Goal: Task Accomplishment & Management: Complete application form

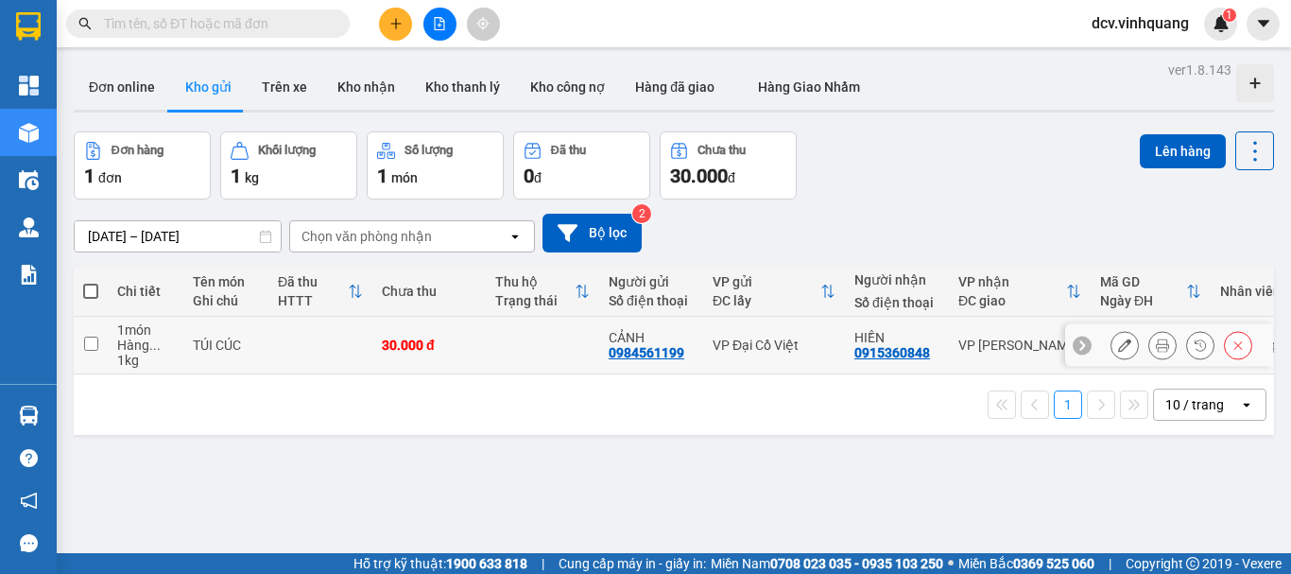
click at [283, 335] on td at bounding box center [320, 346] width 104 height 58
checkbox input "true"
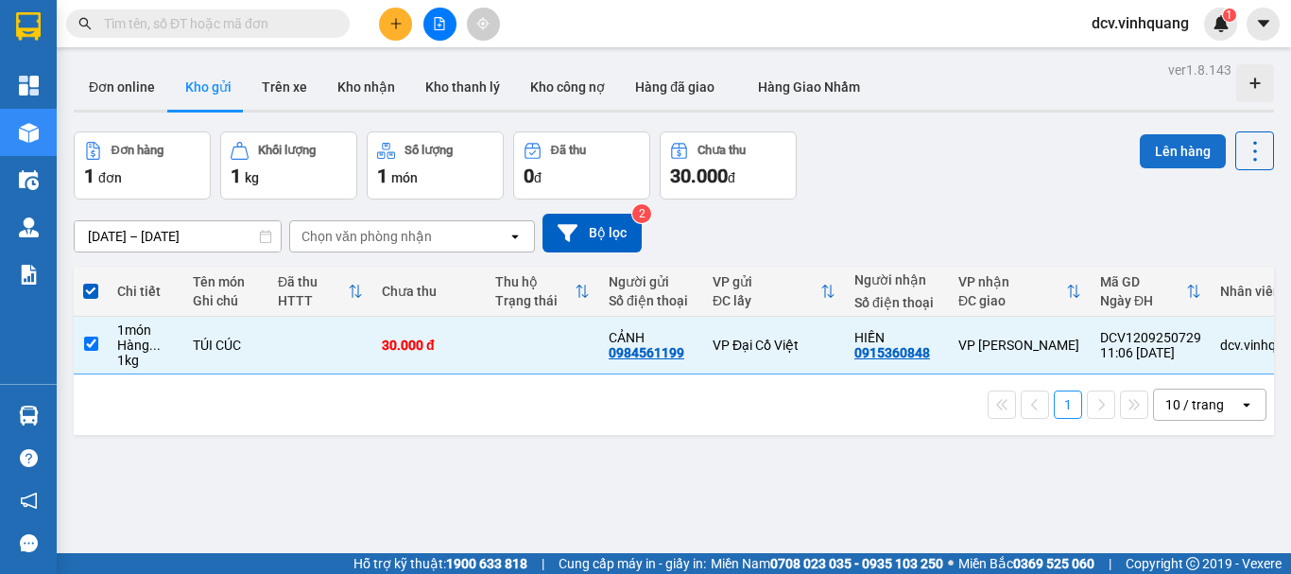
click at [1162, 144] on button "Lên hàng" at bounding box center [1182, 151] width 86 height 34
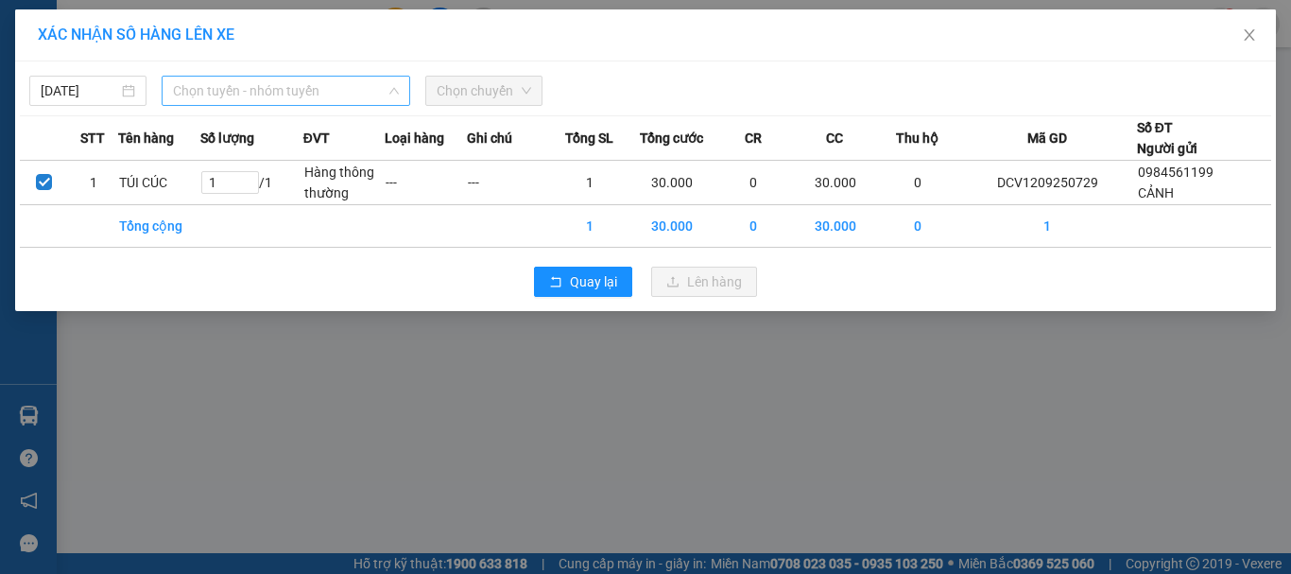
click at [327, 90] on span "Chọn tuyến - nhóm tuyến" at bounding box center [286, 91] width 226 height 28
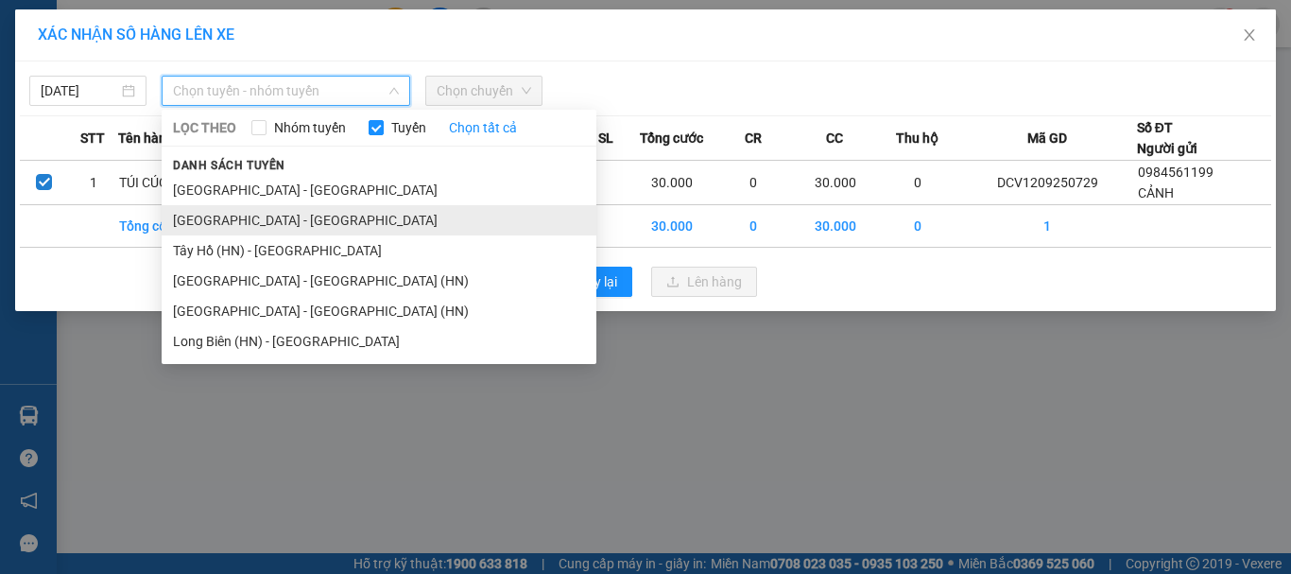
click at [200, 228] on li "[GEOGRAPHIC_DATA] - [GEOGRAPHIC_DATA]" at bounding box center [379, 220] width 435 height 30
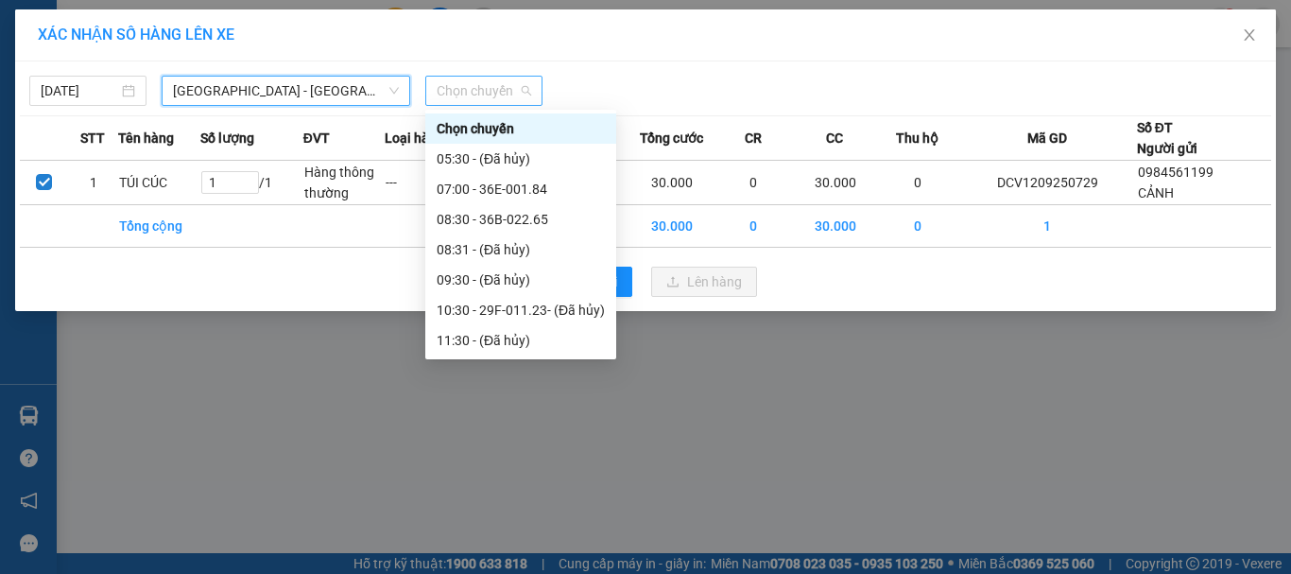
click at [503, 78] on span "Chọn chuyến" at bounding box center [484, 91] width 94 height 28
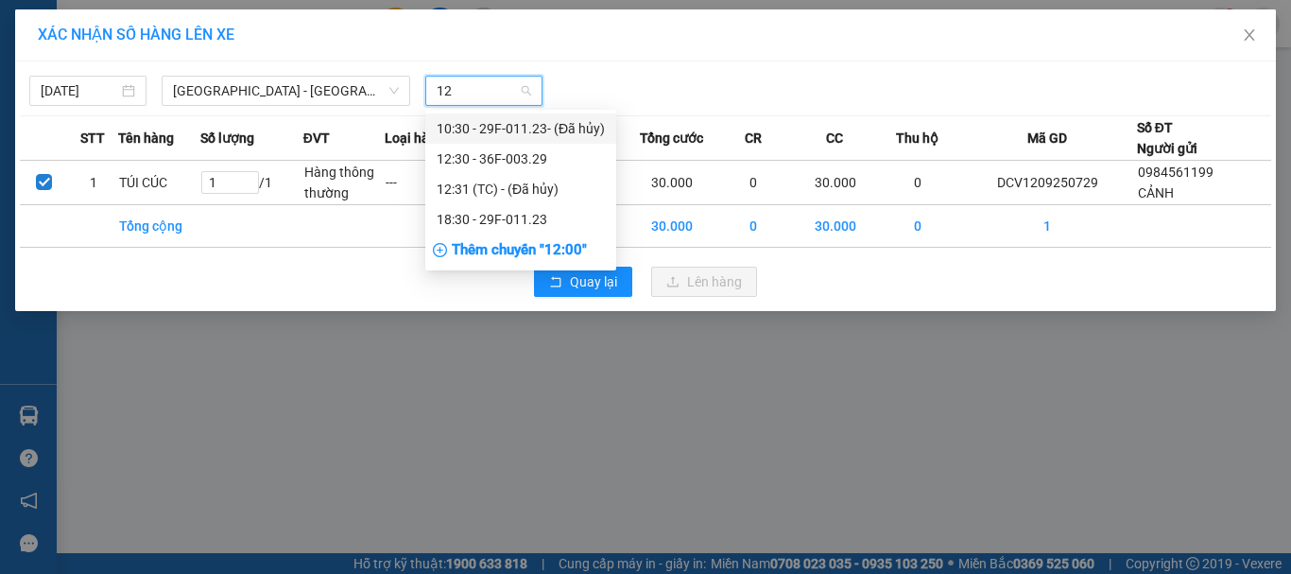
type input "1"
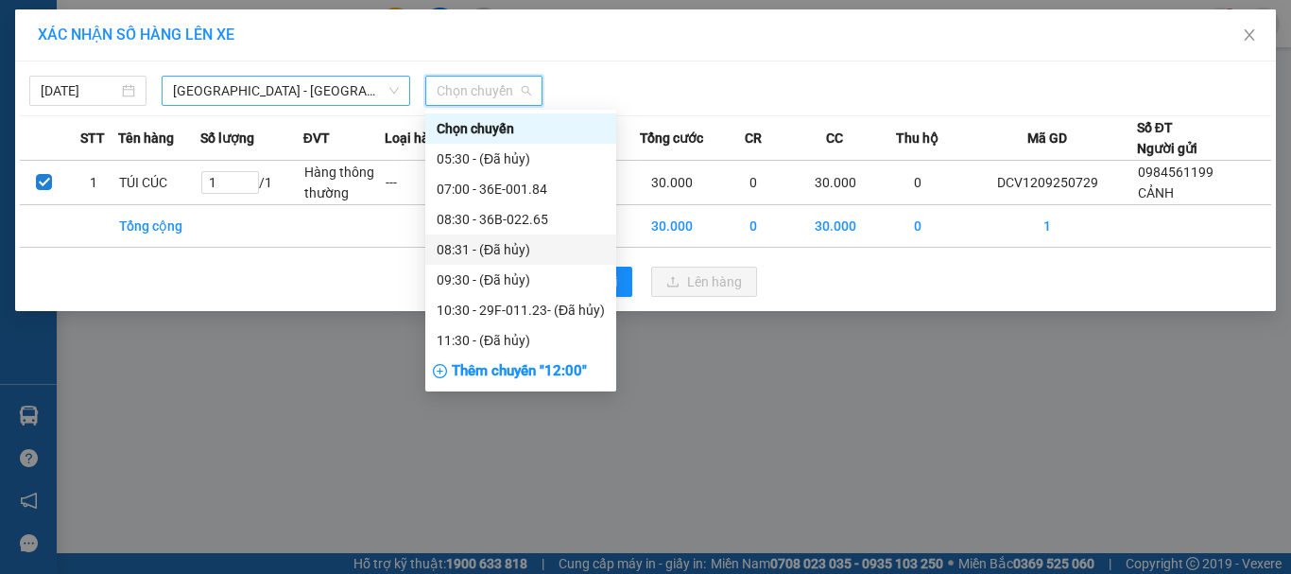
click at [307, 95] on span "[GEOGRAPHIC_DATA] - [GEOGRAPHIC_DATA]" at bounding box center [286, 91] width 226 height 28
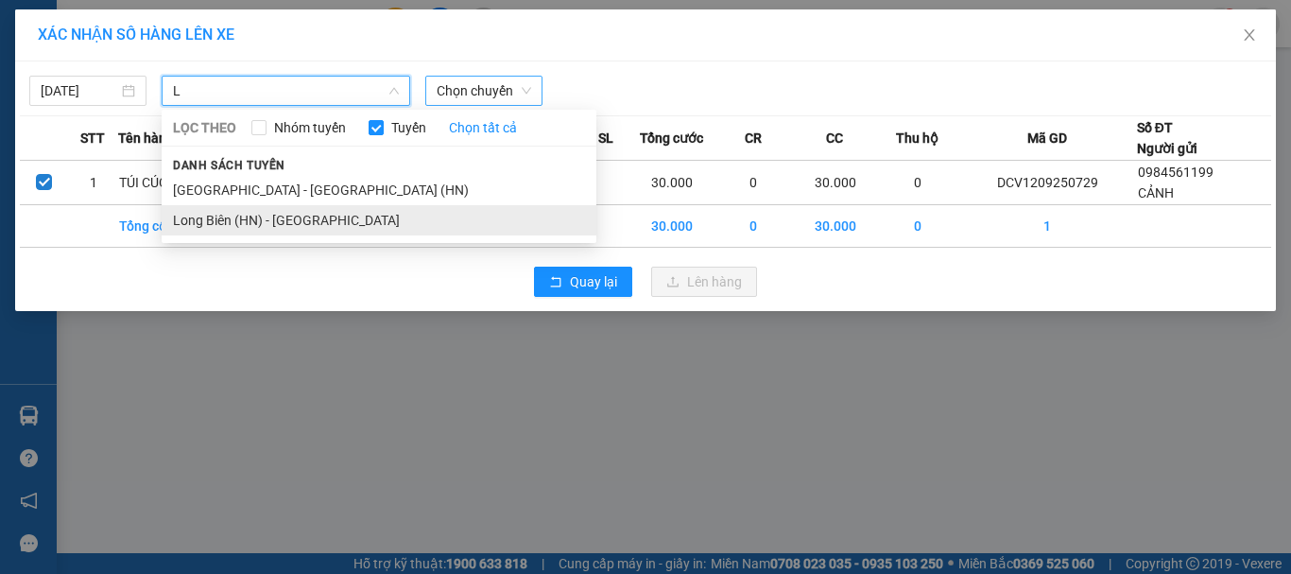
type input "L"
click at [265, 217] on li "Long Biên (HN) - [GEOGRAPHIC_DATA]" at bounding box center [379, 220] width 435 height 30
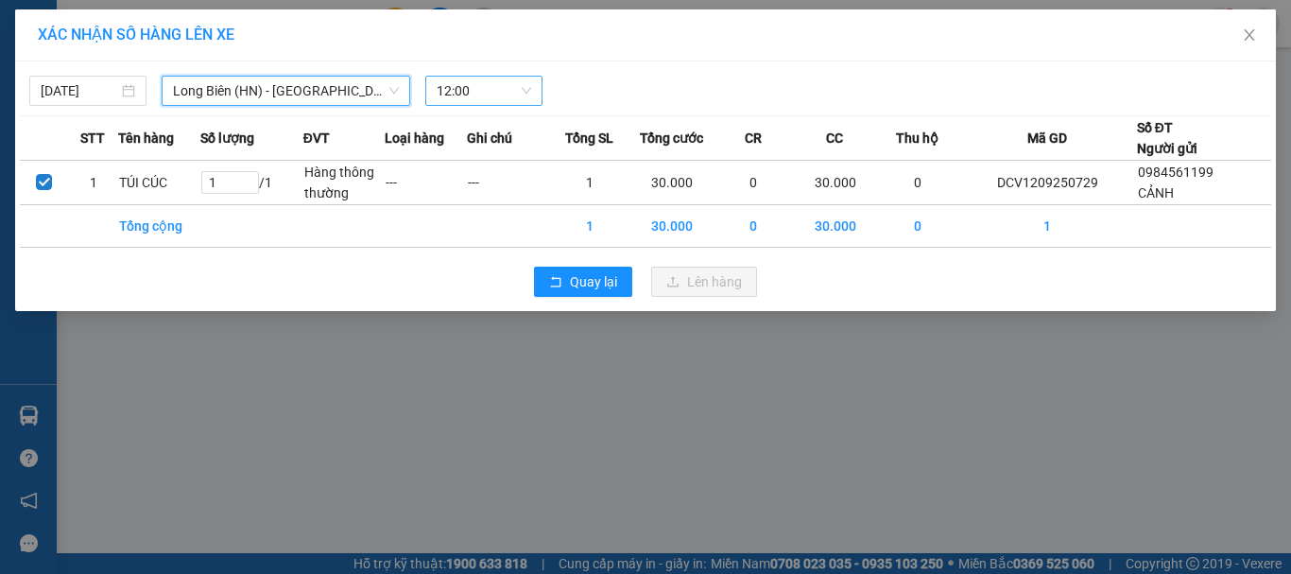
click at [466, 89] on span "12:00" at bounding box center [484, 91] width 94 height 28
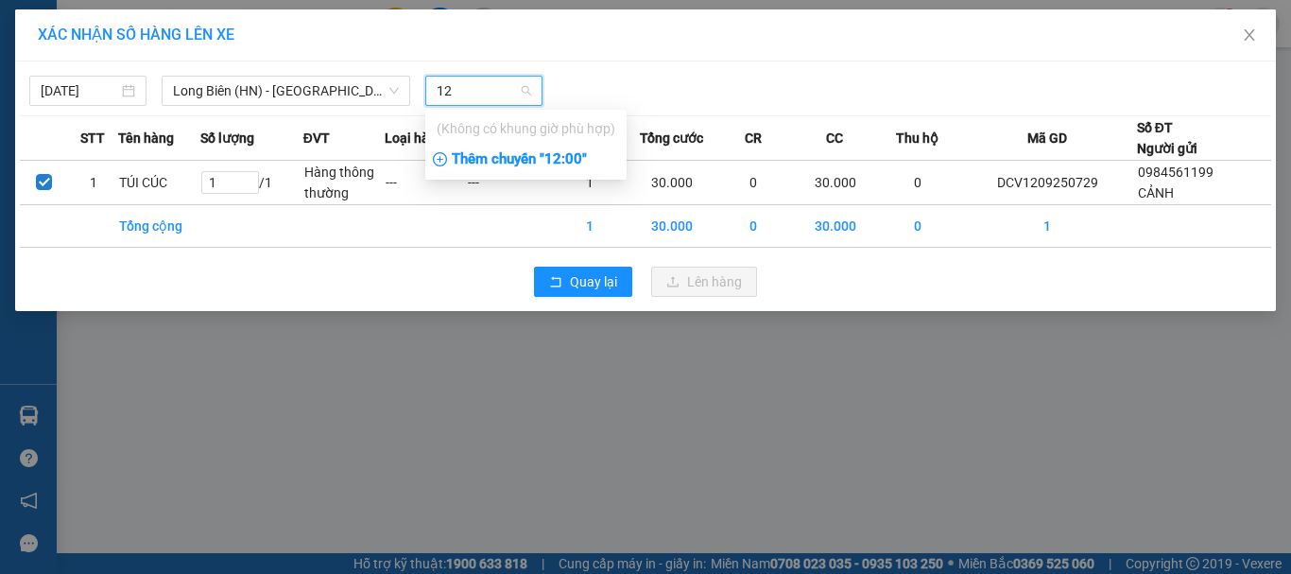
type input "1"
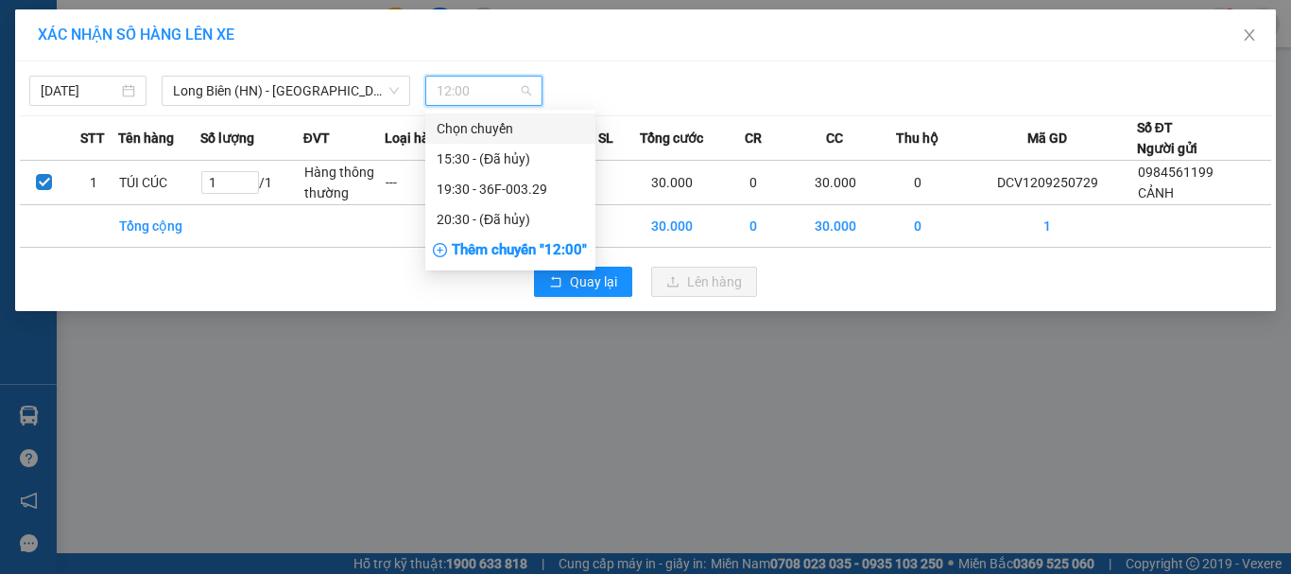
click at [324, 91] on span "Long Biên (HN) - [GEOGRAPHIC_DATA]" at bounding box center [286, 91] width 226 height 28
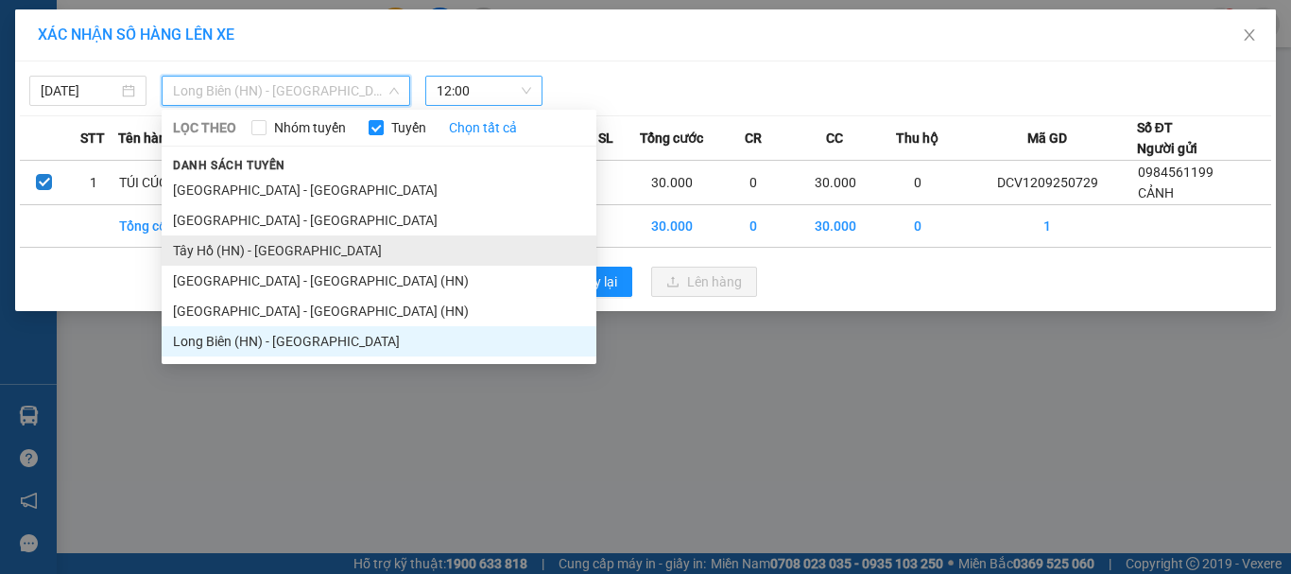
type input "T"
click at [229, 250] on li "Tây Hồ (HN) - [GEOGRAPHIC_DATA]" at bounding box center [379, 250] width 435 height 30
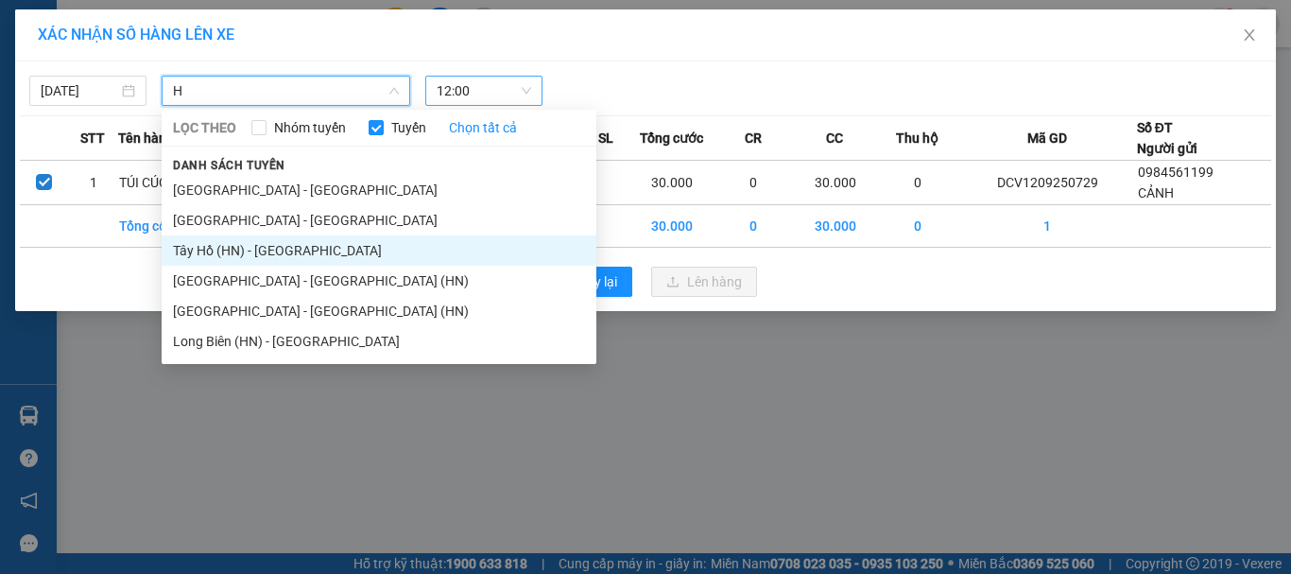
click at [286, 89] on input "H" at bounding box center [279, 91] width 213 height 28
type input "H"
click at [263, 255] on li "Tây Hồ (HN) - [GEOGRAPHIC_DATA]" at bounding box center [379, 250] width 435 height 30
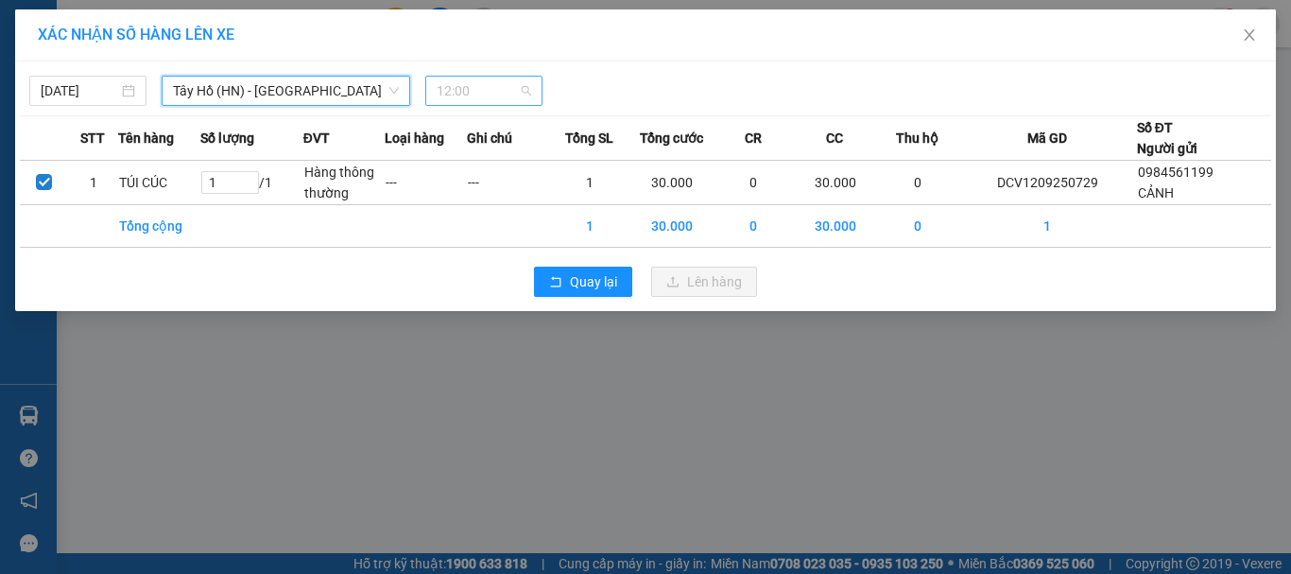
click at [484, 90] on span "12:00" at bounding box center [484, 91] width 94 height 28
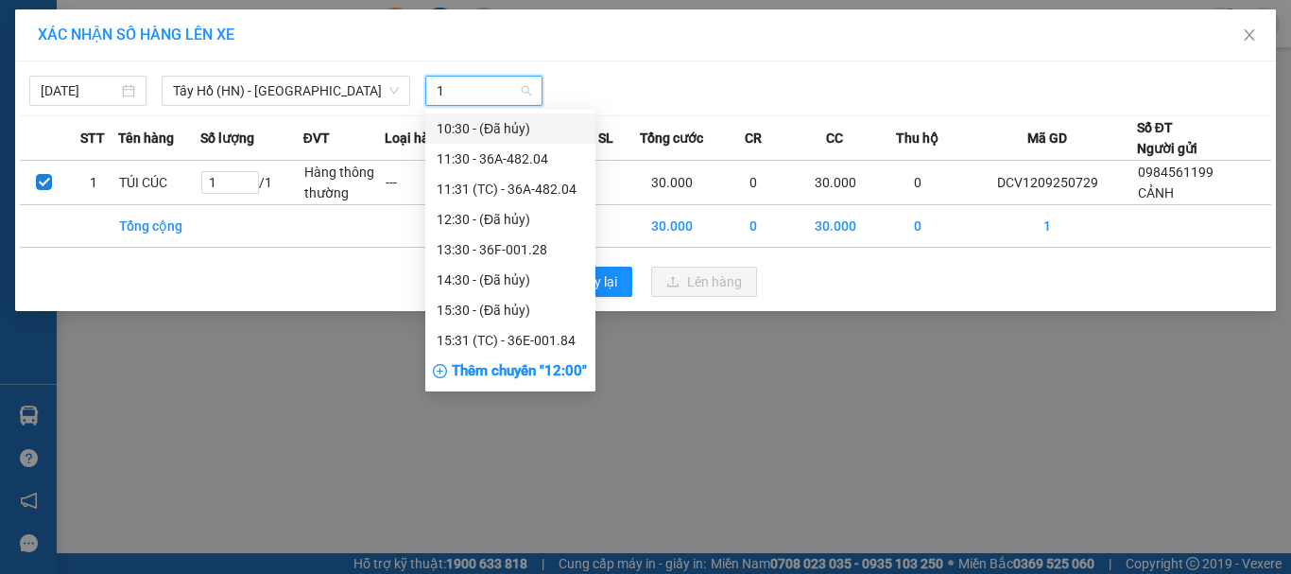
type input "12"
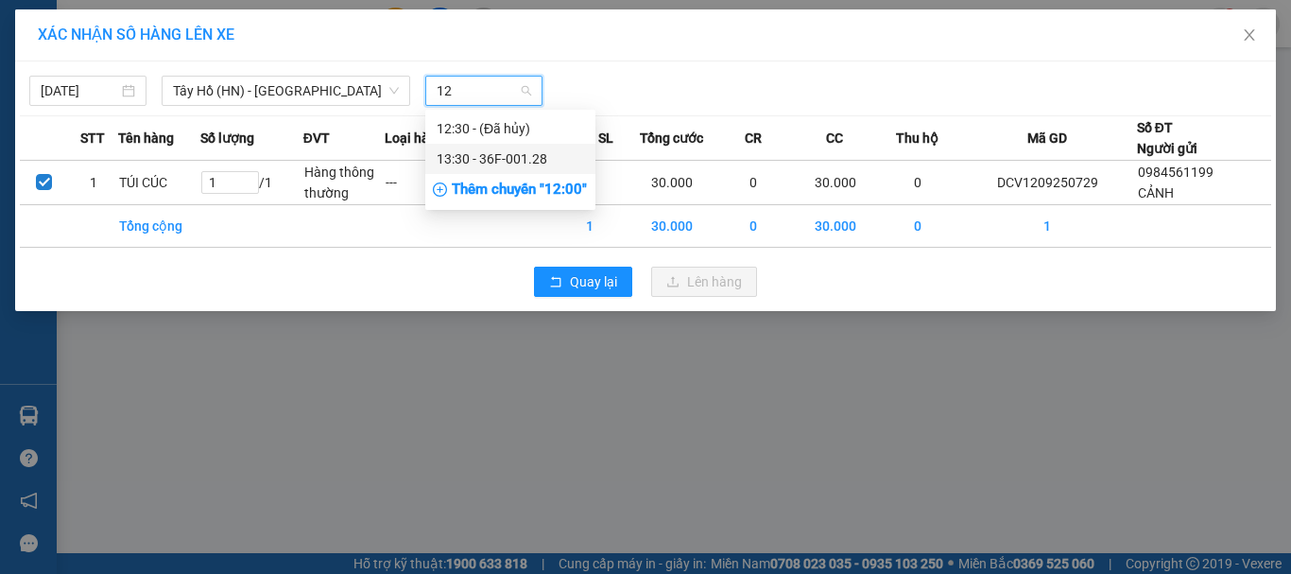
click at [520, 158] on div "13:30 - 36F-001.28" at bounding box center [510, 158] width 147 height 21
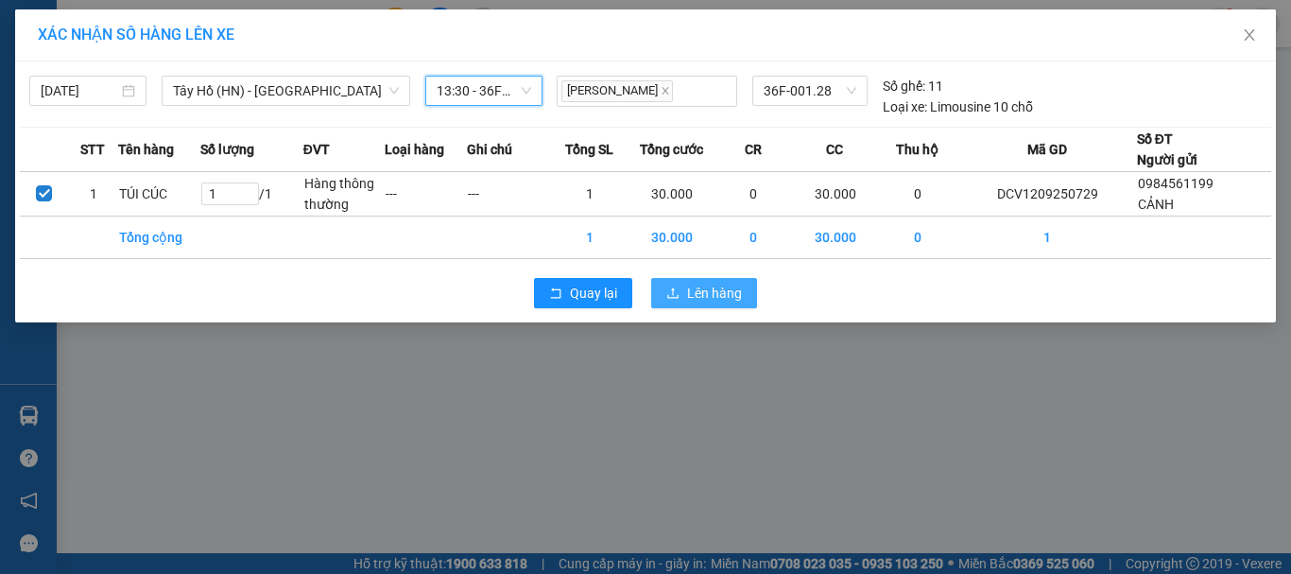
click at [710, 296] on span "Lên hàng" at bounding box center [714, 293] width 55 height 21
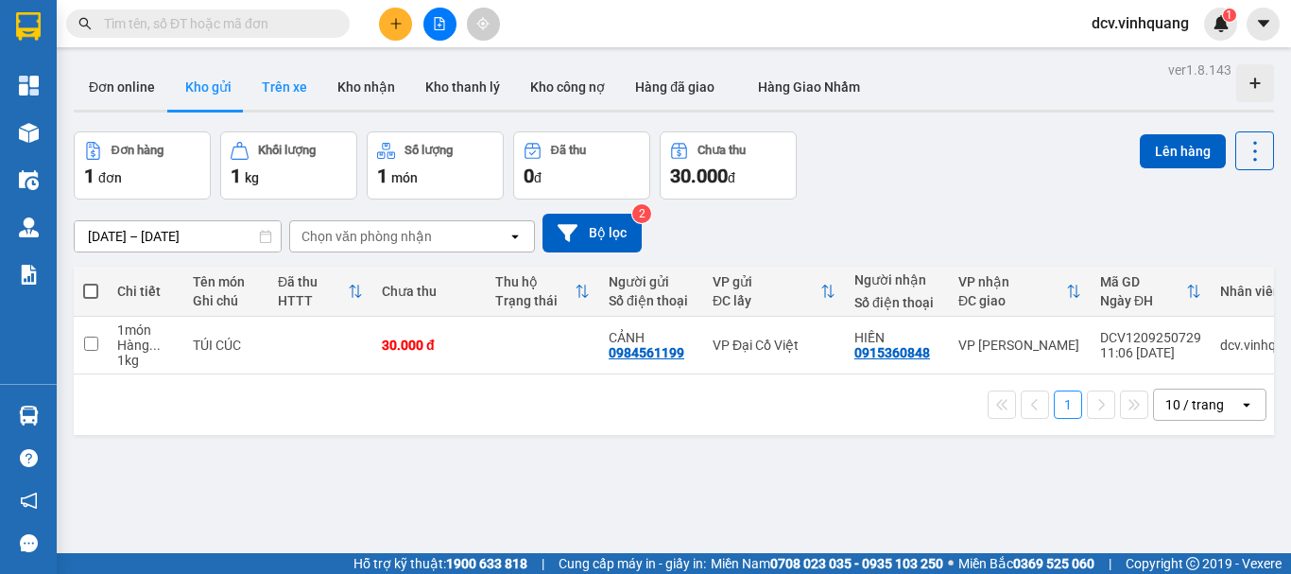
click at [288, 90] on button "Trên xe" at bounding box center [285, 86] width 76 height 45
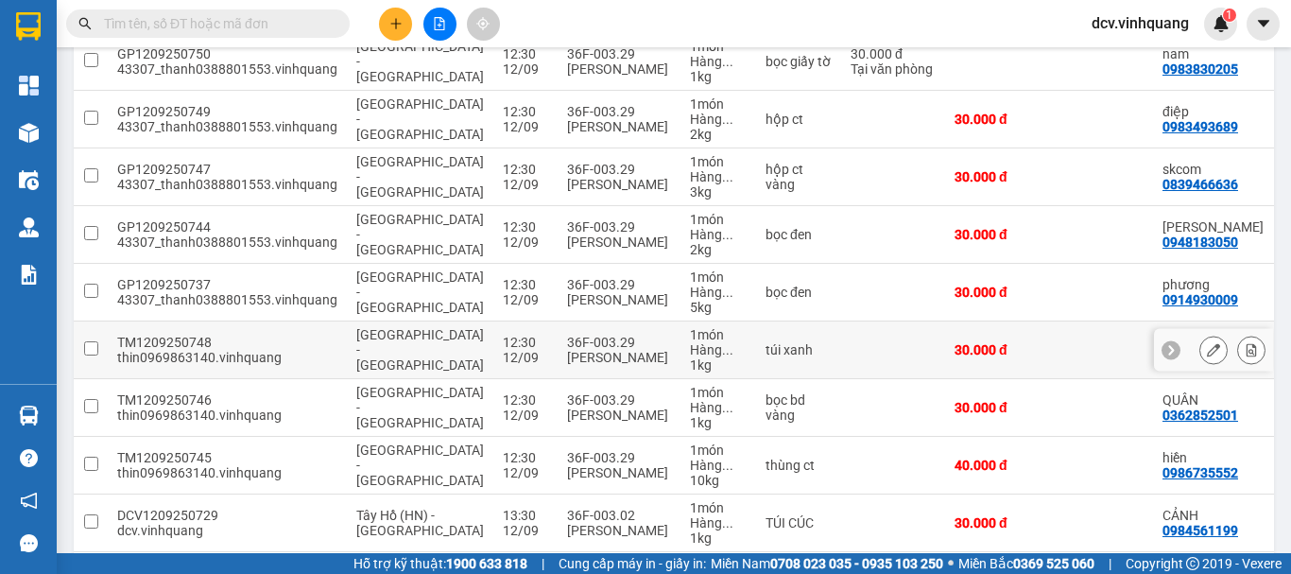
scroll to position [425, 0]
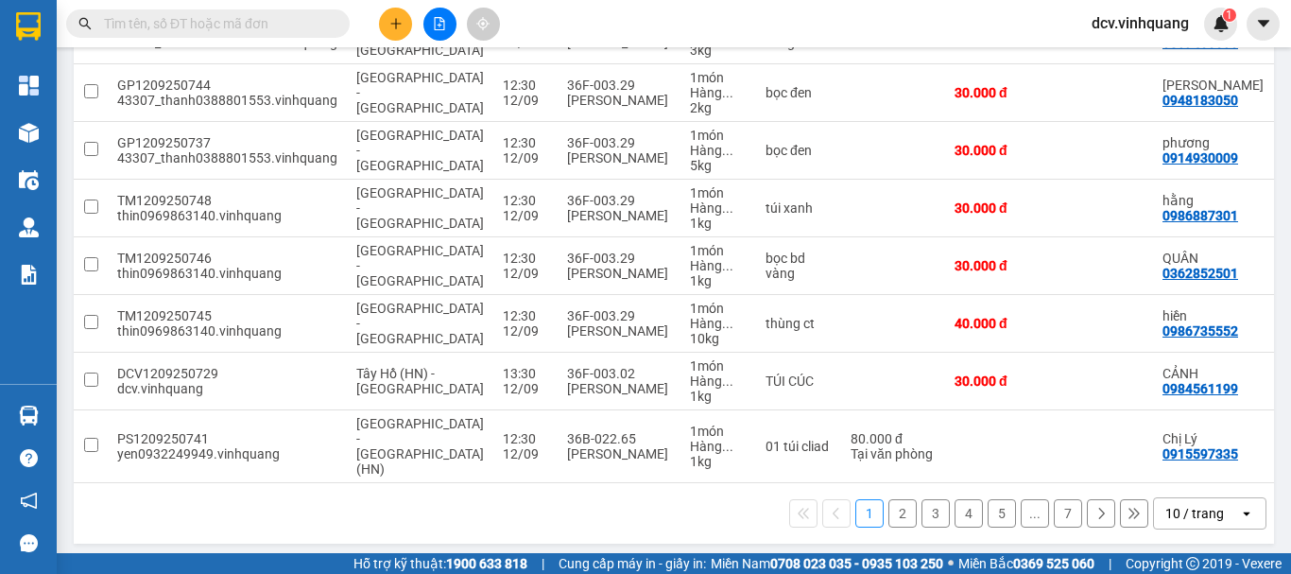
click at [888, 505] on button "2" at bounding box center [902, 513] width 28 height 28
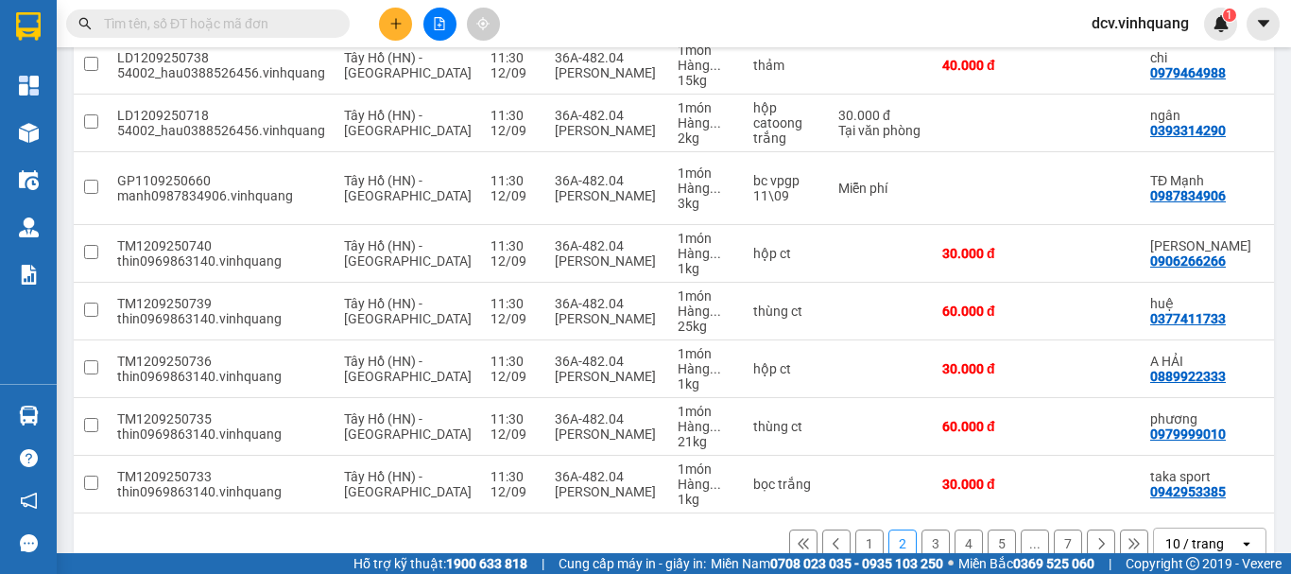
click at [858, 529] on button "1" at bounding box center [869, 543] width 28 height 28
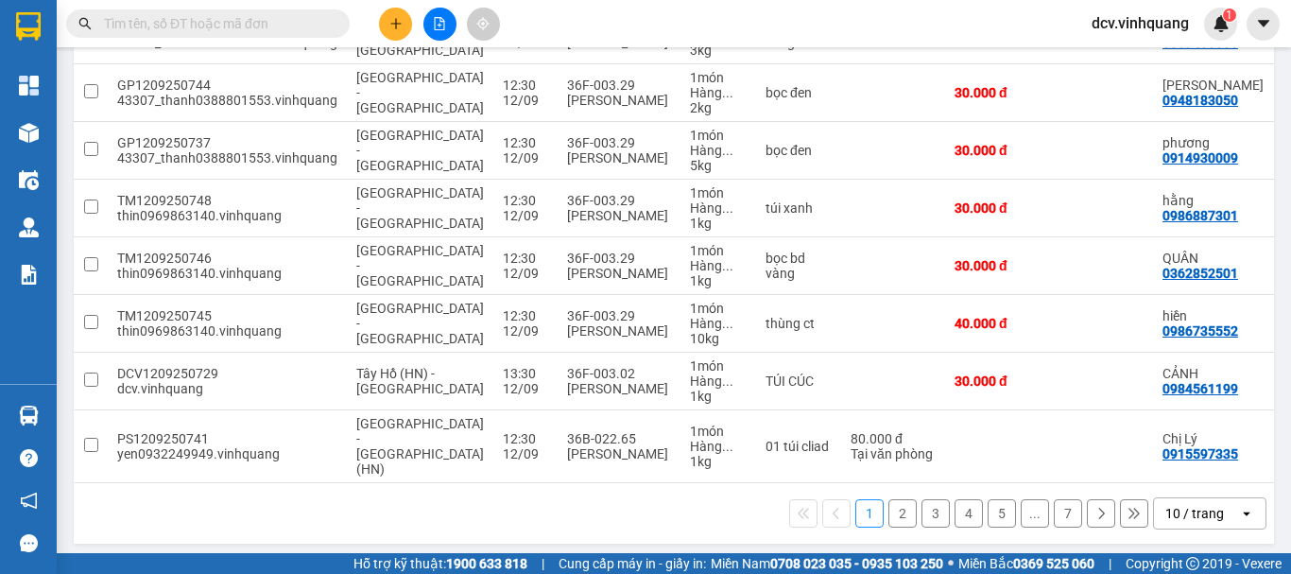
click at [1216, 498] on div "10 / trang" at bounding box center [1196, 513] width 85 height 30
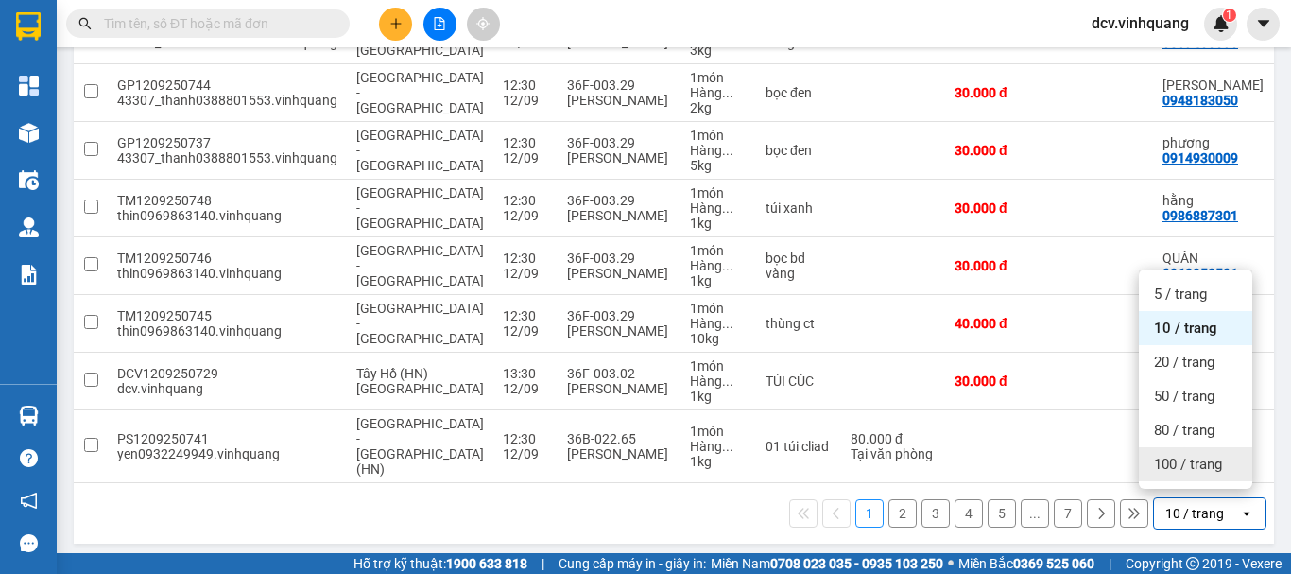
click at [1215, 466] on span "100 / trang" at bounding box center [1188, 463] width 68 height 19
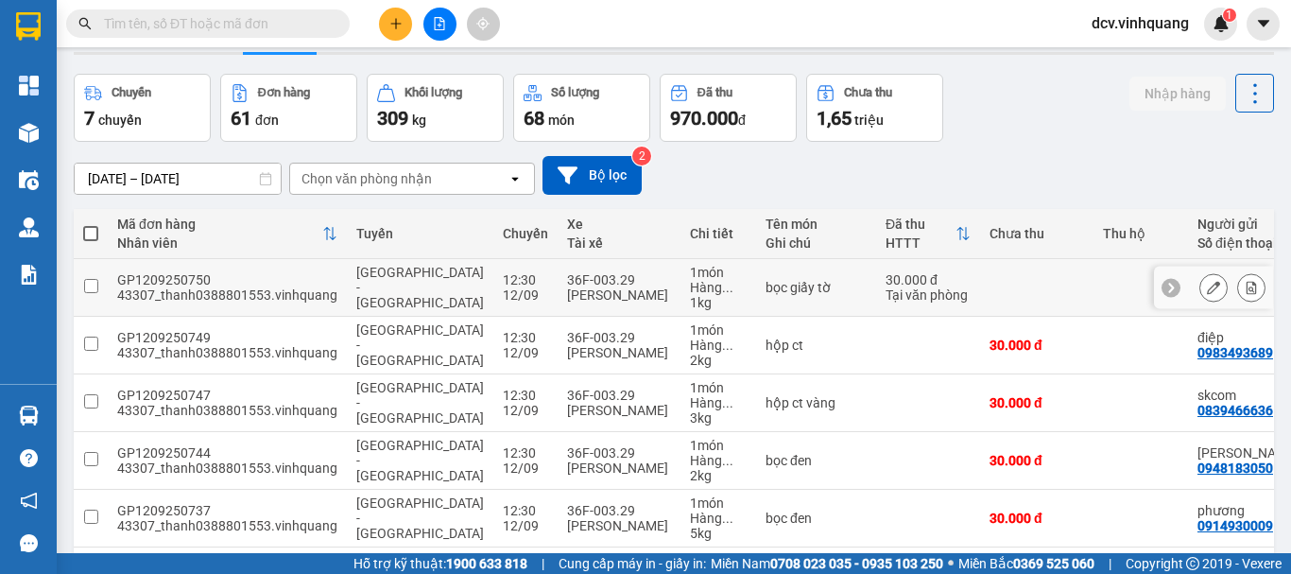
scroll to position [0, 0]
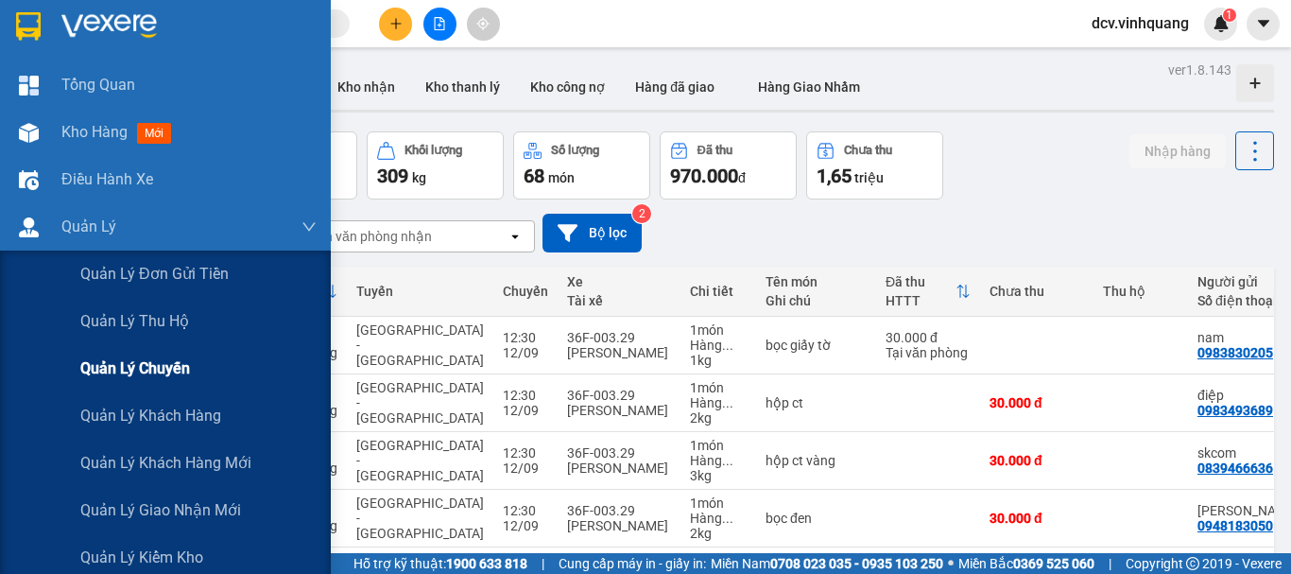
drag, startPoint x: 159, startPoint y: 369, endPoint x: 237, endPoint y: 373, distance: 78.5
click at [162, 369] on span "Quản lý chuyến" at bounding box center [135, 368] width 110 height 24
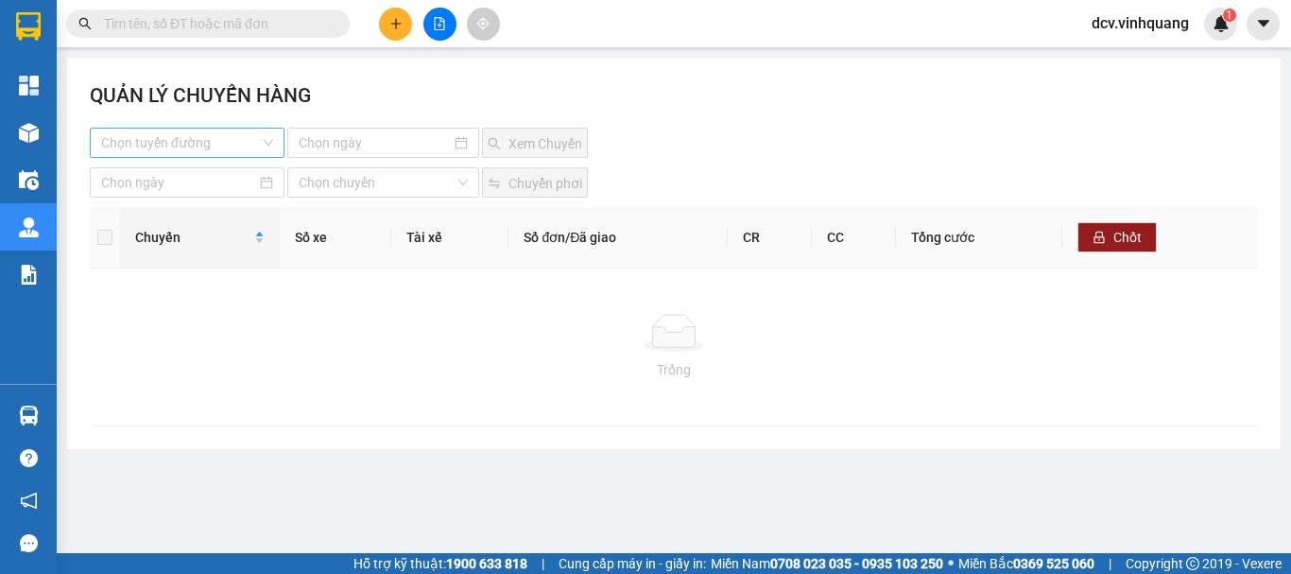
click at [229, 142] on input "search" at bounding box center [180, 142] width 159 height 28
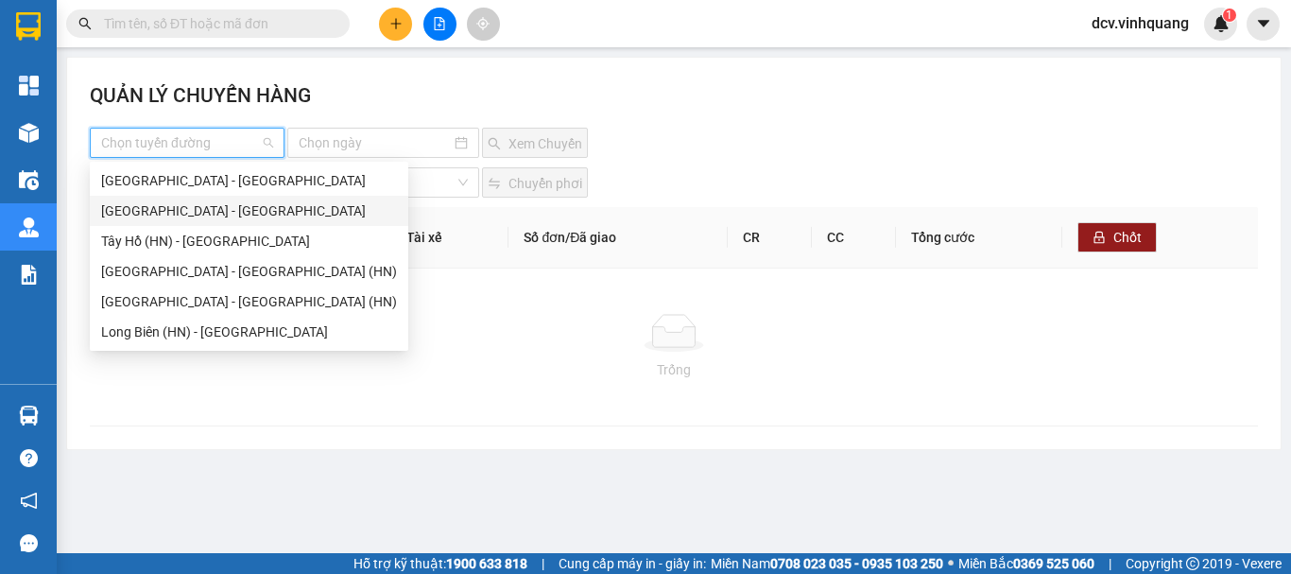
click at [189, 214] on div "[GEOGRAPHIC_DATA] - [GEOGRAPHIC_DATA]" at bounding box center [249, 210] width 296 height 21
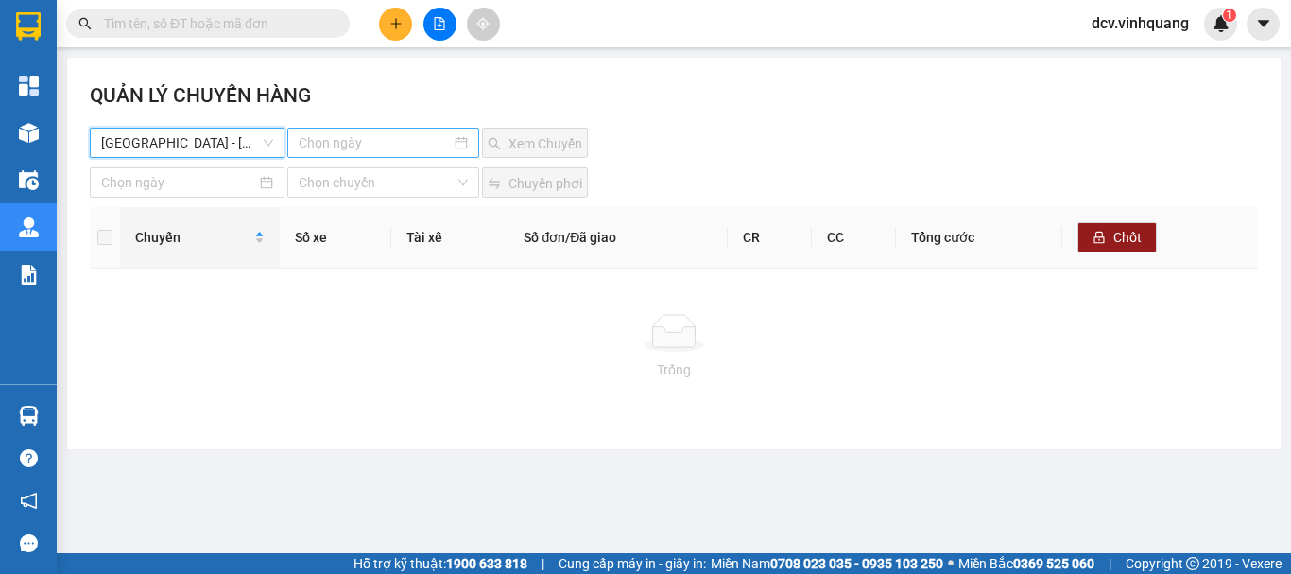
click at [380, 143] on input at bounding box center [375, 142] width 152 height 21
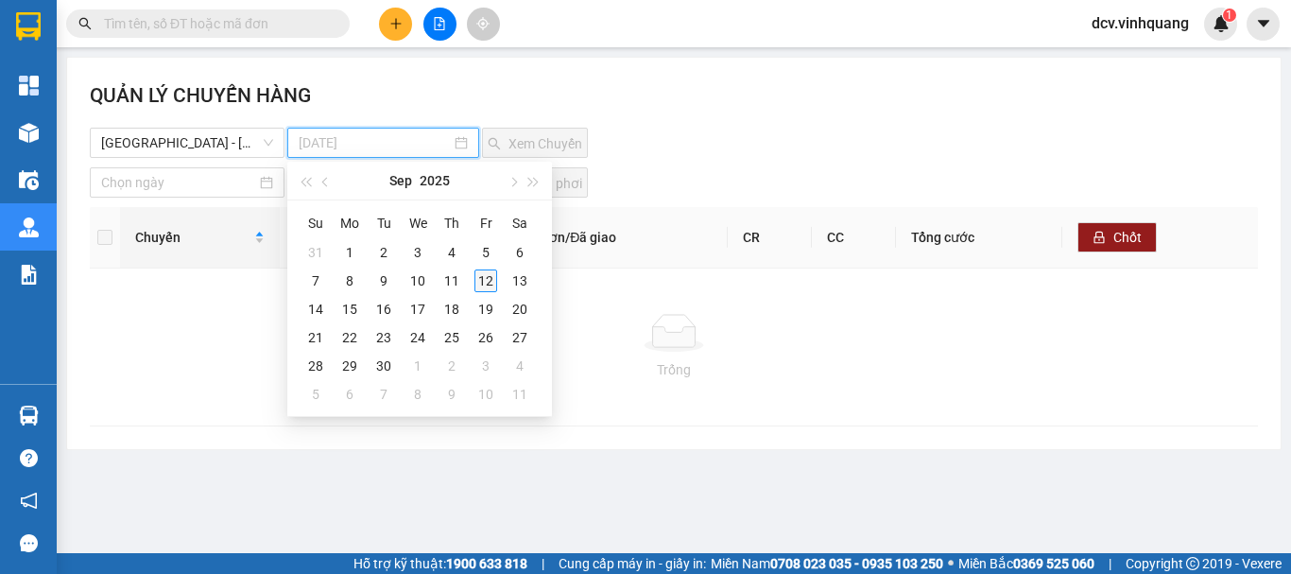
type input "12-09-2025"
click at [481, 285] on div "12" at bounding box center [485, 280] width 23 height 23
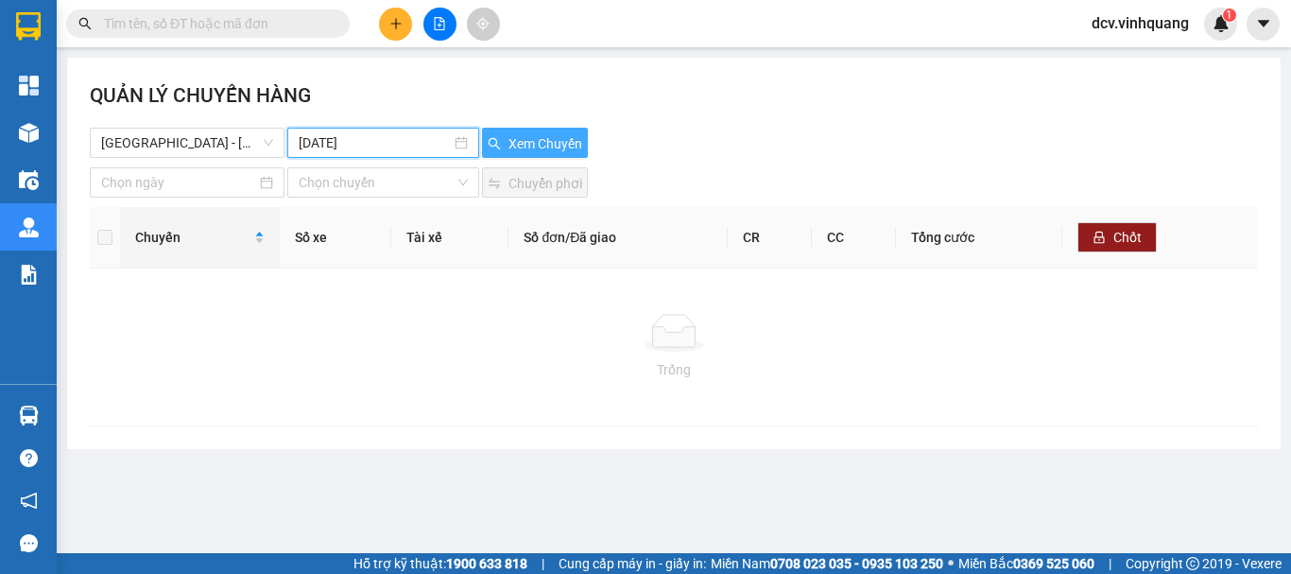
click at [556, 146] on span "Xem Chuyến" at bounding box center [545, 143] width 74 height 21
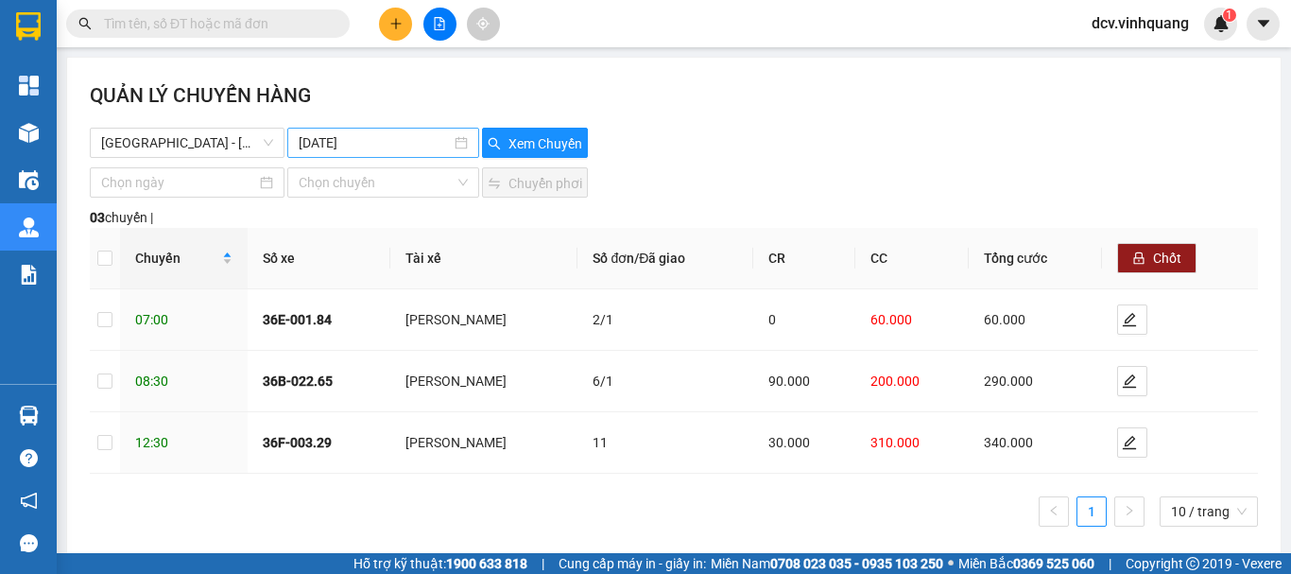
click at [313, 144] on input "12-09-2025" at bounding box center [375, 142] width 152 height 21
click at [204, 143] on span "[GEOGRAPHIC_DATA] - [GEOGRAPHIC_DATA]" at bounding box center [187, 142] width 172 height 28
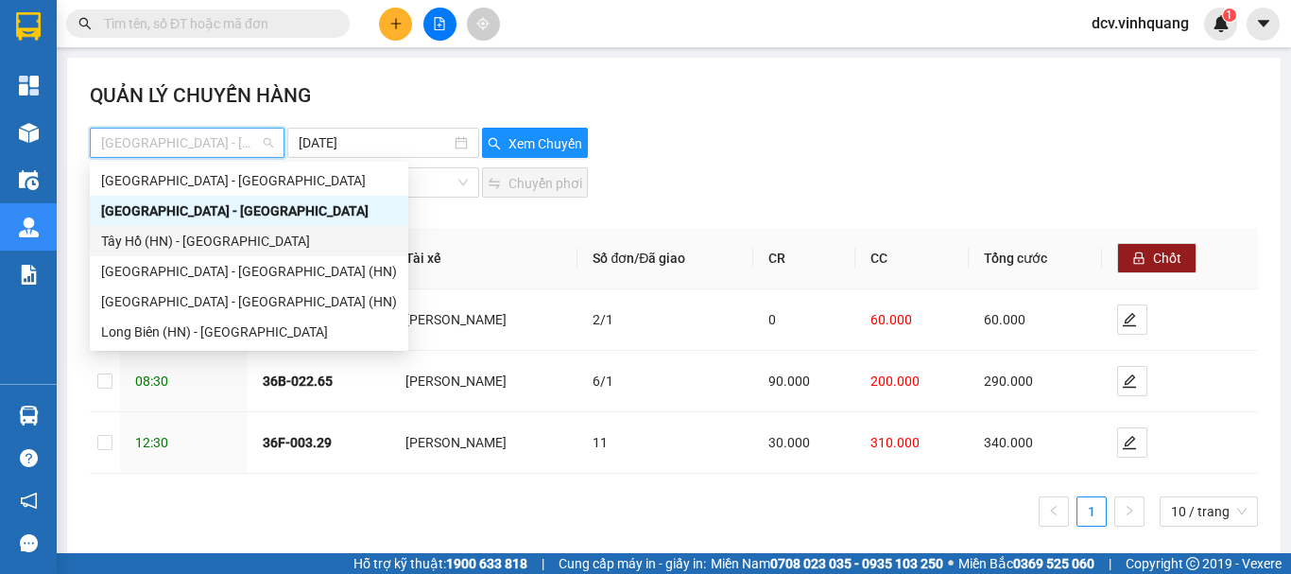
click at [197, 242] on div "Tây Hồ (HN) - [GEOGRAPHIC_DATA]" at bounding box center [249, 241] width 296 height 21
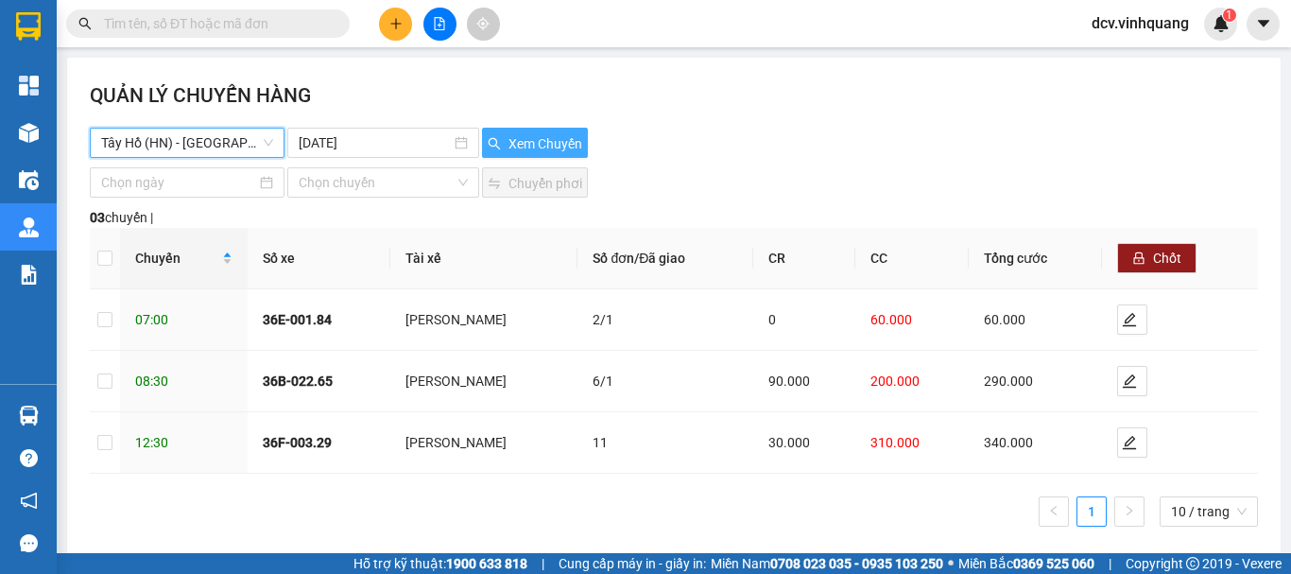
click at [528, 142] on span "Xem Chuyến" at bounding box center [545, 143] width 74 height 21
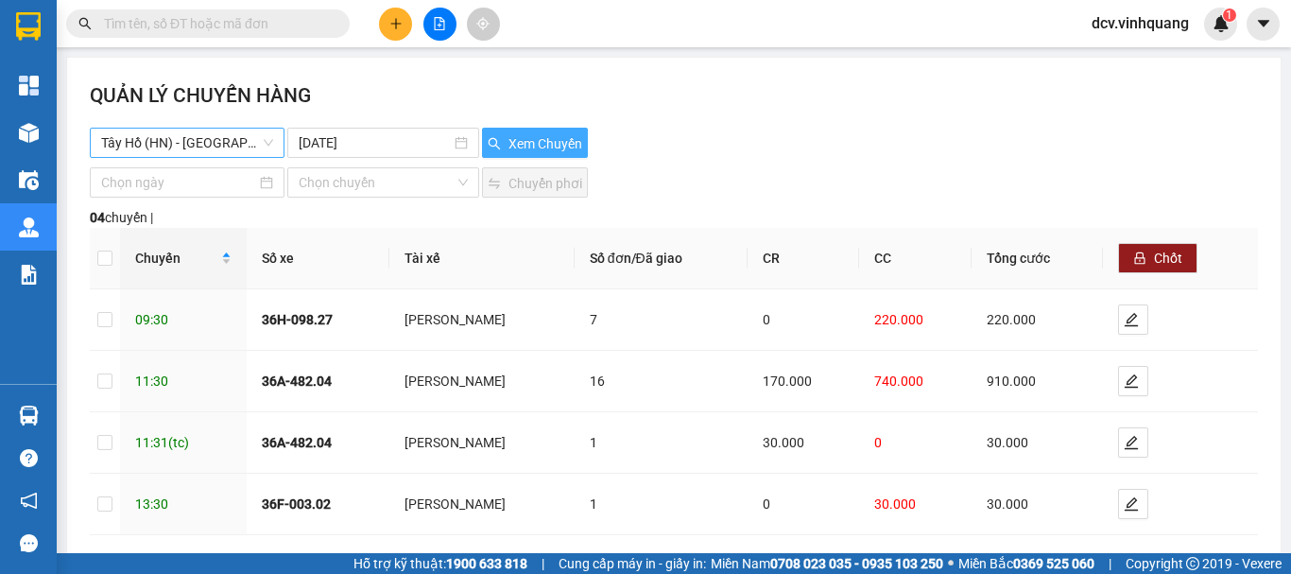
click at [215, 140] on span "Tây Hồ (HN) - [GEOGRAPHIC_DATA]" at bounding box center [187, 142] width 172 height 28
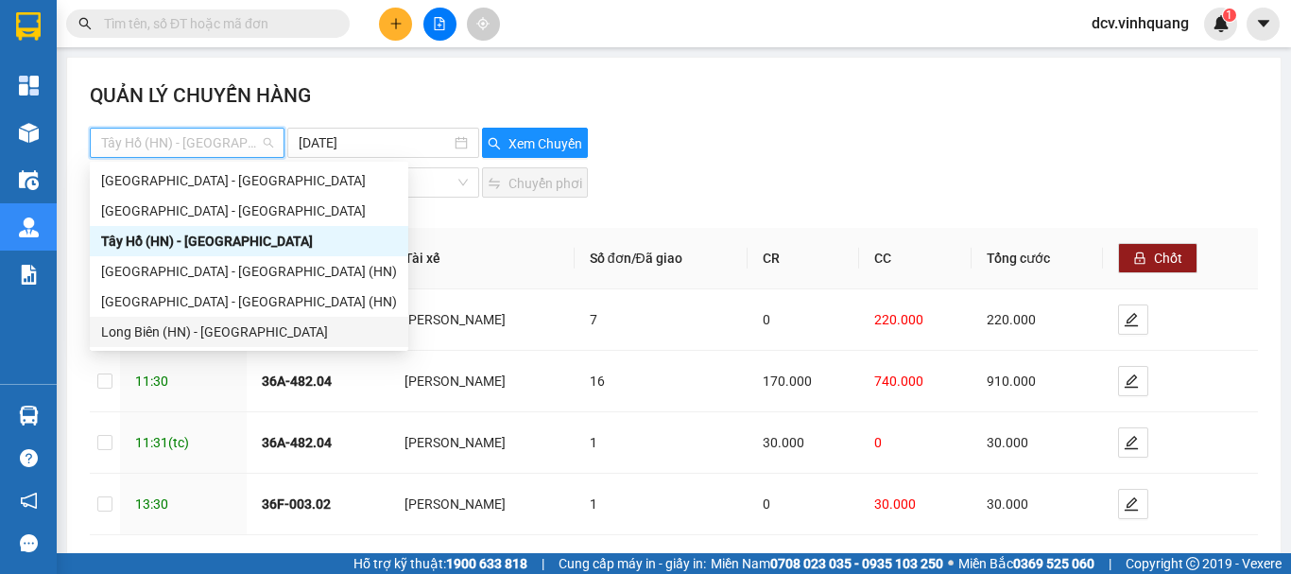
click at [179, 333] on div "Long Biên (HN) - [GEOGRAPHIC_DATA]" at bounding box center [249, 331] width 296 height 21
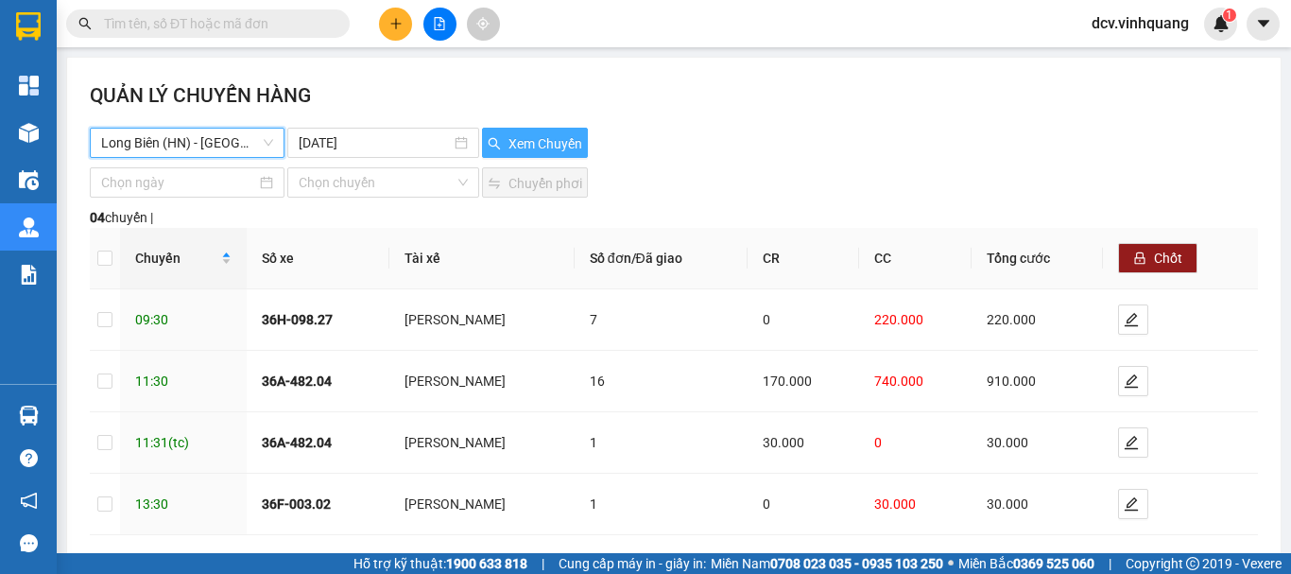
click at [519, 145] on span "Xem Chuyến" at bounding box center [545, 143] width 74 height 21
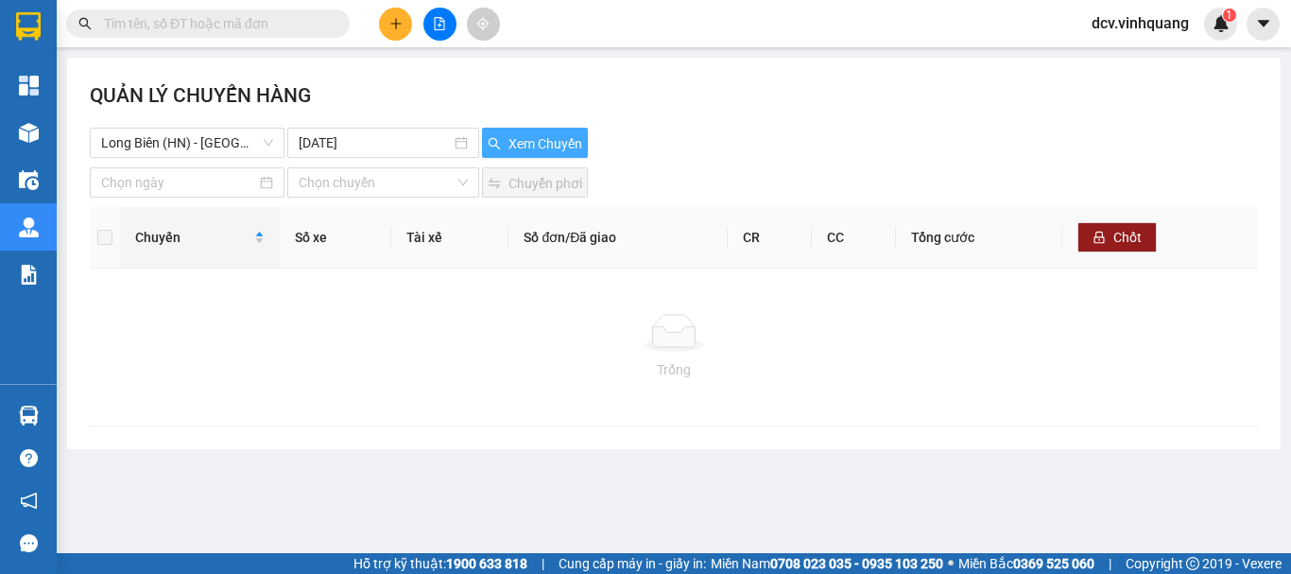
click at [522, 139] on span "Xem Chuyến" at bounding box center [545, 143] width 74 height 21
click at [214, 135] on span "Long Biên (HN) - [GEOGRAPHIC_DATA]" at bounding box center [187, 142] width 172 height 28
click at [382, 133] on input "12-09-2025" at bounding box center [375, 142] width 152 height 21
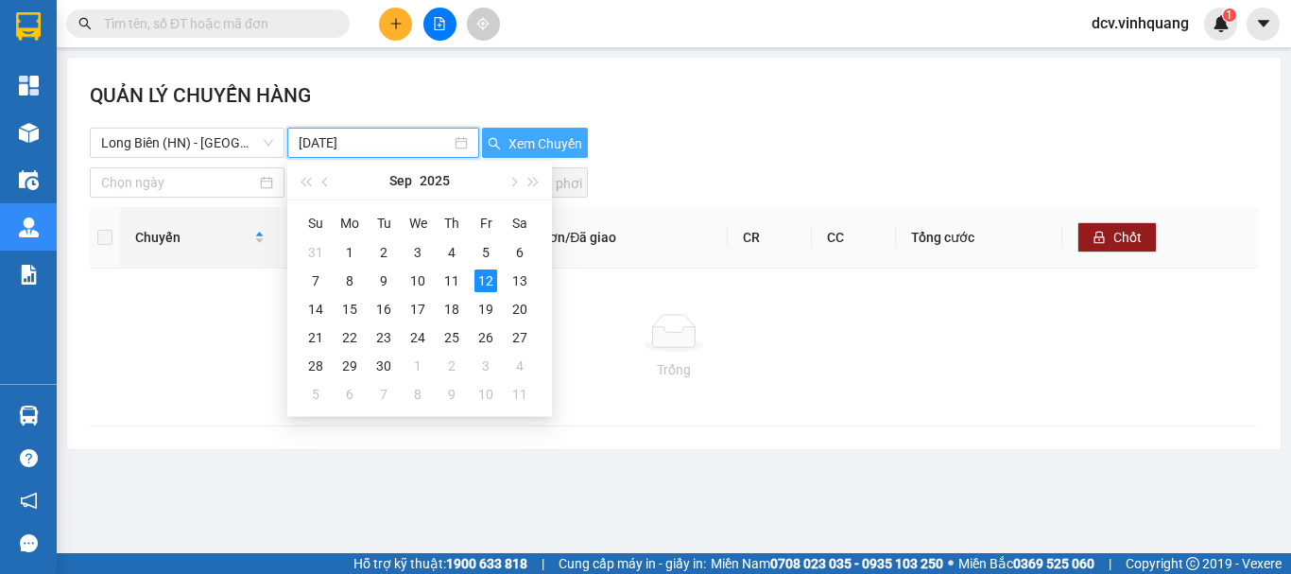
click at [536, 130] on button "Xem Chuyến" at bounding box center [535, 143] width 106 height 30
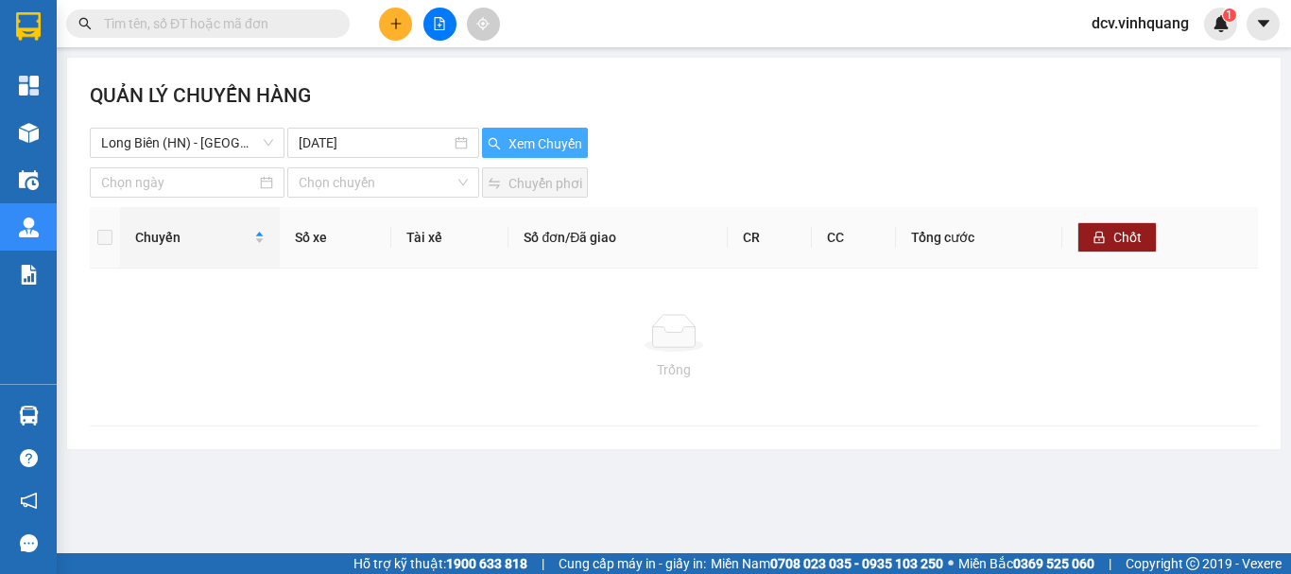
click at [536, 130] on button "Xem Chuyến" at bounding box center [535, 143] width 106 height 30
click at [170, 145] on span "Long Biên (HN) - [GEOGRAPHIC_DATA]" at bounding box center [187, 142] width 172 height 28
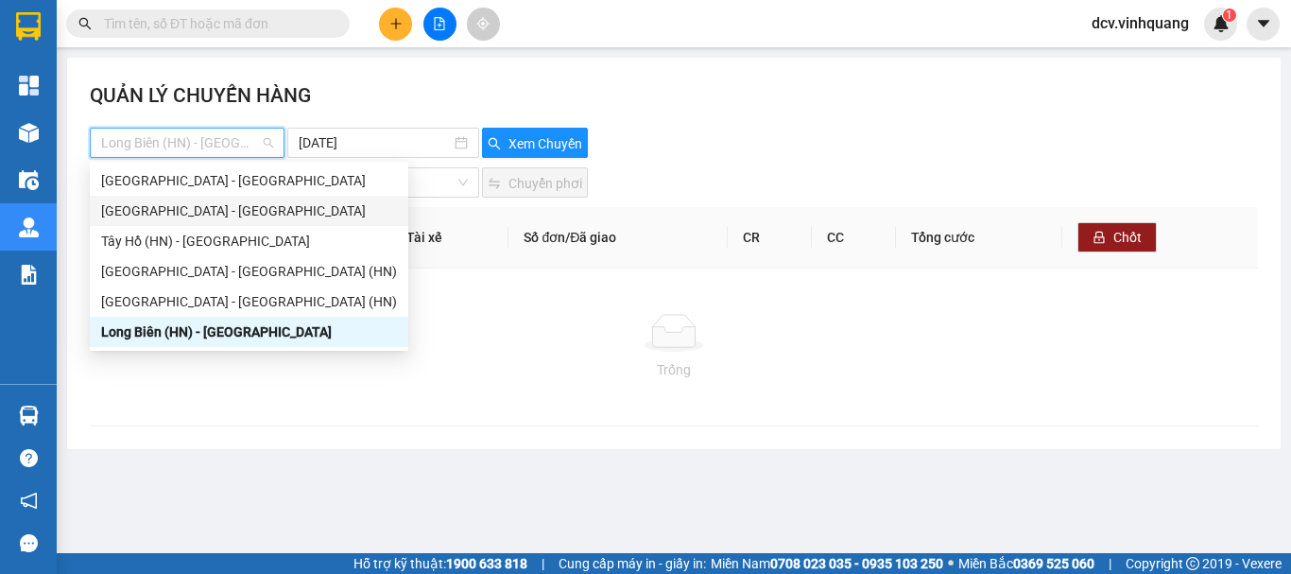
click at [168, 214] on div "[GEOGRAPHIC_DATA] - [GEOGRAPHIC_DATA]" at bounding box center [249, 210] width 296 height 21
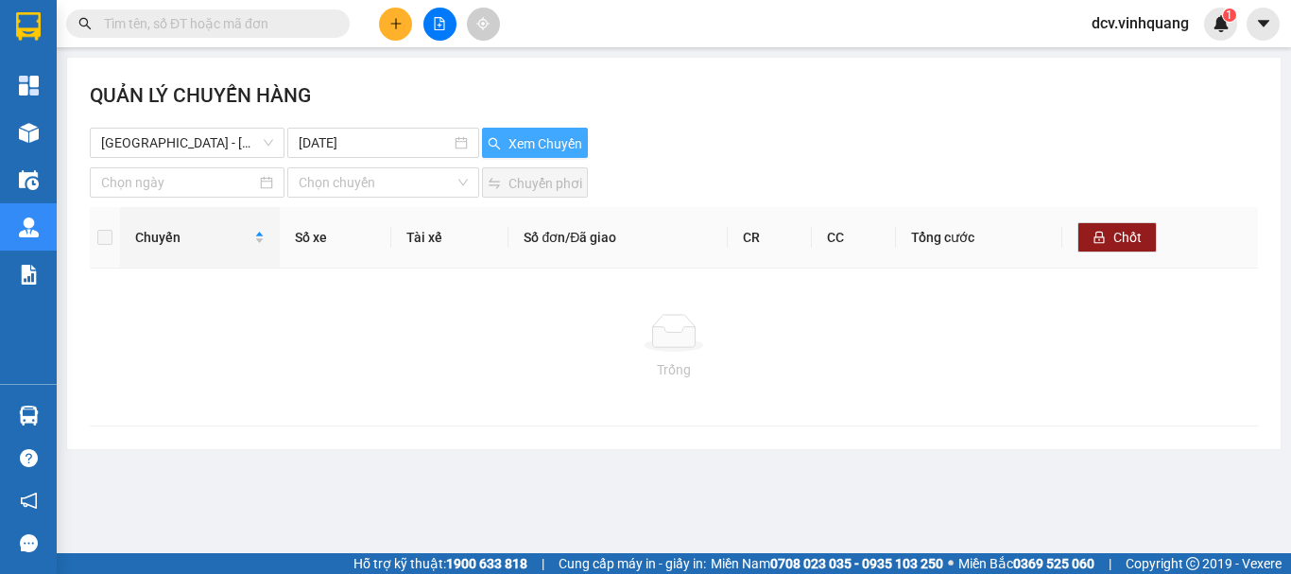
click at [538, 137] on span "Xem Chuyến" at bounding box center [545, 143] width 74 height 21
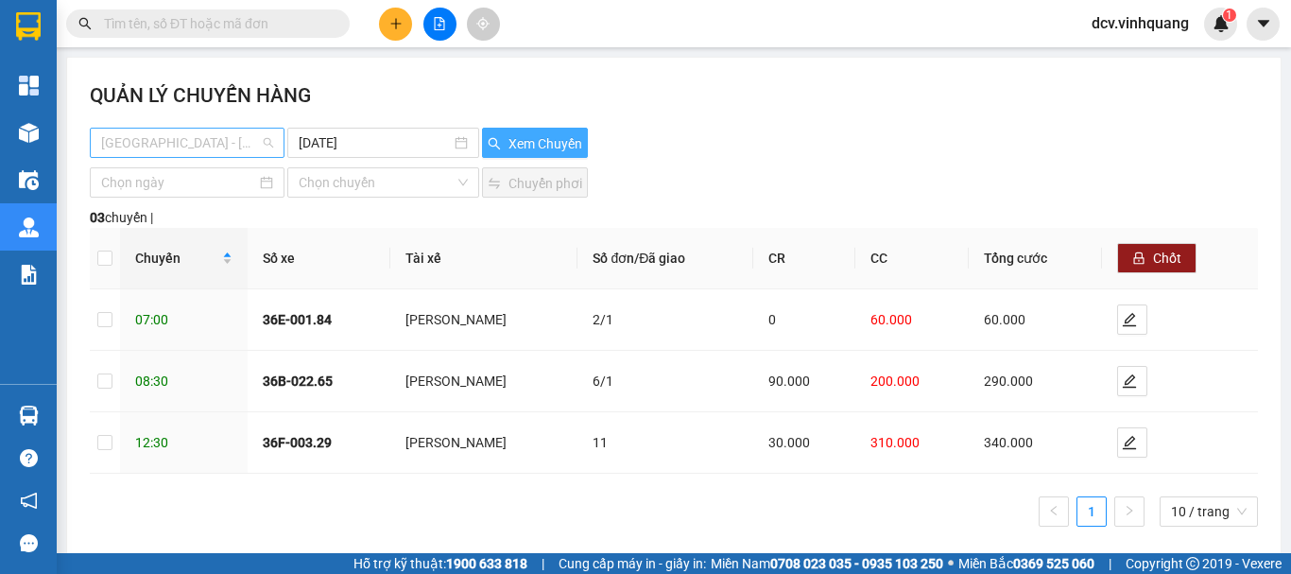
click at [191, 143] on span "[GEOGRAPHIC_DATA] - [GEOGRAPHIC_DATA]" at bounding box center [187, 142] width 172 height 28
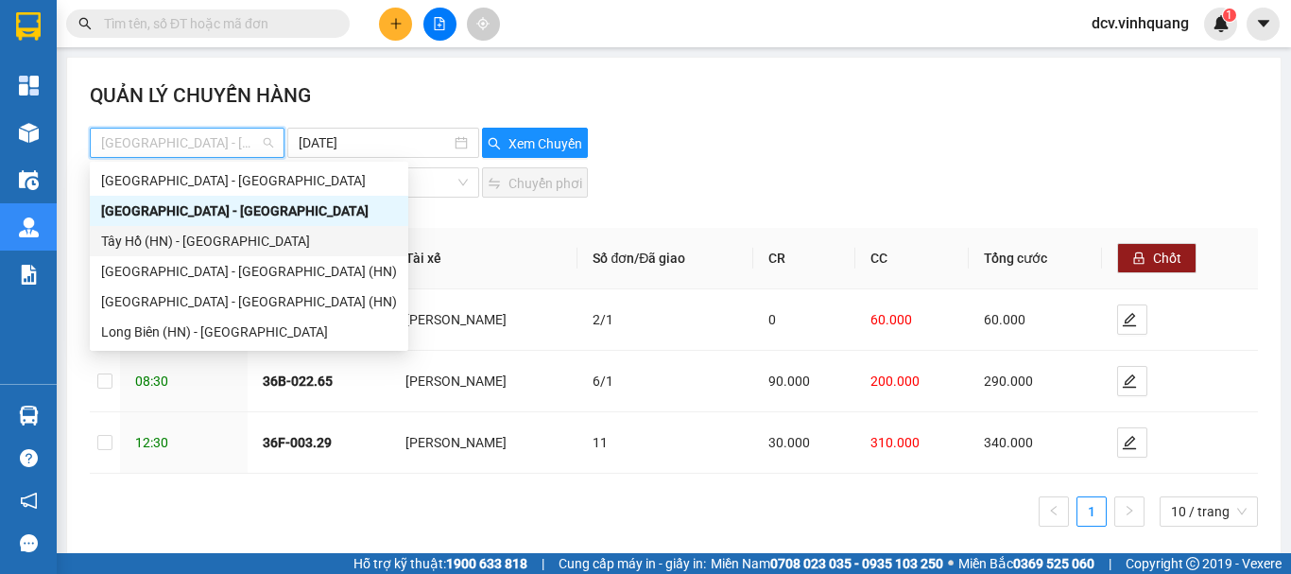
click at [168, 239] on div "Tây Hồ (HN) - [GEOGRAPHIC_DATA]" at bounding box center [249, 241] width 296 height 21
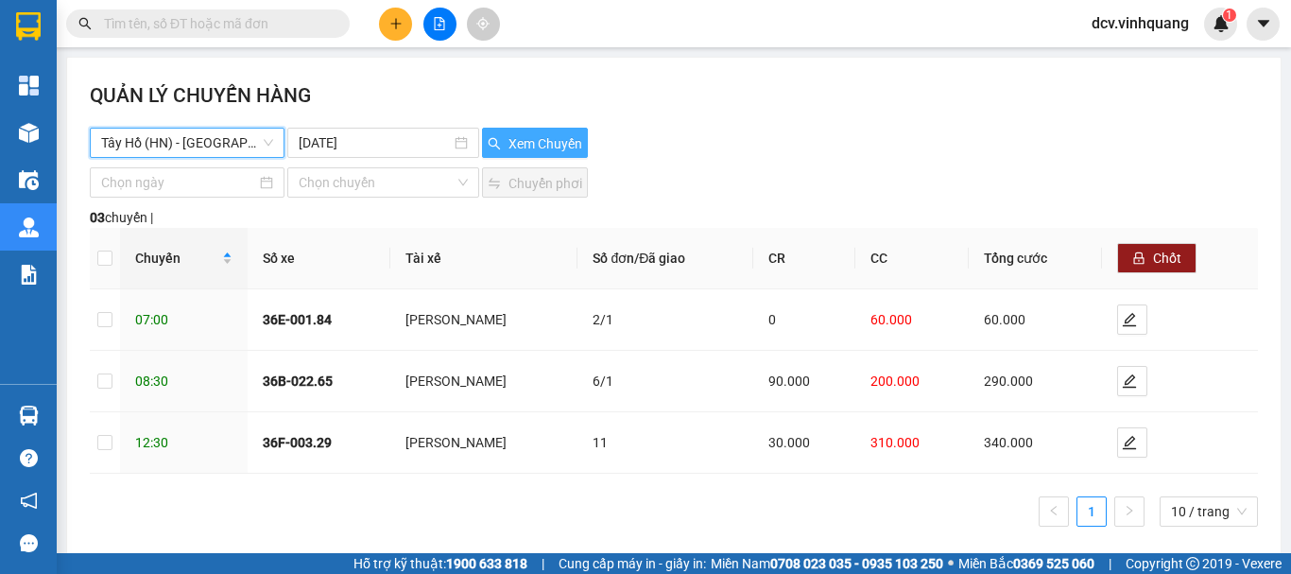
click at [517, 146] on span "Xem Chuyến" at bounding box center [545, 143] width 74 height 21
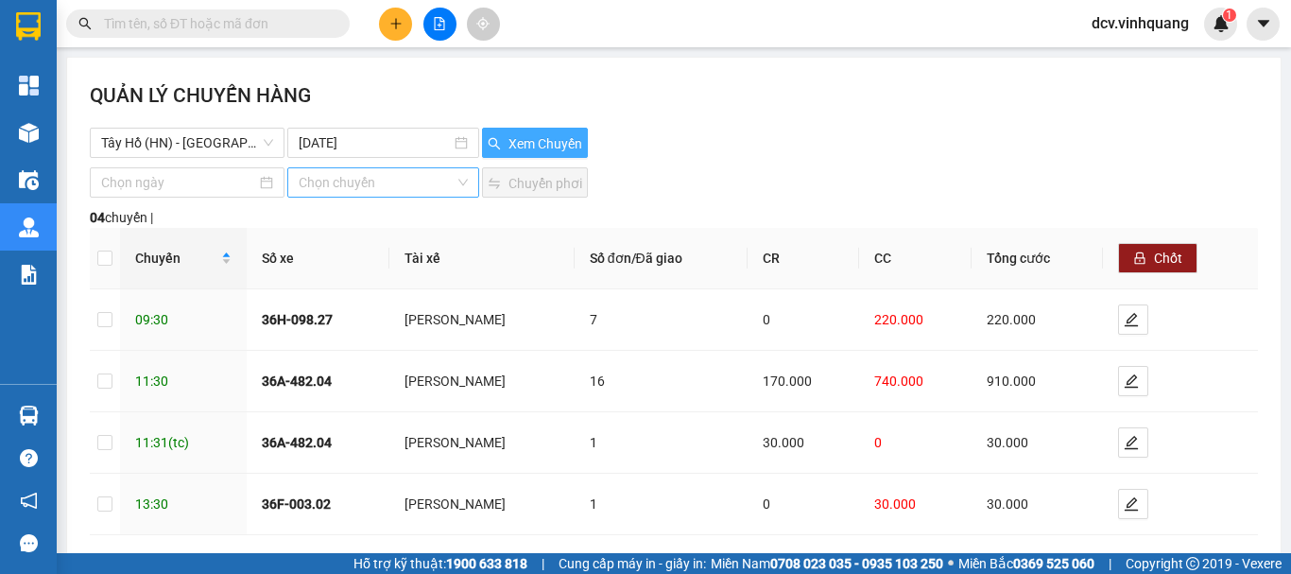
scroll to position [83, 0]
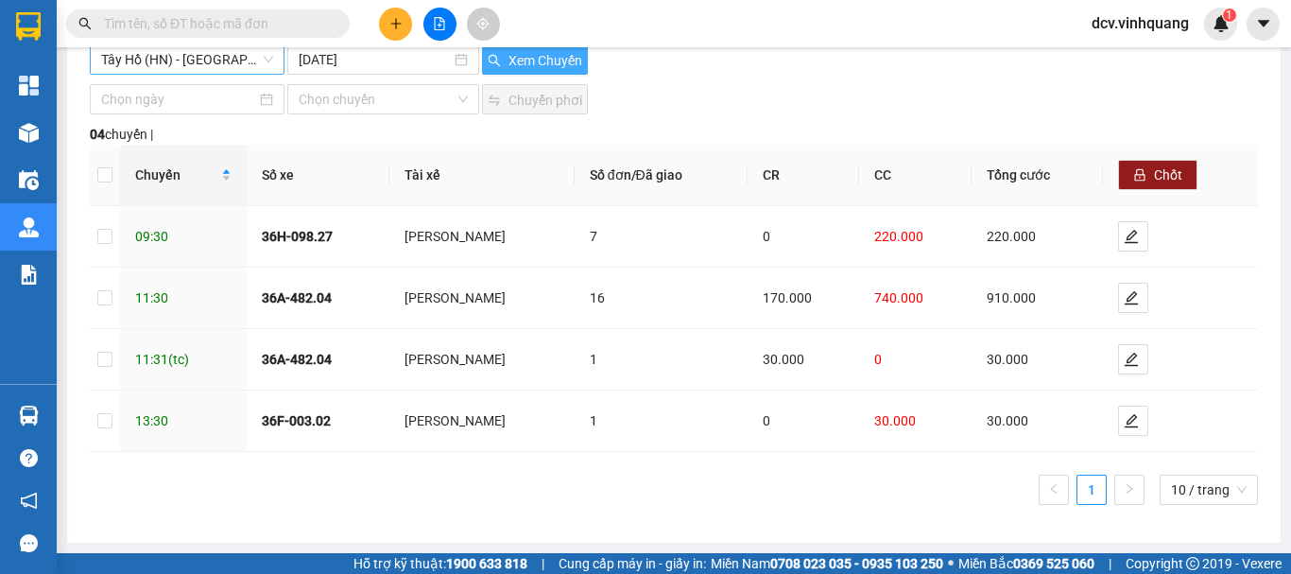
click at [233, 61] on span "Tây Hồ (HN) - [GEOGRAPHIC_DATA]" at bounding box center [187, 59] width 172 height 28
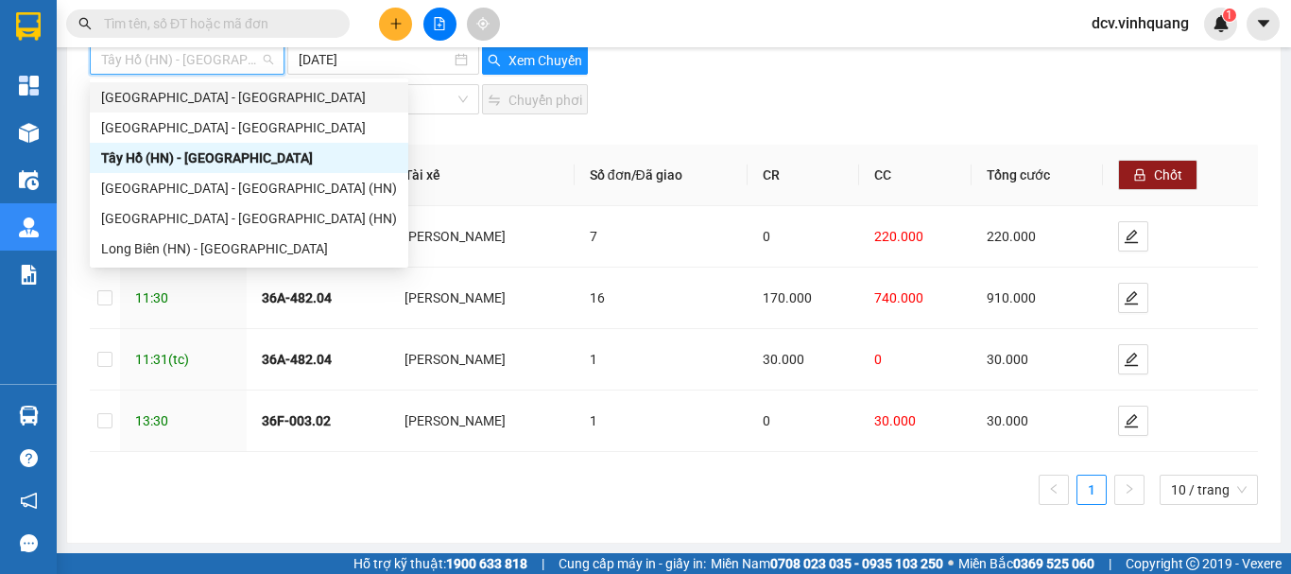
scroll to position [0, 0]
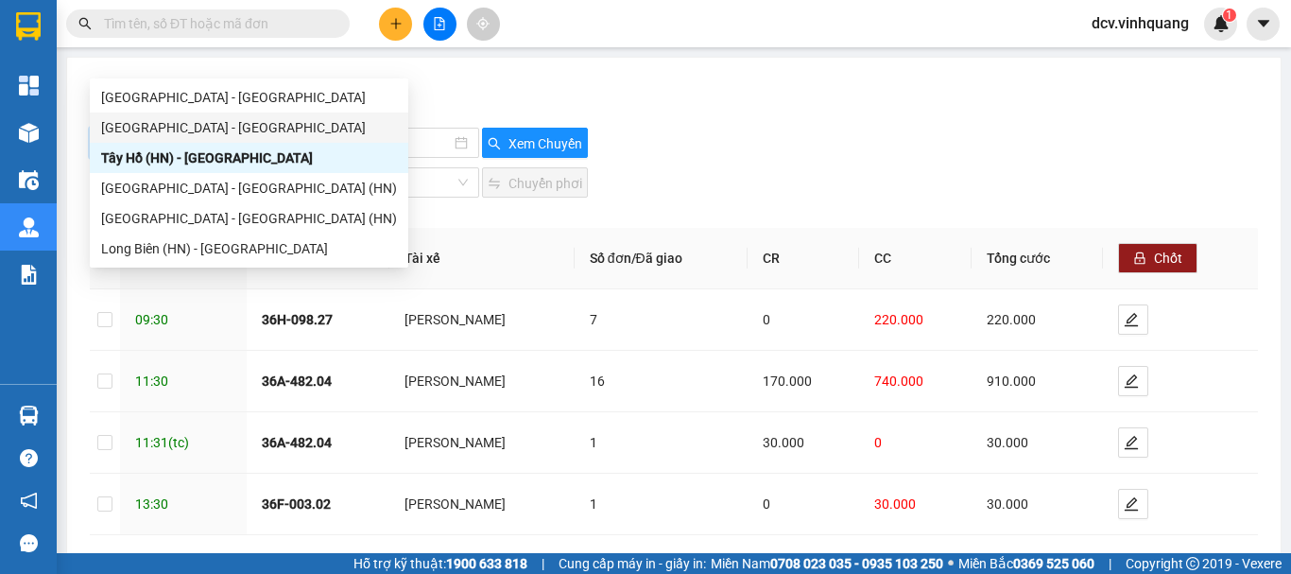
click at [166, 129] on div "[GEOGRAPHIC_DATA] - [GEOGRAPHIC_DATA]" at bounding box center [249, 127] width 296 height 21
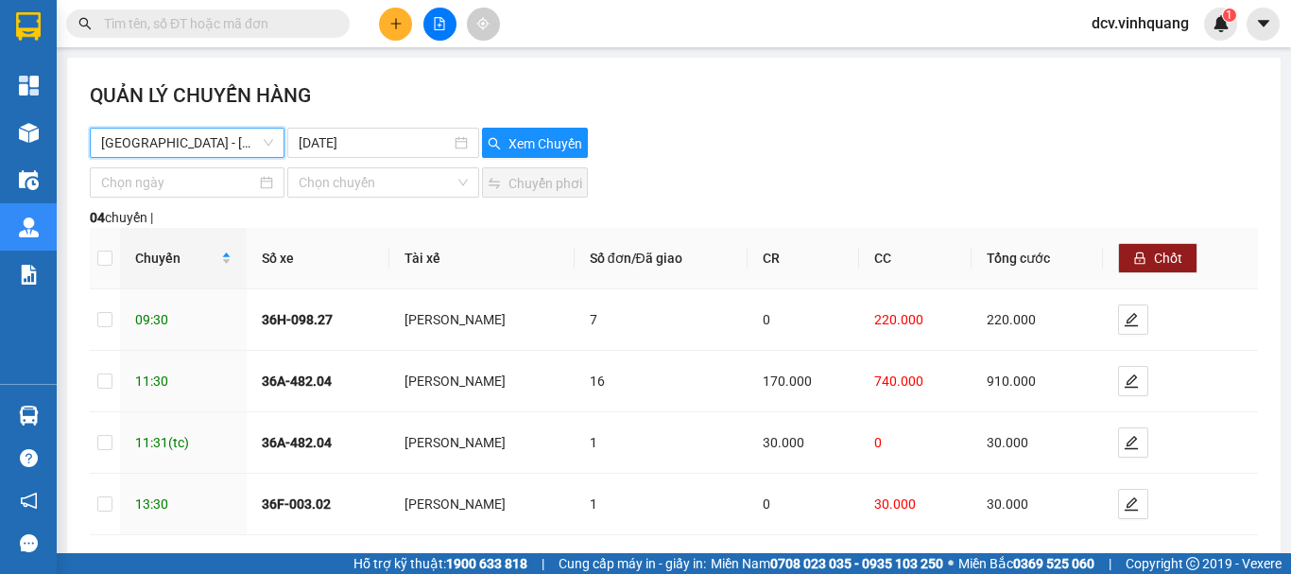
click at [223, 145] on span "[GEOGRAPHIC_DATA] - [GEOGRAPHIC_DATA]" at bounding box center [187, 142] width 172 height 28
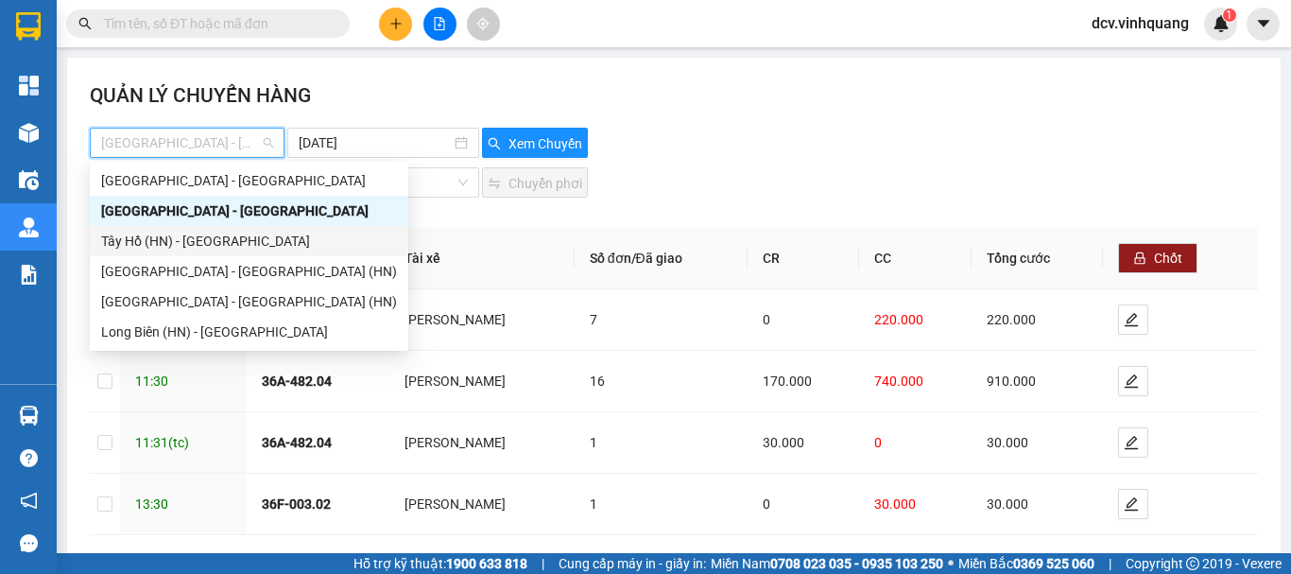
drag, startPoint x: 204, startPoint y: 182, endPoint x: 197, endPoint y: 235, distance: 53.4
click at [197, 235] on div "Thanh Hóa - Hà Nội Hà Nội - Thanh Hóa Tây Hồ (HN) - Thanh Hóa Thanh Hóa - Long …" at bounding box center [249, 255] width 318 height 181
click at [197, 235] on div "Tây Hồ (HN) - [GEOGRAPHIC_DATA]" at bounding box center [249, 241] width 296 height 21
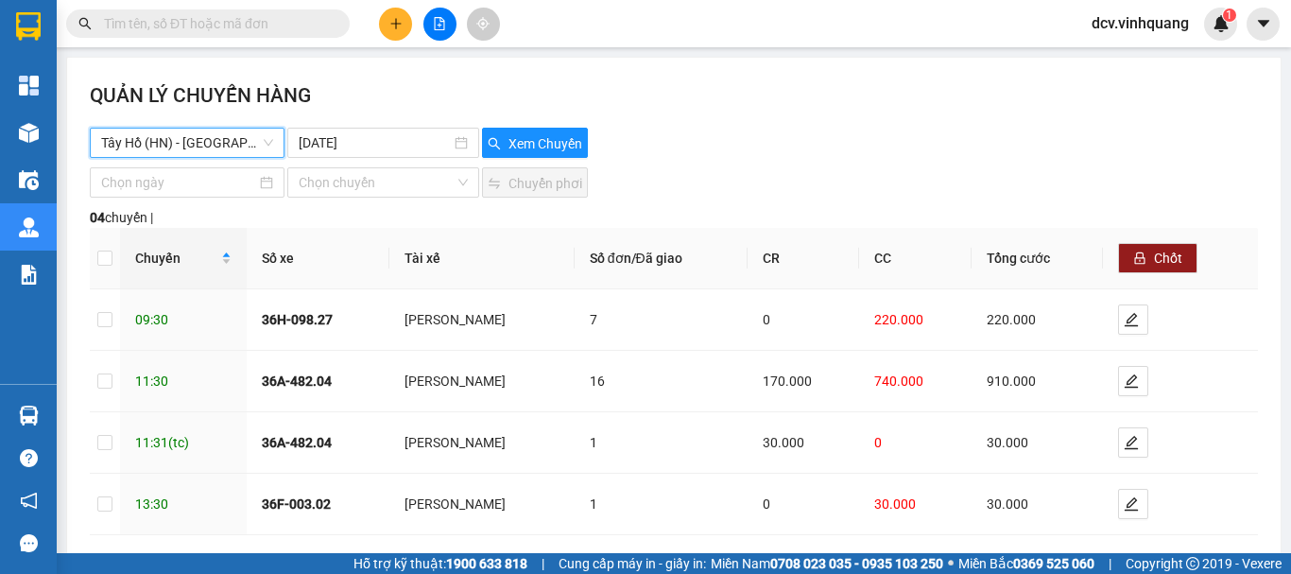
scroll to position [83, 0]
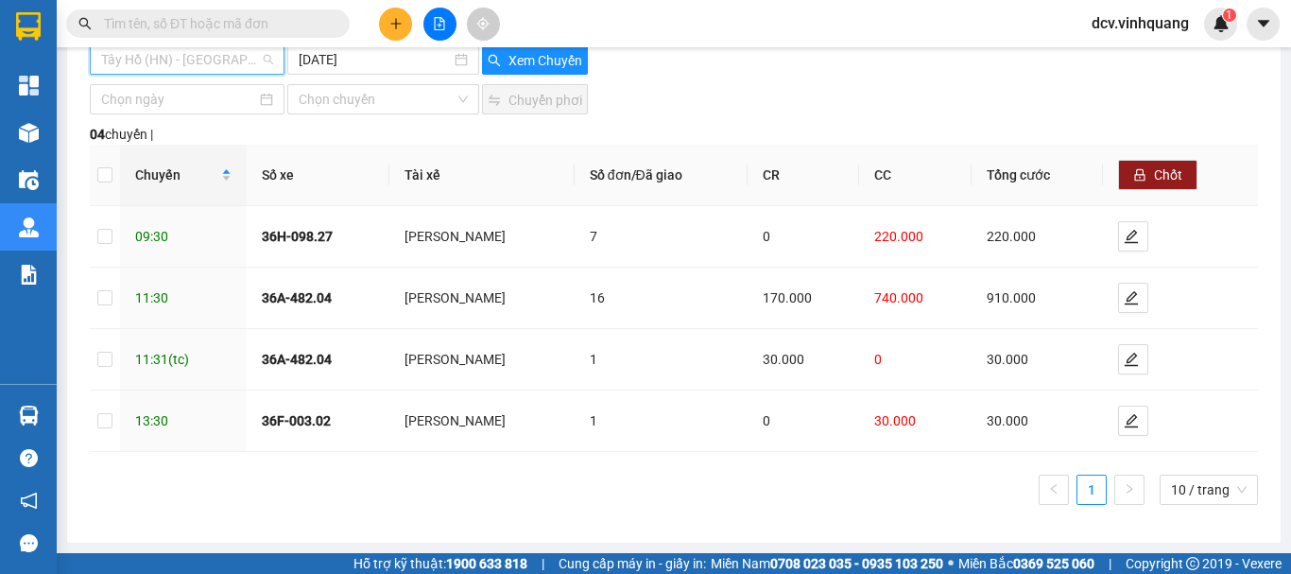
click at [223, 67] on span "Tây Hồ (HN) - [GEOGRAPHIC_DATA]" at bounding box center [187, 59] width 172 height 28
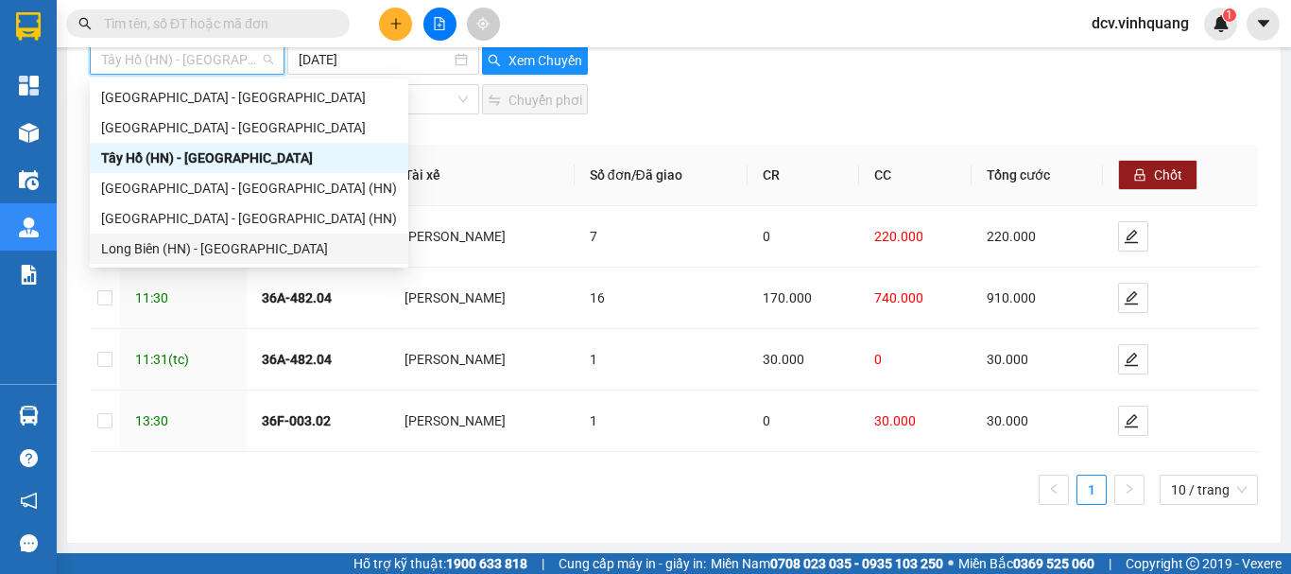
click at [167, 252] on div "Long Biên (HN) - [GEOGRAPHIC_DATA]" at bounding box center [249, 248] width 296 height 21
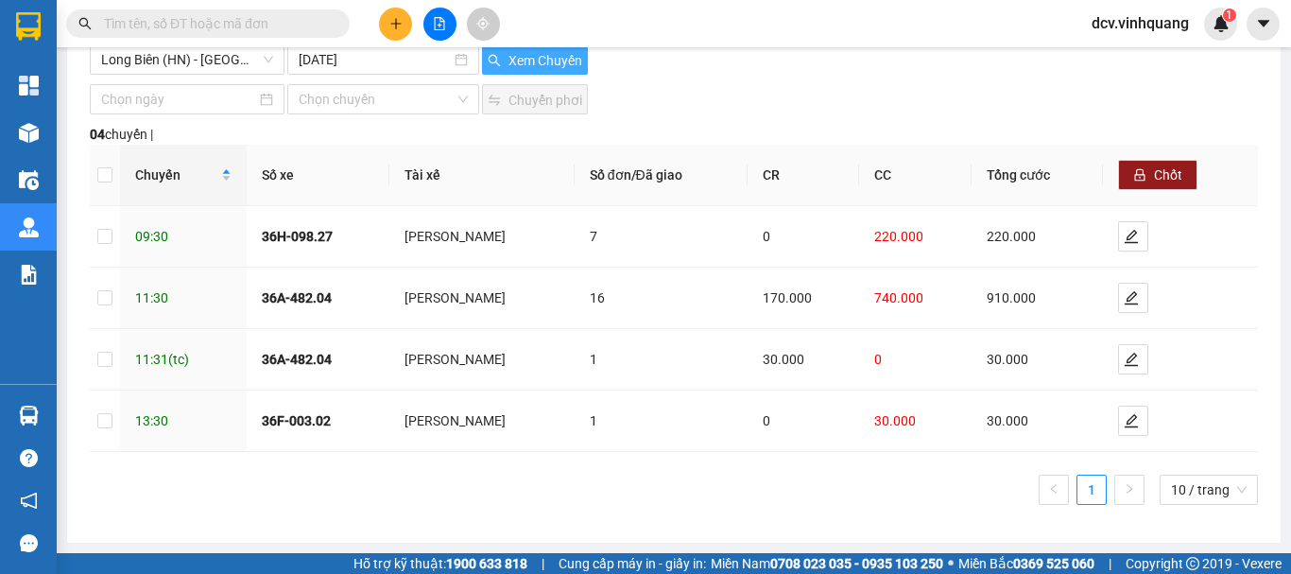
click at [514, 58] on span "Xem Chuyến" at bounding box center [545, 60] width 74 height 21
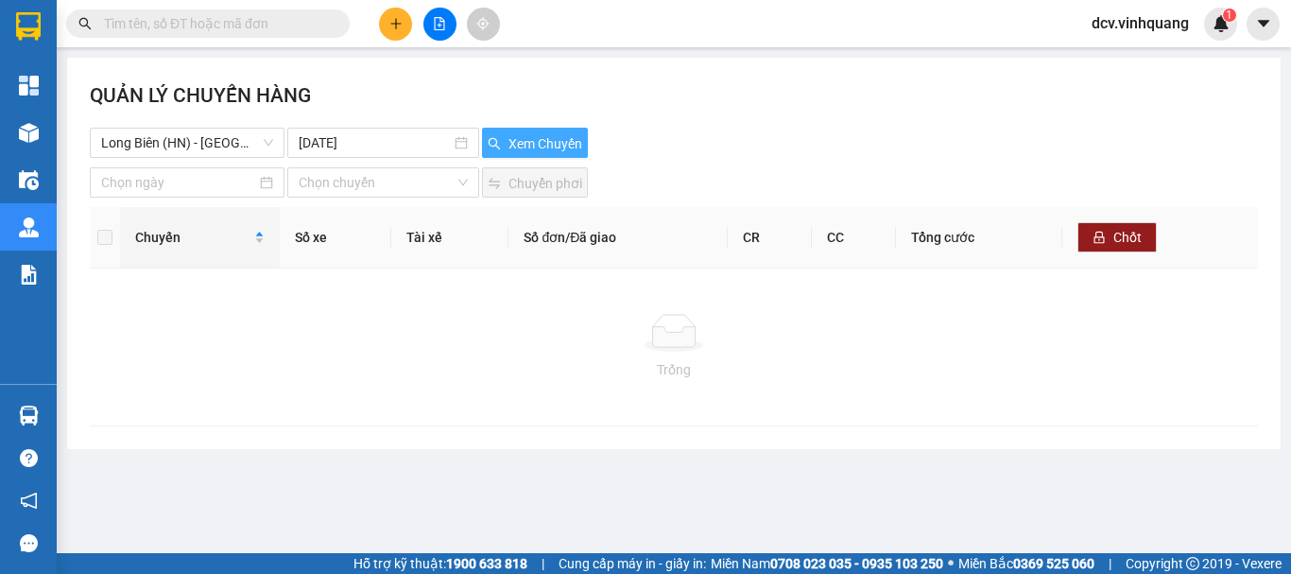
scroll to position [0, 0]
click at [211, 142] on span "Long Biên (HN) - [GEOGRAPHIC_DATA]" at bounding box center [187, 142] width 172 height 28
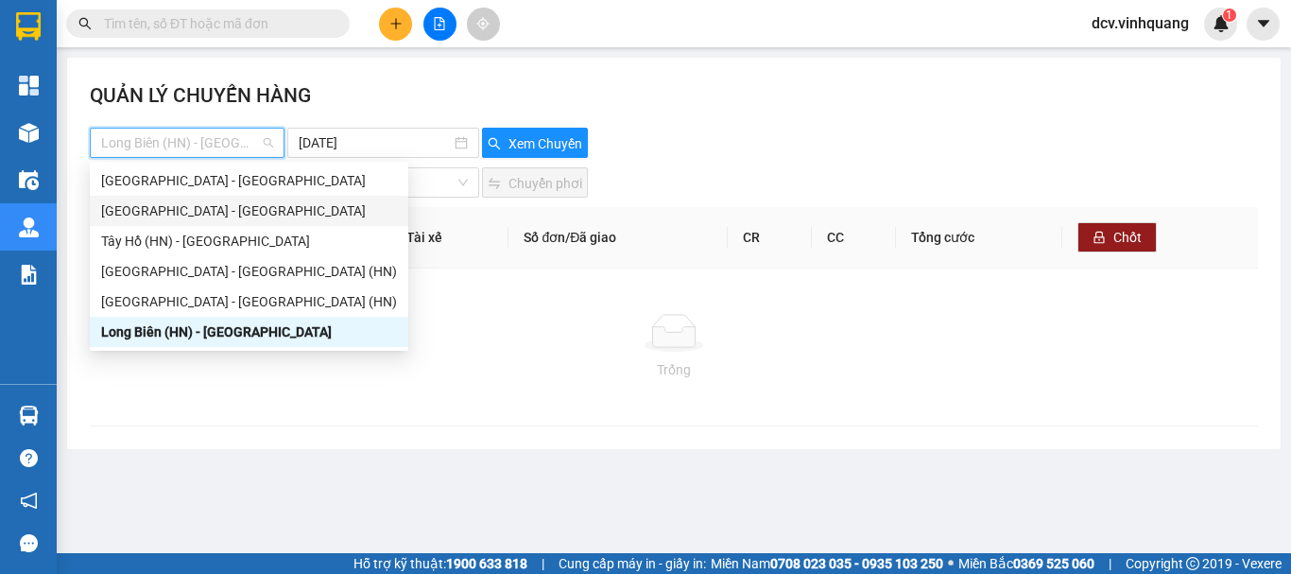
drag, startPoint x: 173, startPoint y: 207, endPoint x: 356, endPoint y: 165, distance: 188.0
click at [173, 208] on div "[GEOGRAPHIC_DATA] - [GEOGRAPHIC_DATA]" at bounding box center [249, 210] width 296 height 21
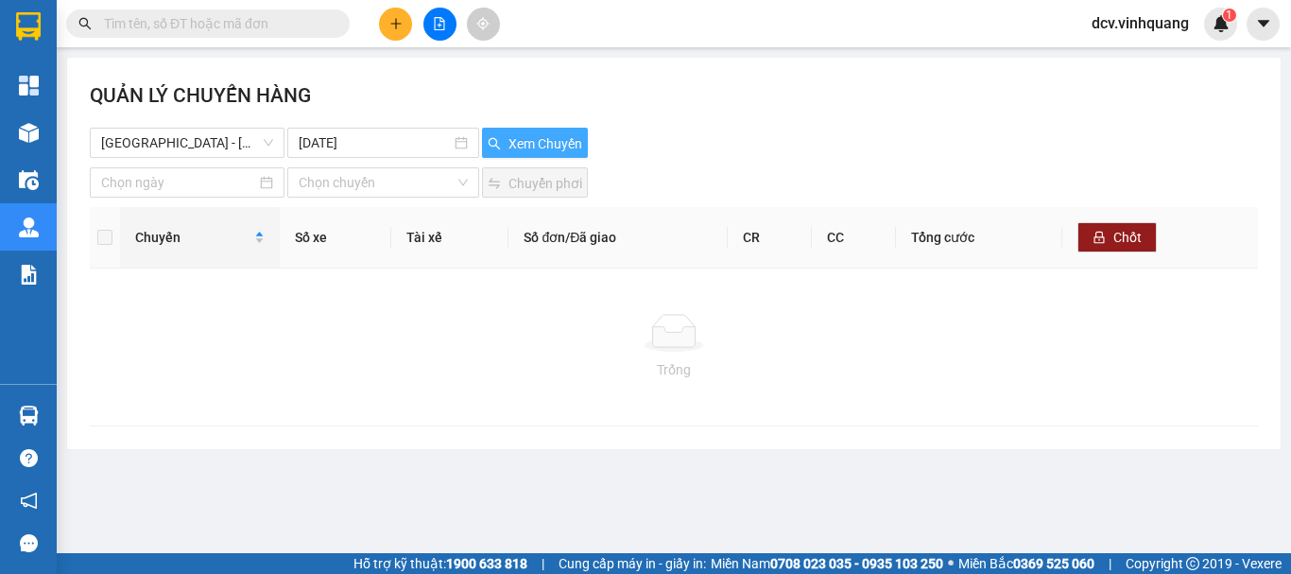
click at [517, 146] on span "Xem Chuyến" at bounding box center [545, 143] width 74 height 21
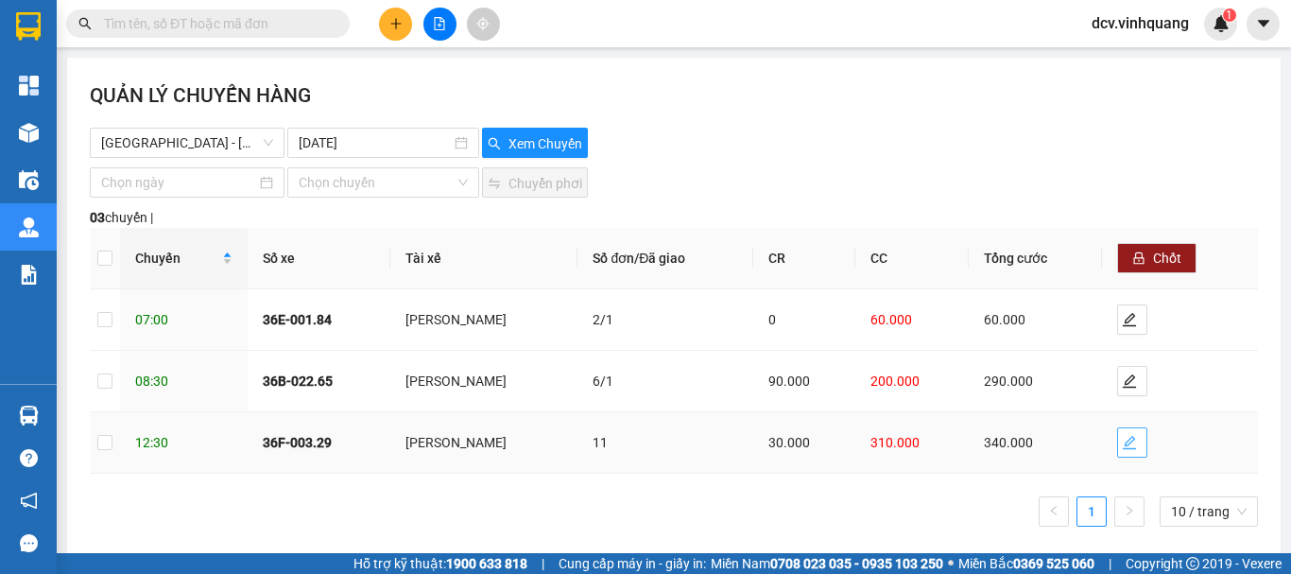
click at [1124, 447] on icon "edit" at bounding box center [1129, 442] width 15 height 15
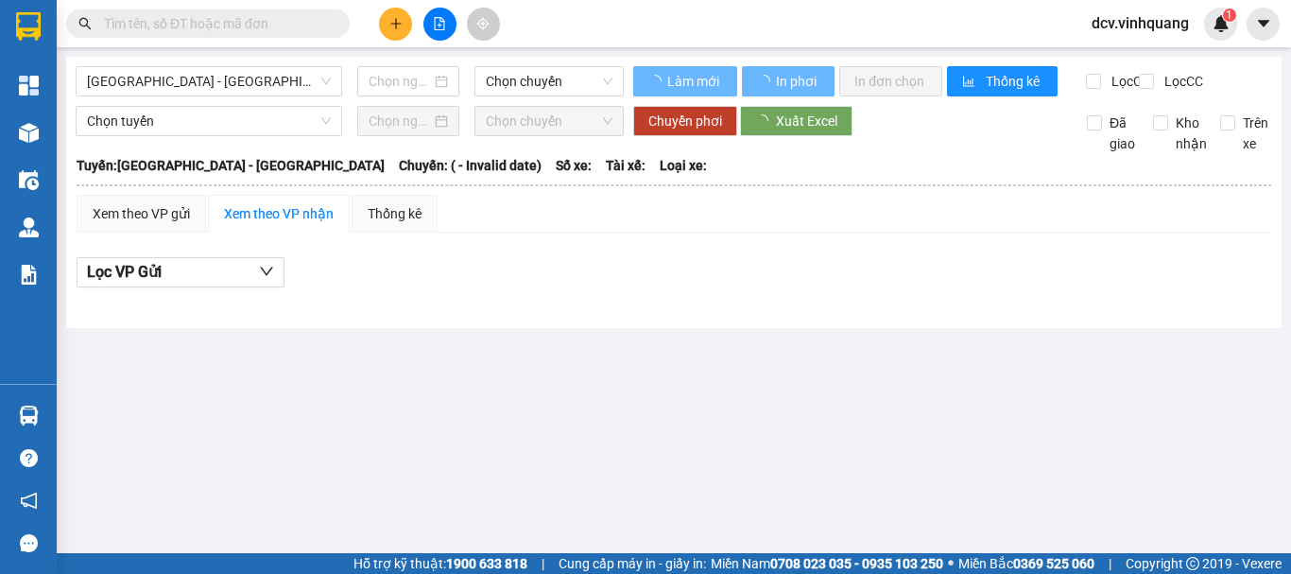
type input "[DATE]"
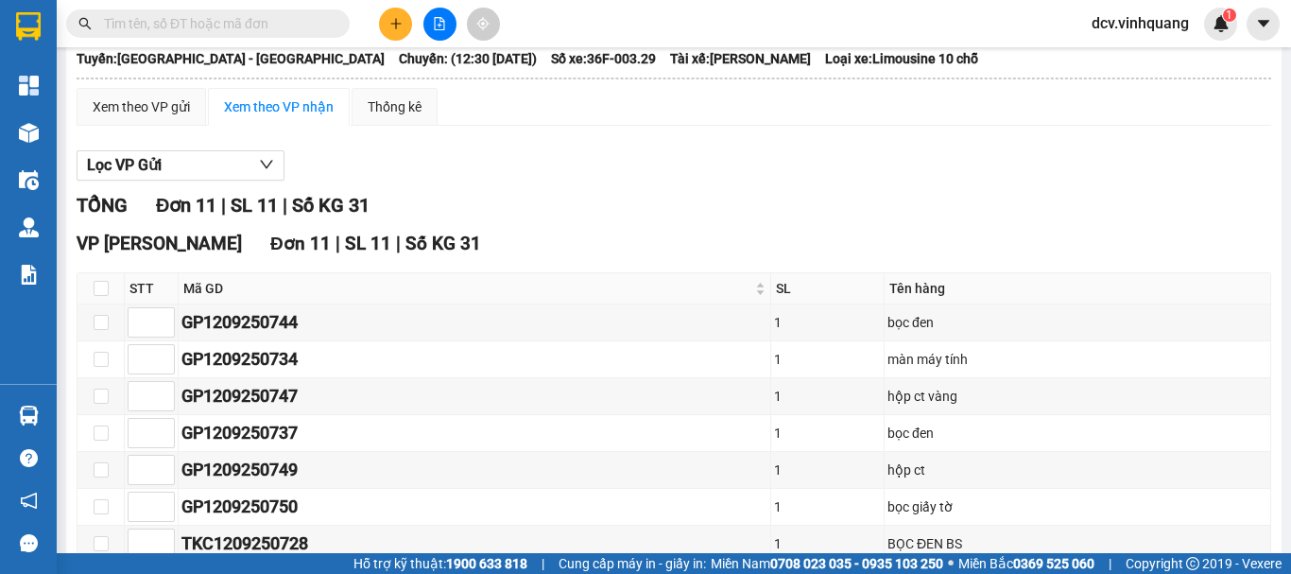
scroll to position [100, 0]
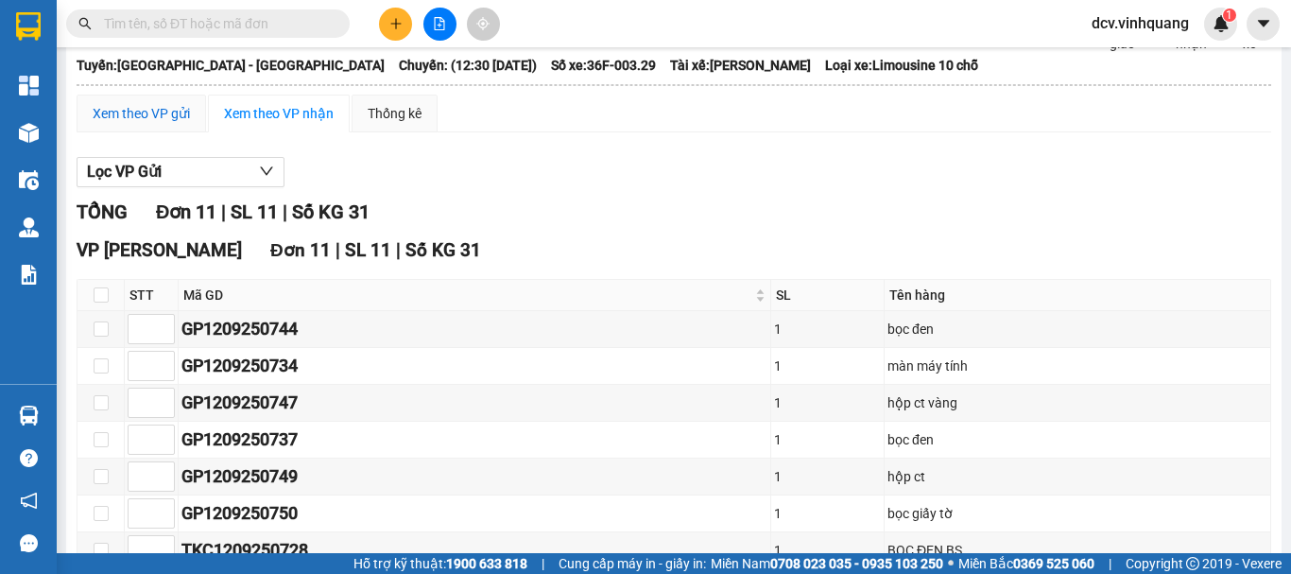
click at [161, 124] on div "Xem theo VP gửi" at bounding box center [141, 113] width 97 height 21
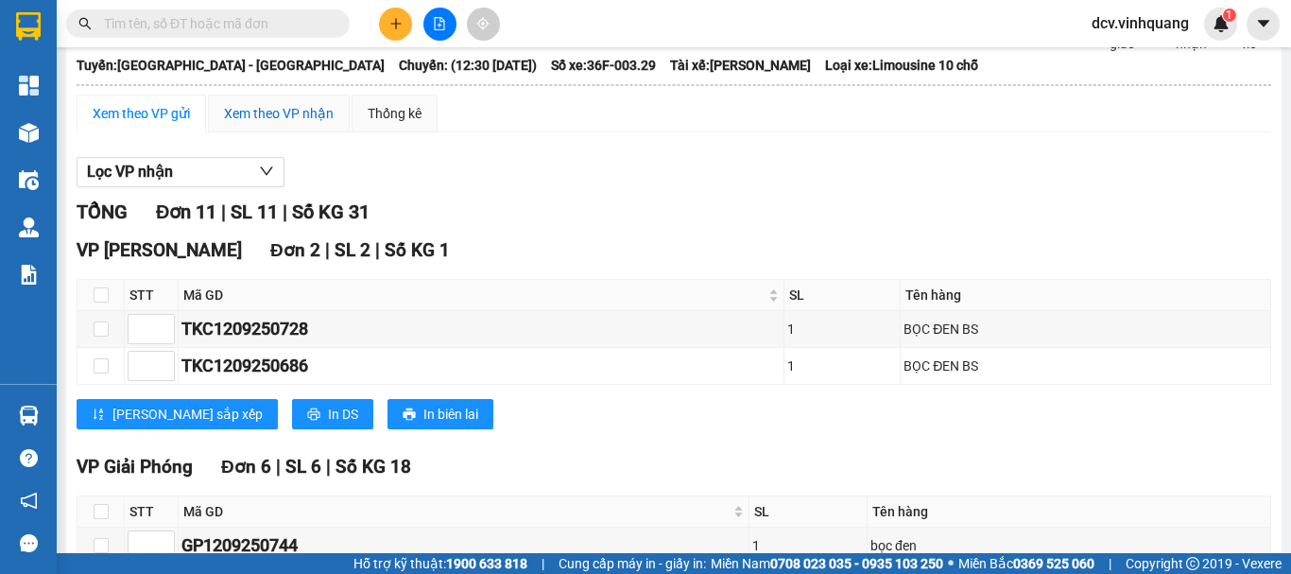
click at [308, 124] on div "Xem theo VP nhận" at bounding box center [279, 113] width 110 height 21
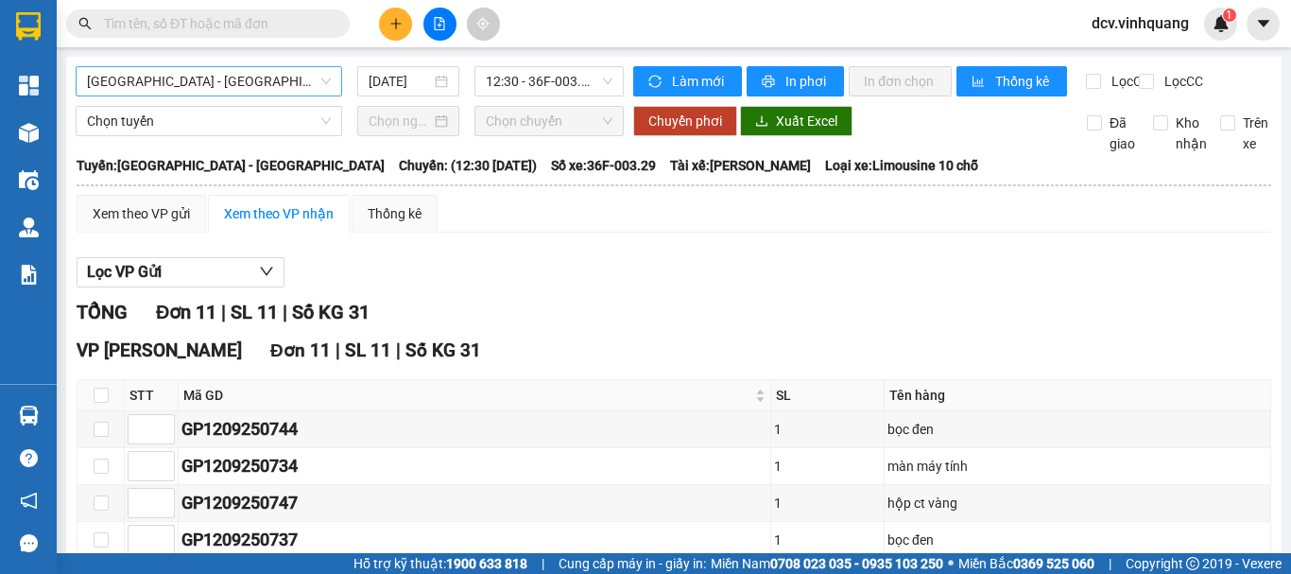
click at [243, 74] on span "[GEOGRAPHIC_DATA] - [GEOGRAPHIC_DATA]" at bounding box center [209, 81] width 244 height 28
click at [244, 74] on span "[GEOGRAPHIC_DATA] - [GEOGRAPHIC_DATA]" at bounding box center [209, 81] width 244 height 28
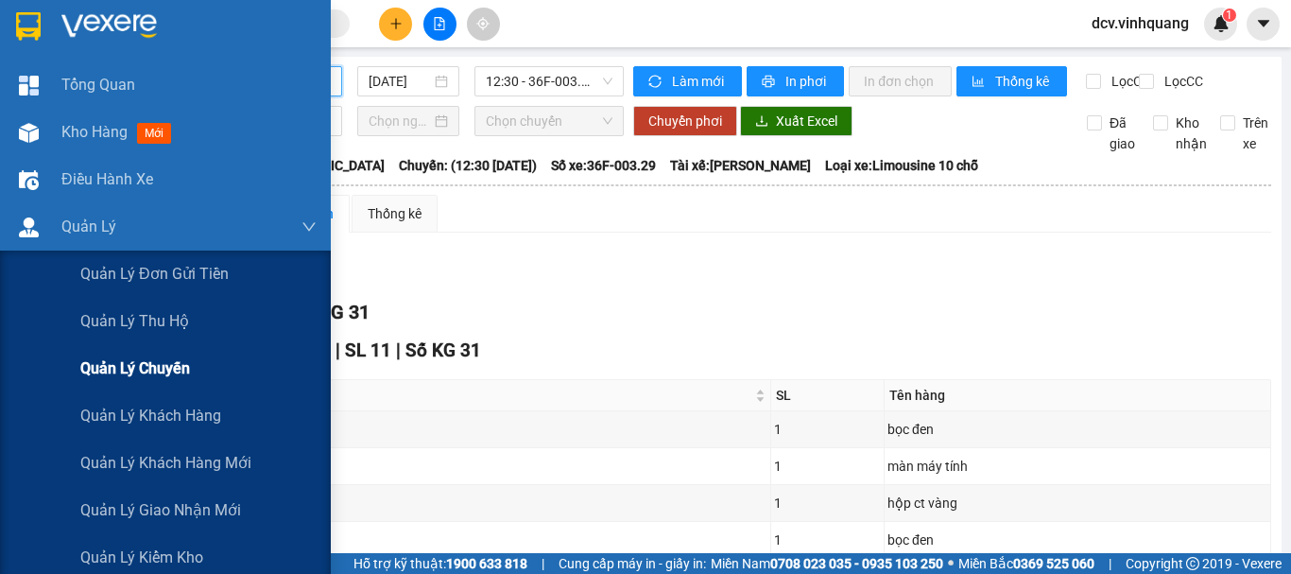
click at [163, 371] on span "Quản lý chuyến" at bounding box center [135, 368] width 110 height 24
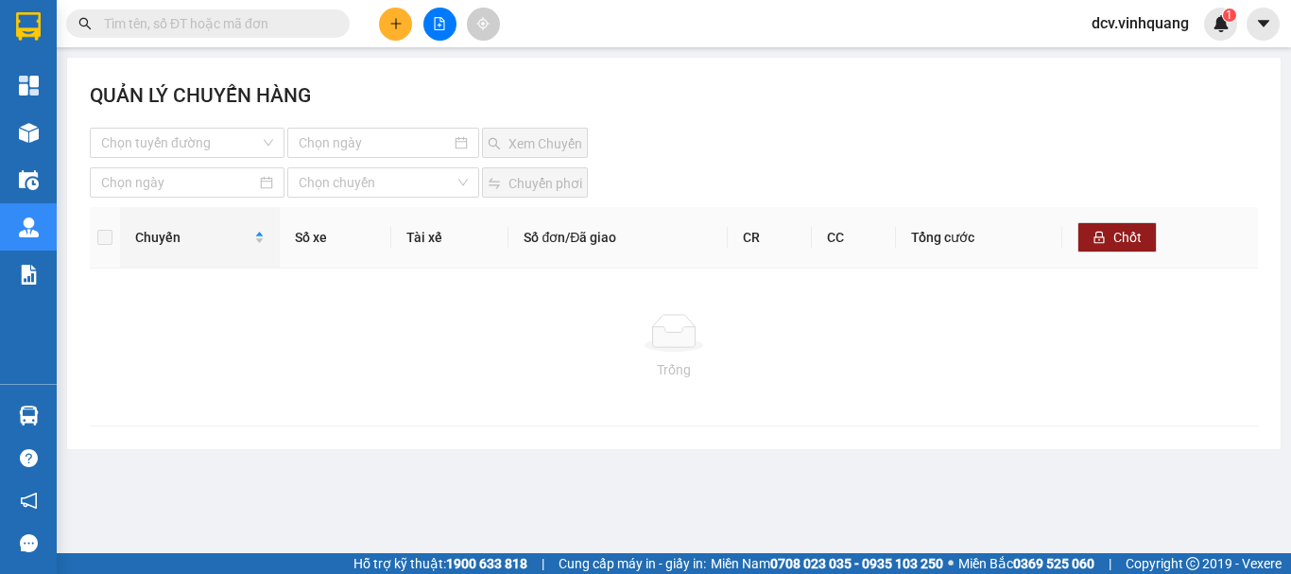
click at [172, 158] on div "QUẢN LÝ CHUYẾN HÀNG Chọn tuyến đường Xem Chuyến Chọn chuyến Chuyển phơi Chuyến …" at bounding box center [673, 253] width 1213 height 391
drag, startPoint x: 198, startPoint y: 144, endPoint x: 210, endPoint y: 145, distance: 11.4
click at [198, 143] on input "search" at bounding box center [180, 142] width 159 height 28
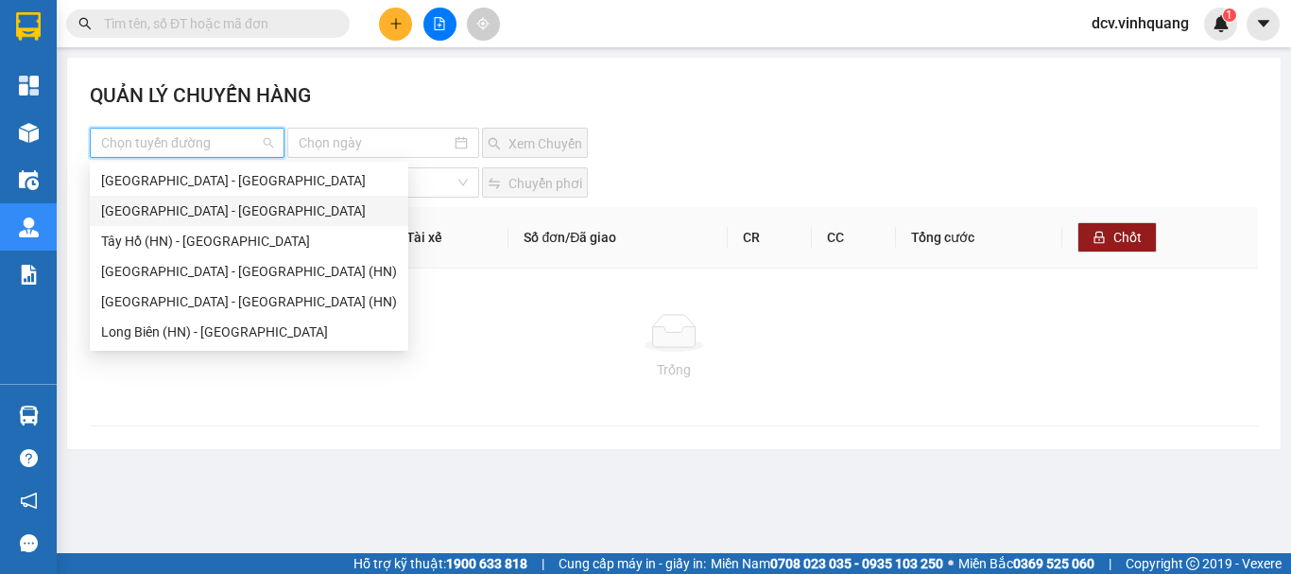
click at [203, 207] on div "[GEOGRAPHIC_DATA] - [GEOGRAPHIC_DATA]" at bounding box center [249, 210] width 296 height 21
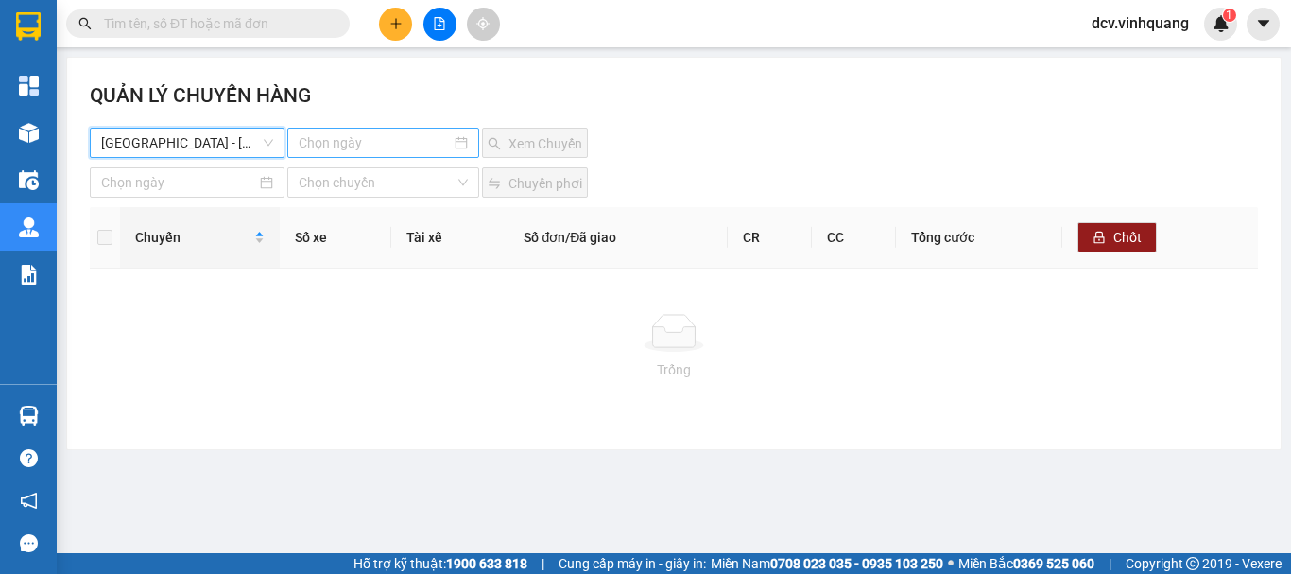
click at [384, 141] on input at bounding box center [375, 142] width 152 height 21
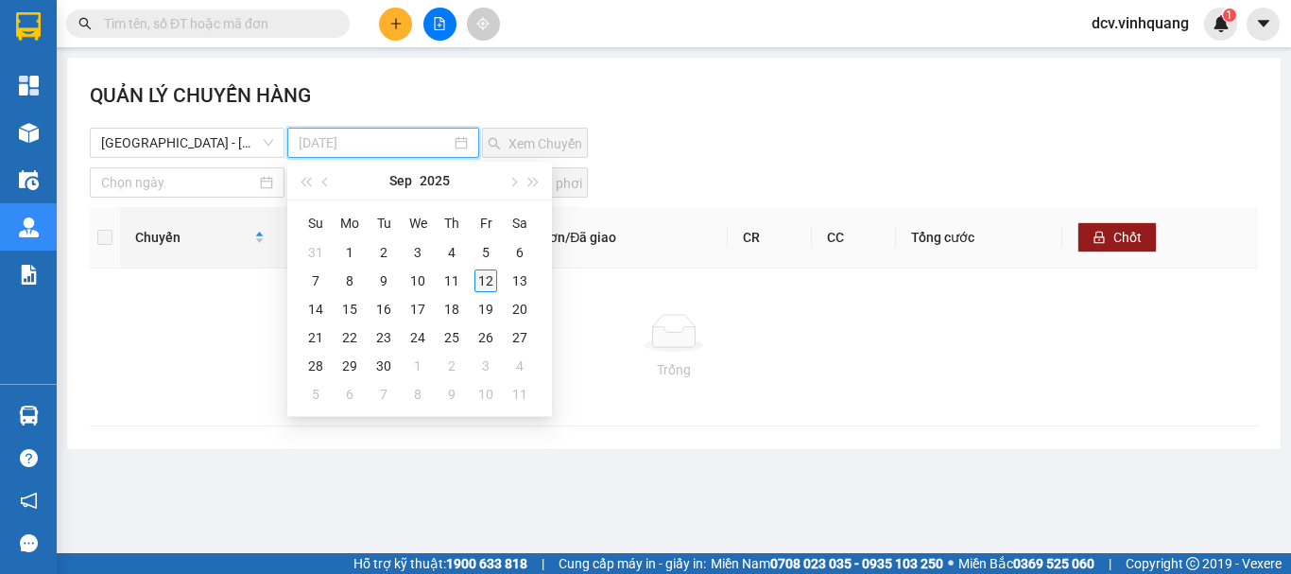
type input "12-09-2025"
click at [485, 279] on div "12" at bounding box center [485, 280] width 23 height 23
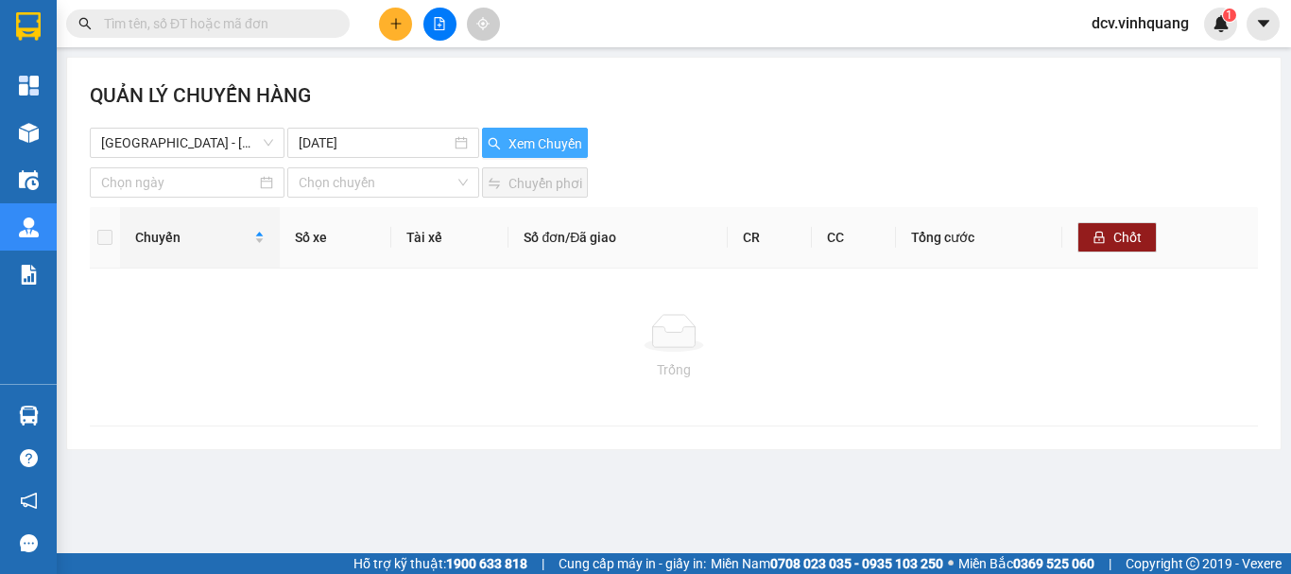
click at [523, 146] on span "Xem Chuyến" at bounding box center [545, 143] width 74 height 21
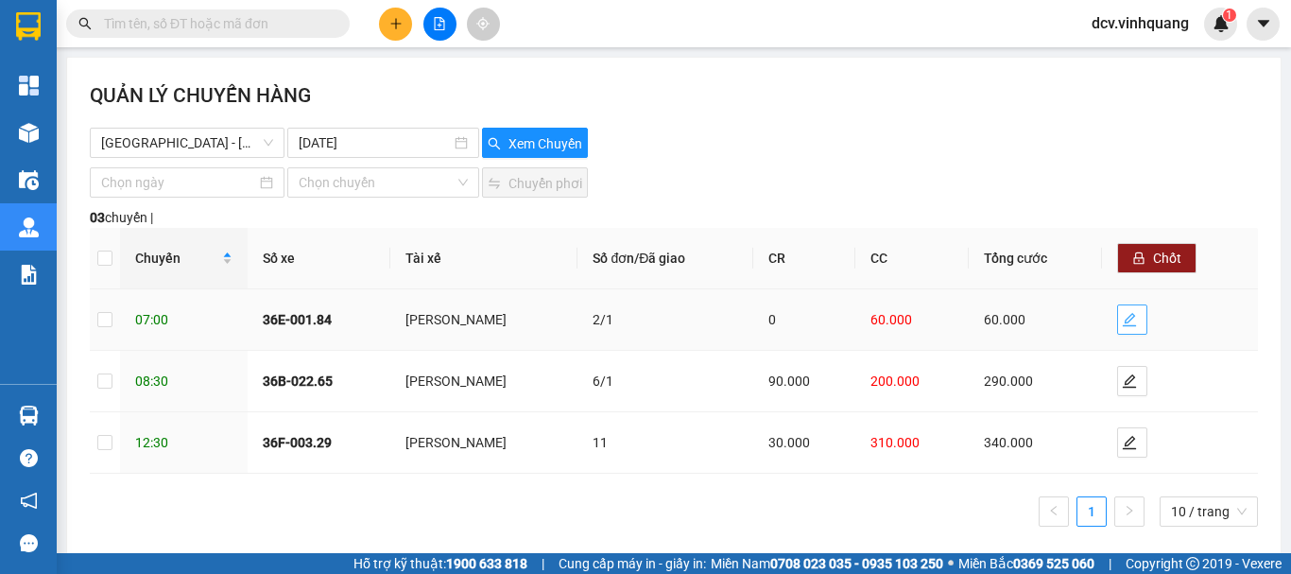
click at [1122, 314] on icon "edit" at bounding box center [1129, 319] width 15 height 15
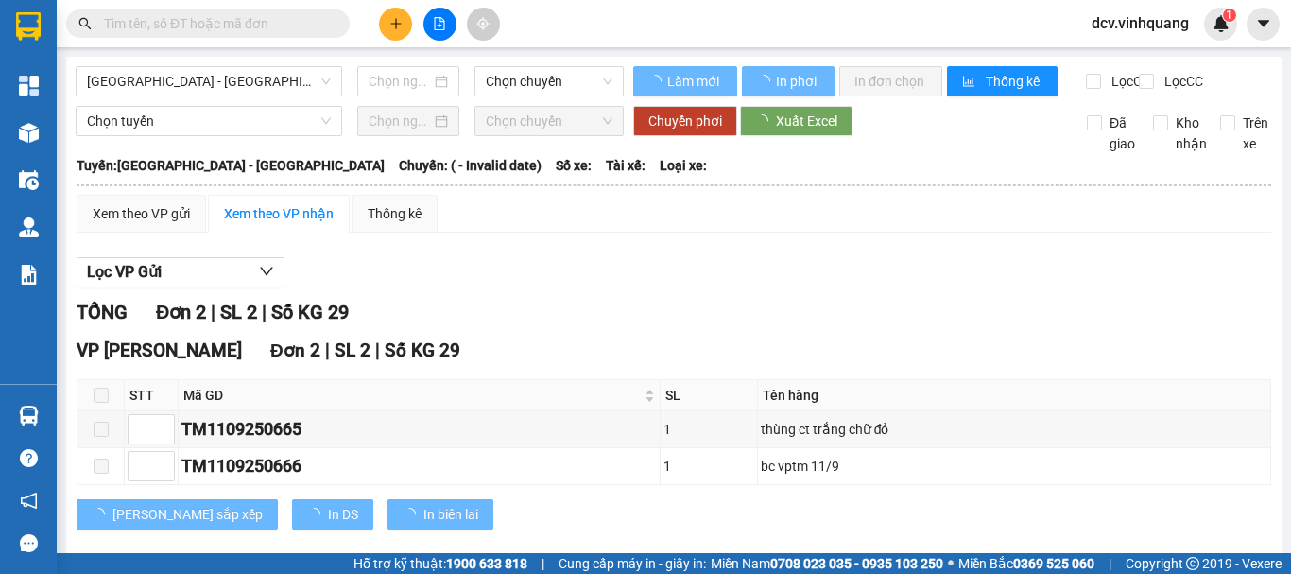
type input "[DATE]"
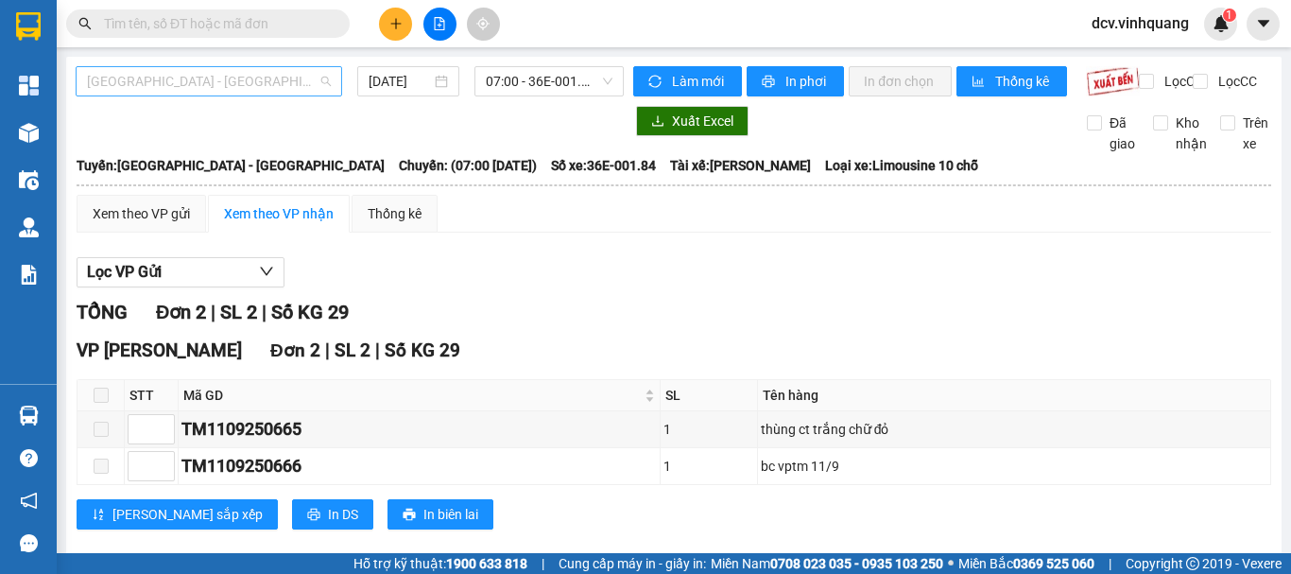
click at [201, 82] on span "[GEOGRAPHIC_DATA] - [GEOGRAPHIC_DATA]" at bounding box center [209, 81] width 244 height 28
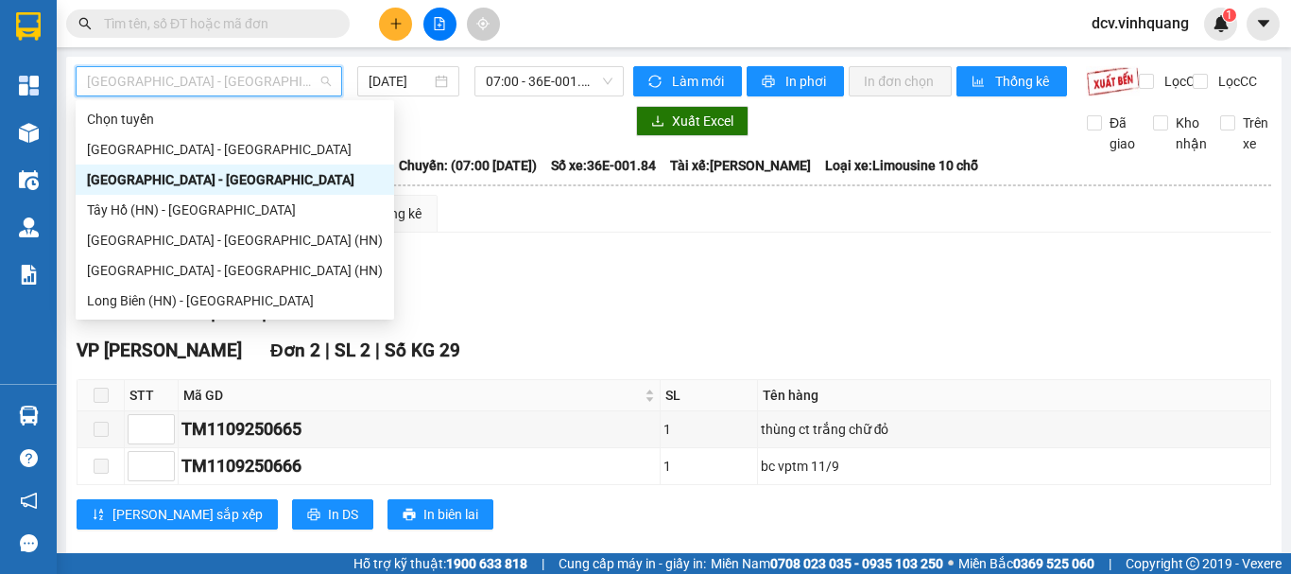
click at [153, 187] on div "[GEOGRAPHIC_DATA] - [GEOGRAPHIC_DATA]" at bounding box center [235, 179] width 296 height 21
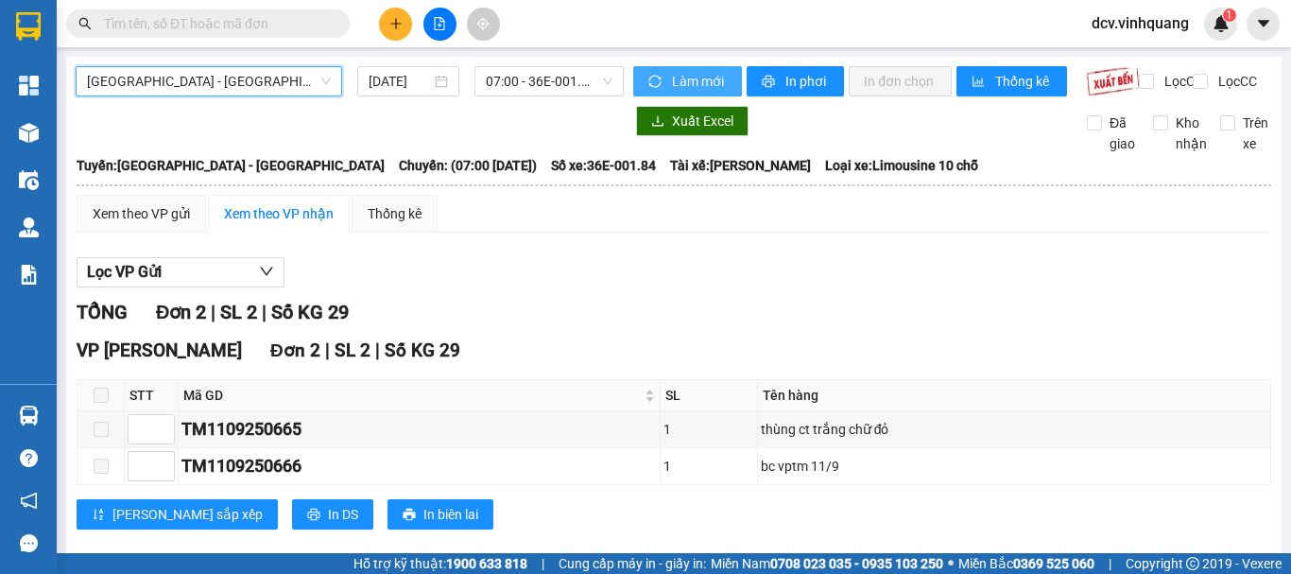
click at [681, 87] on span "Làm mới" at bounding box center [699, 81] width 55 height 21
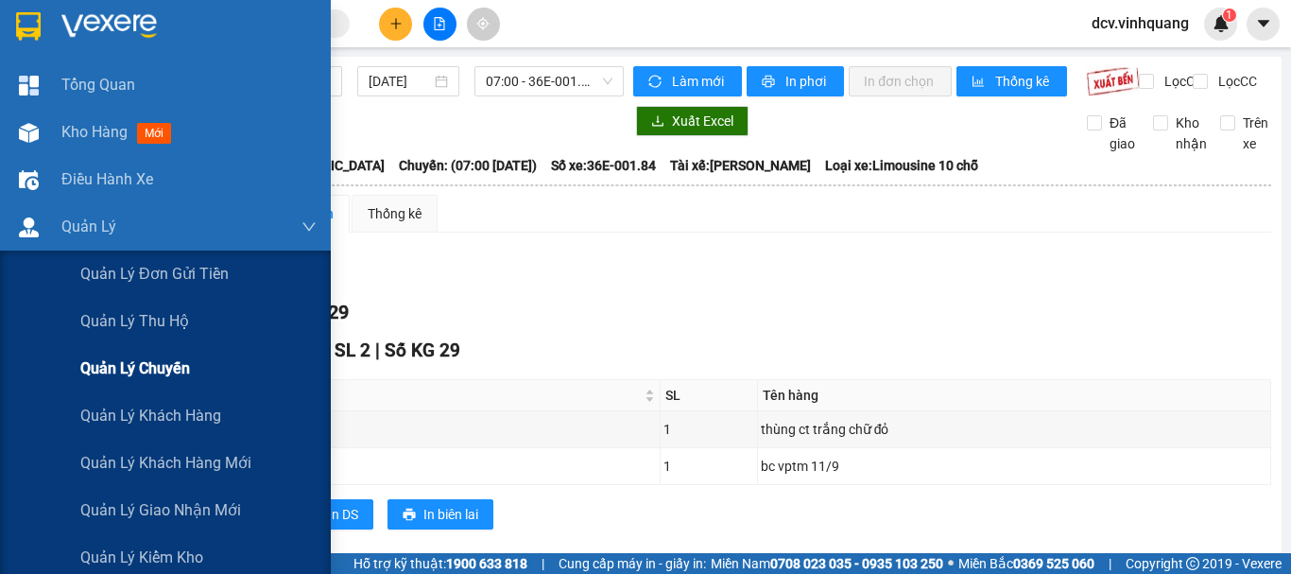
click at [153, 369] on span "Quản lý chuyến" at bounding box center [135, 368] width 110 height 24
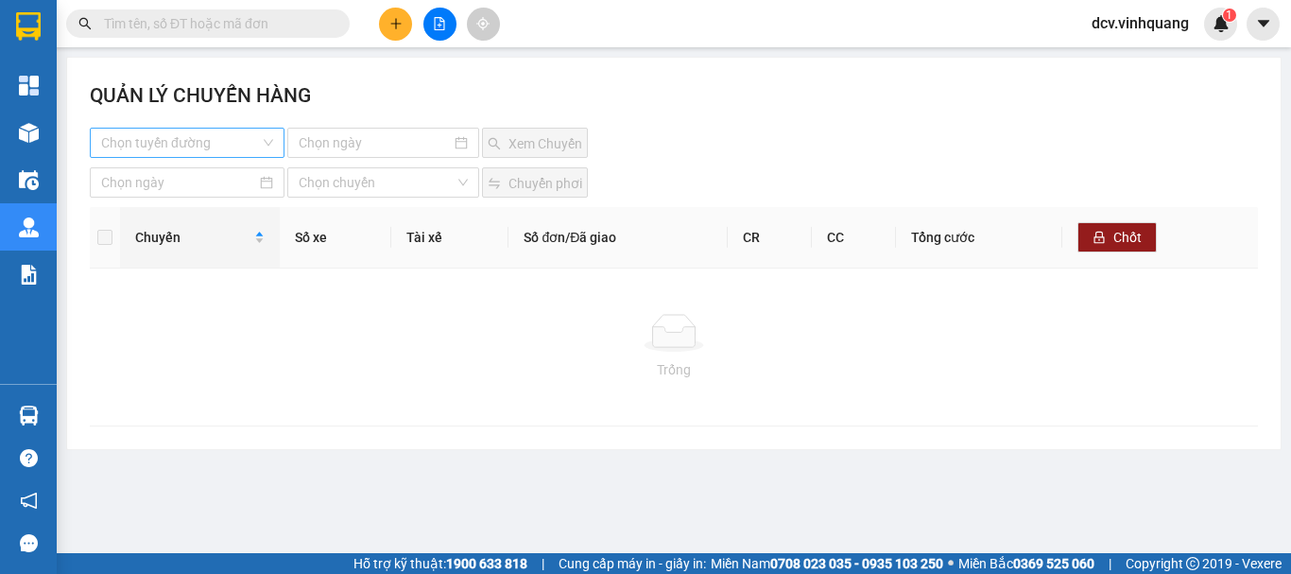
click at [168, 147] on input "search" at bounding box center [180, 142] width 159 height 28
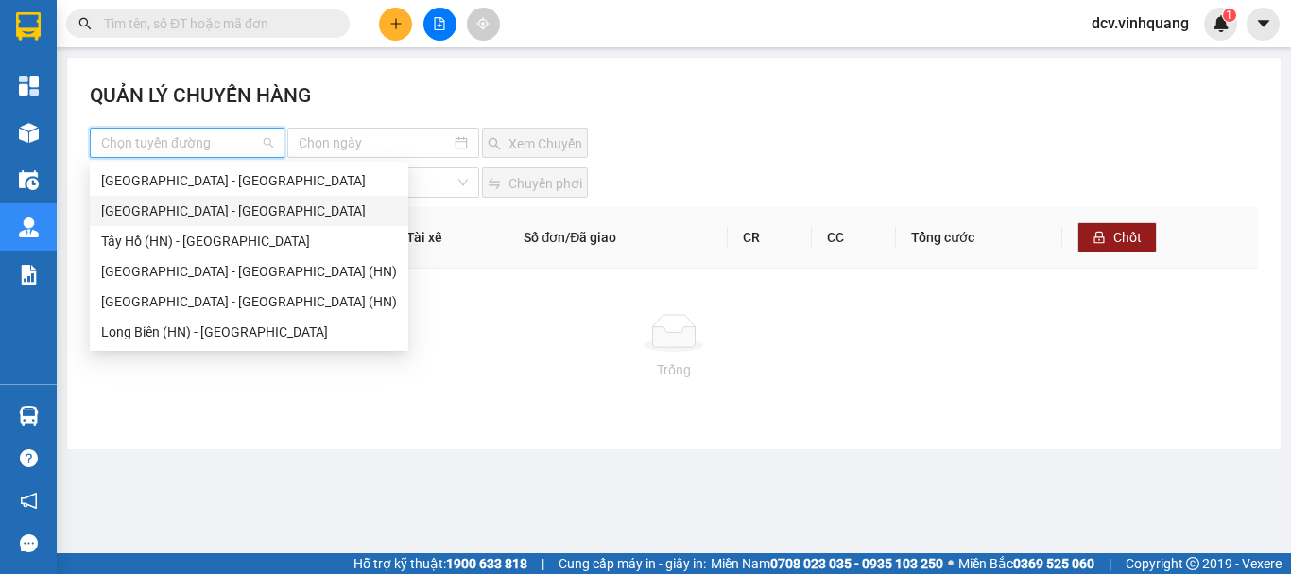
click at [184, 214] on div "[GEOGRAPHIC_DATA] - [GEOGRAPHIC_DATA]" at bounding box center [249, 210] width 296 height 21
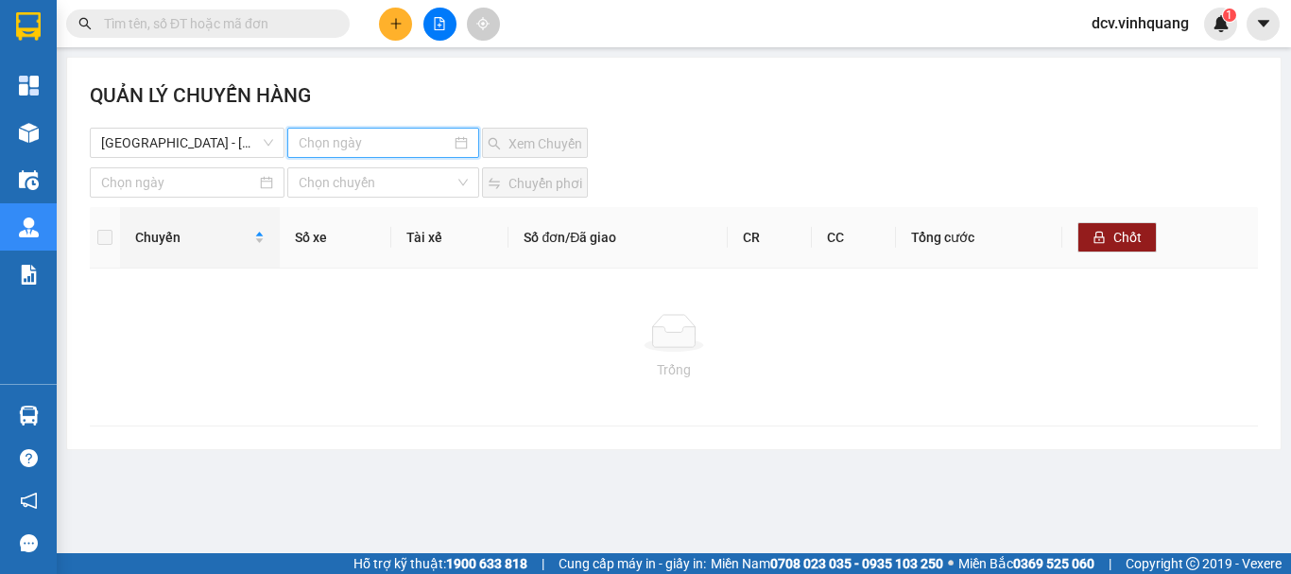
click at [402, 146] on input at bounding box center [375, 142] width 152 height 21
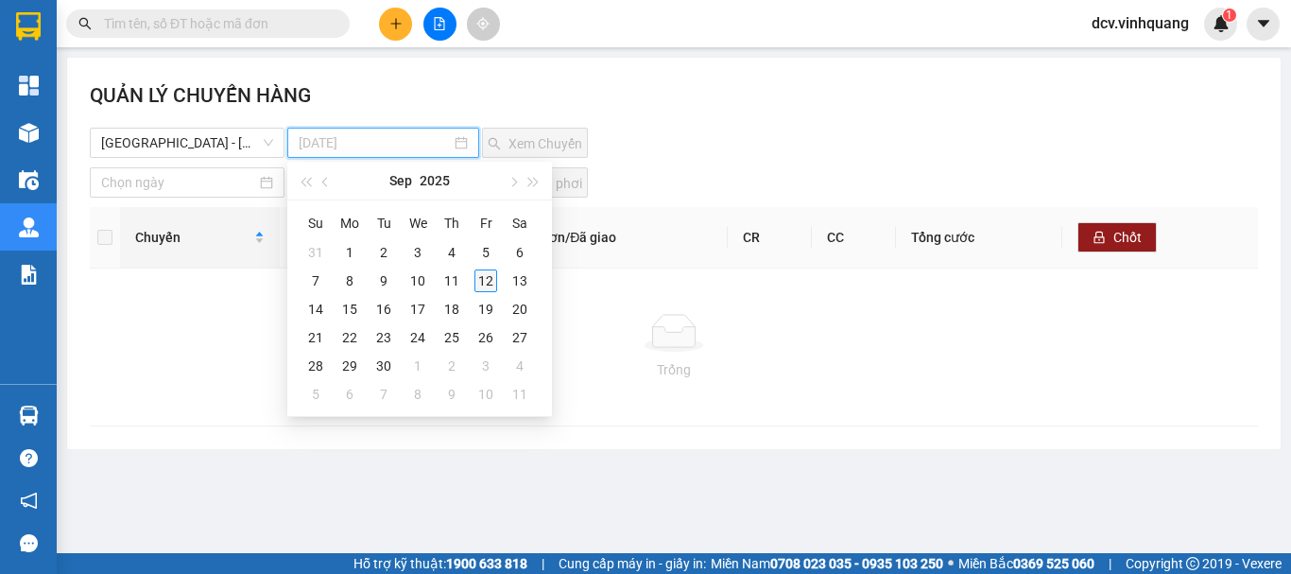
type input "12-09-2025"
click at [488, 280] on div "12" at bounding box center [485, 280] width 23 height 23
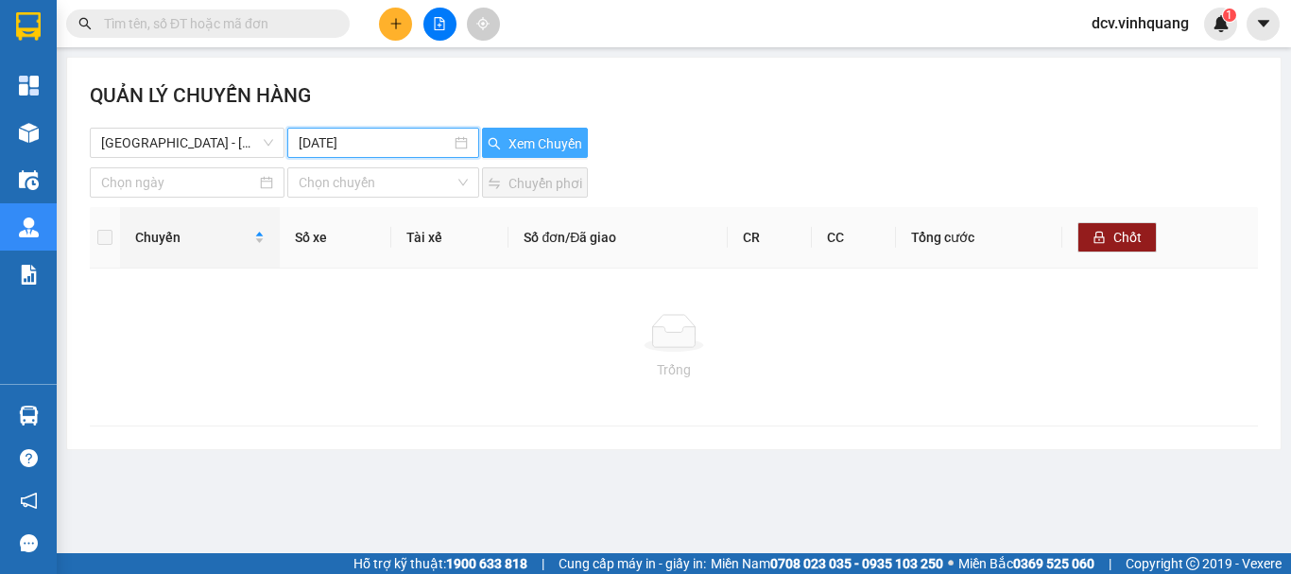
click at [532, 146] on span "Xem Chuyến" at bounding box center [545, 143] width 74 height 21
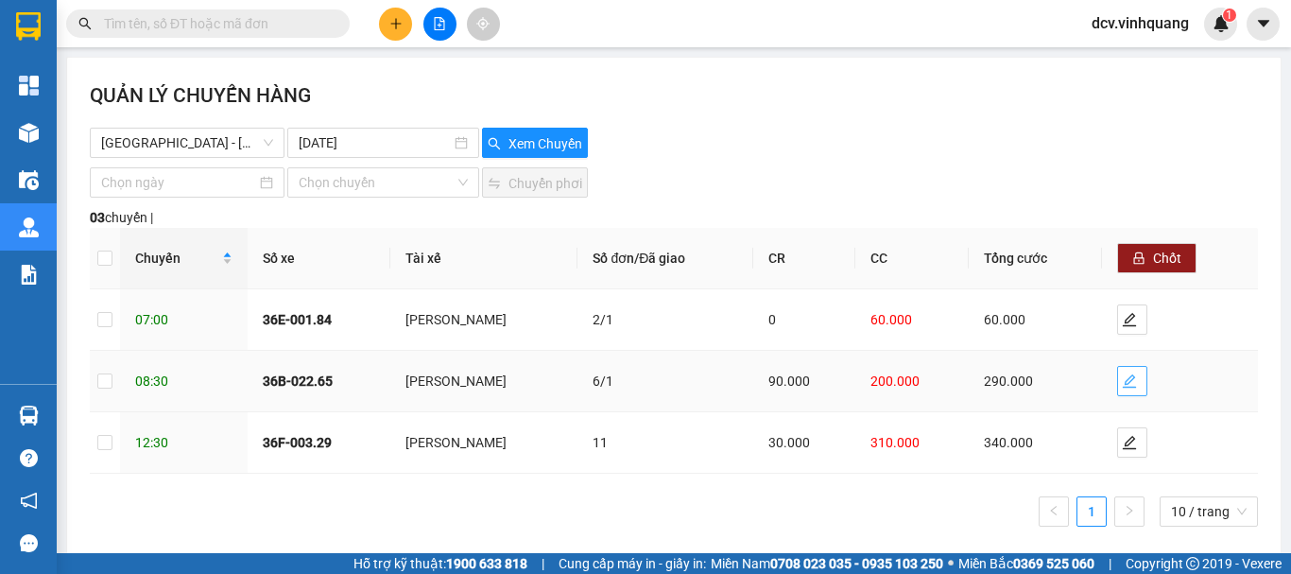
click at [1122, 377] on icon "edit" at bounding box center [1128, 380] width 13 height 13
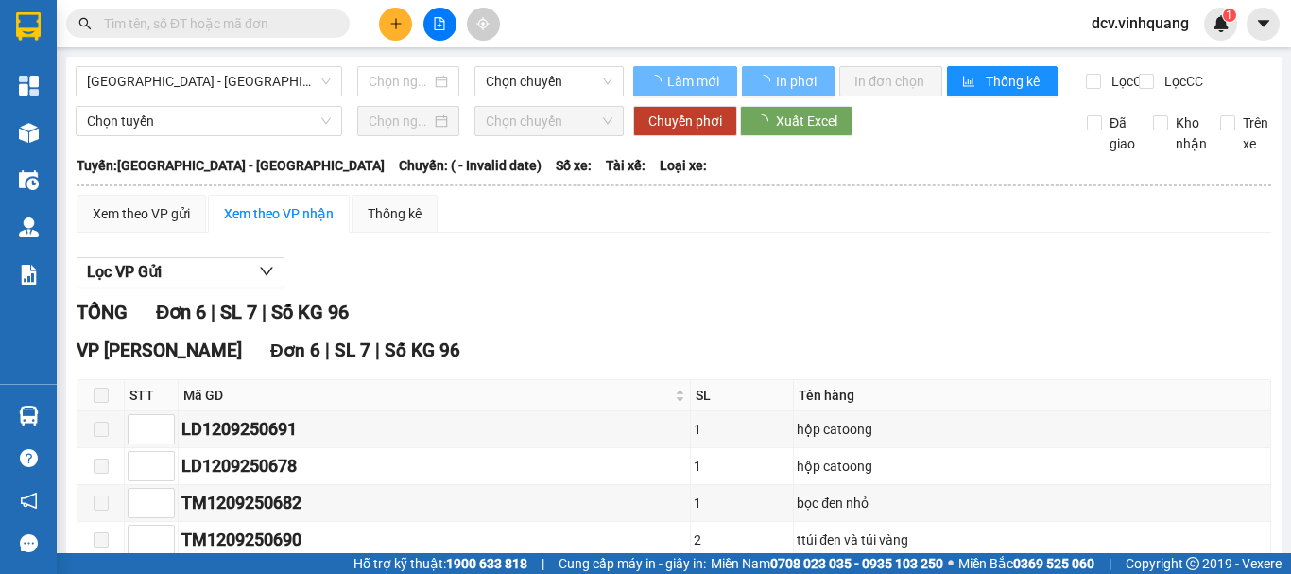
type input "[DATE]"
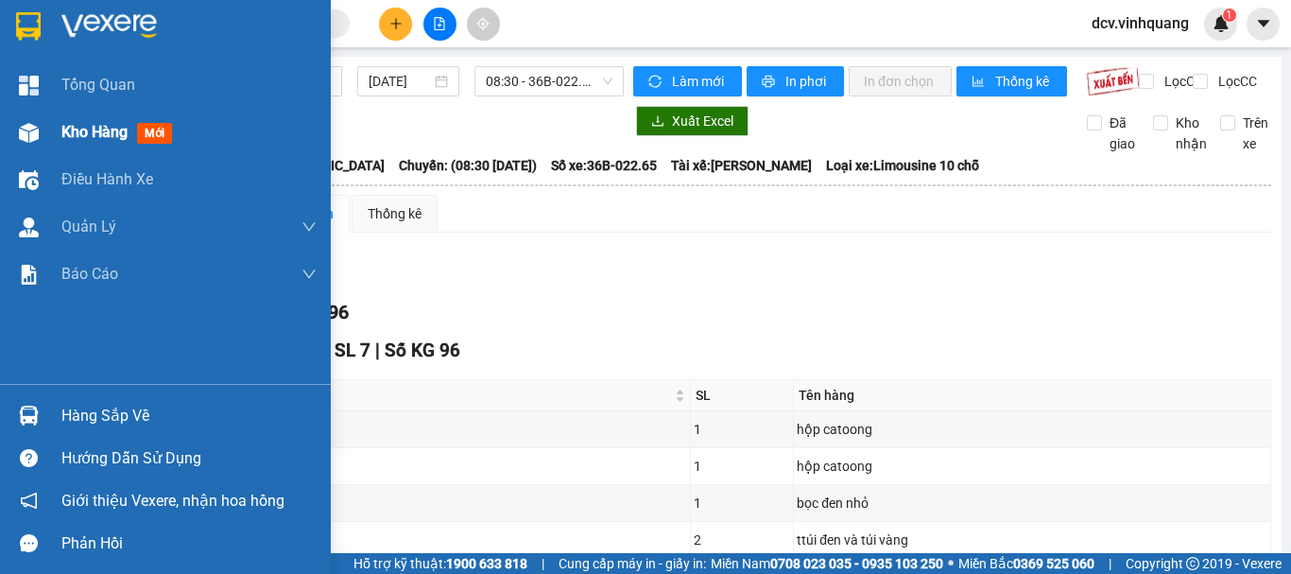
click at [61, 123] on span "Kho hàng" at bounding box center [94, 132] width 66 height 18
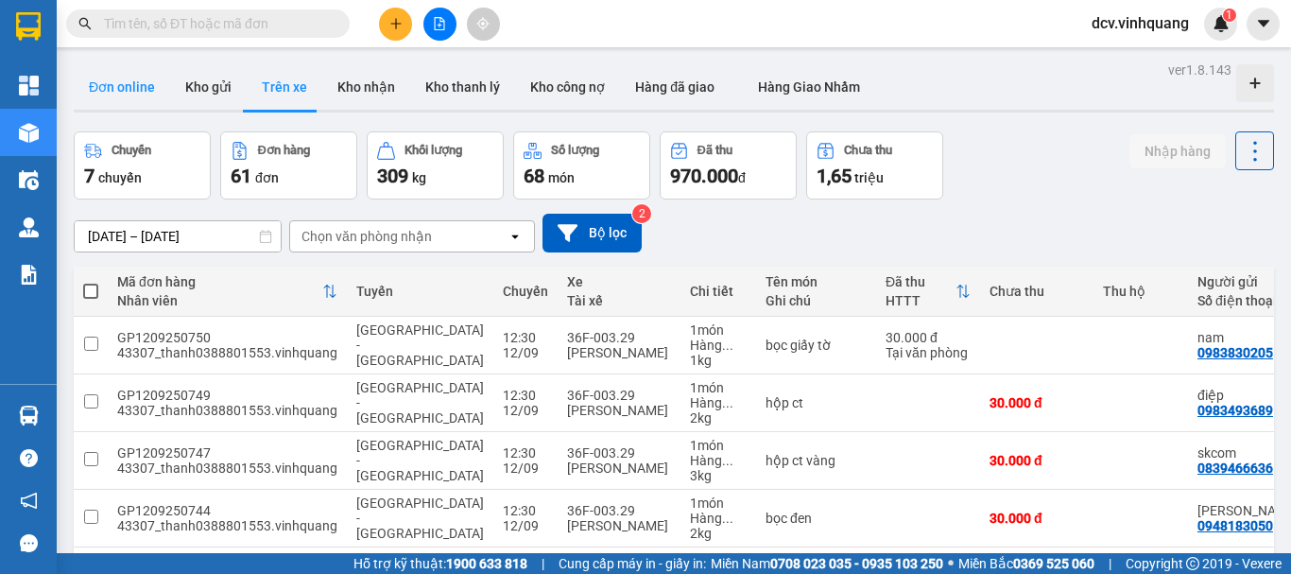
click at [111, 86] on button "Đơn online" at bounding box center [122, 86] width 96 height 45
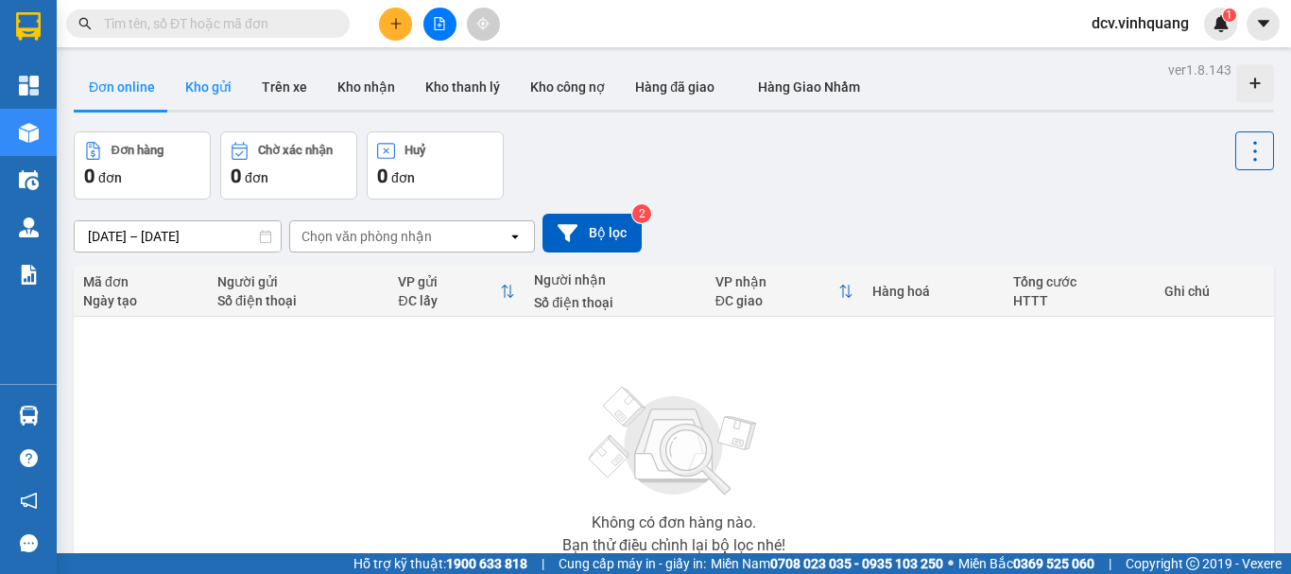
click at [213, 91] on button "Kho gửi" at bounding box center [208, 86] width 77 height 45
type input "[DATE] – [DATE]"
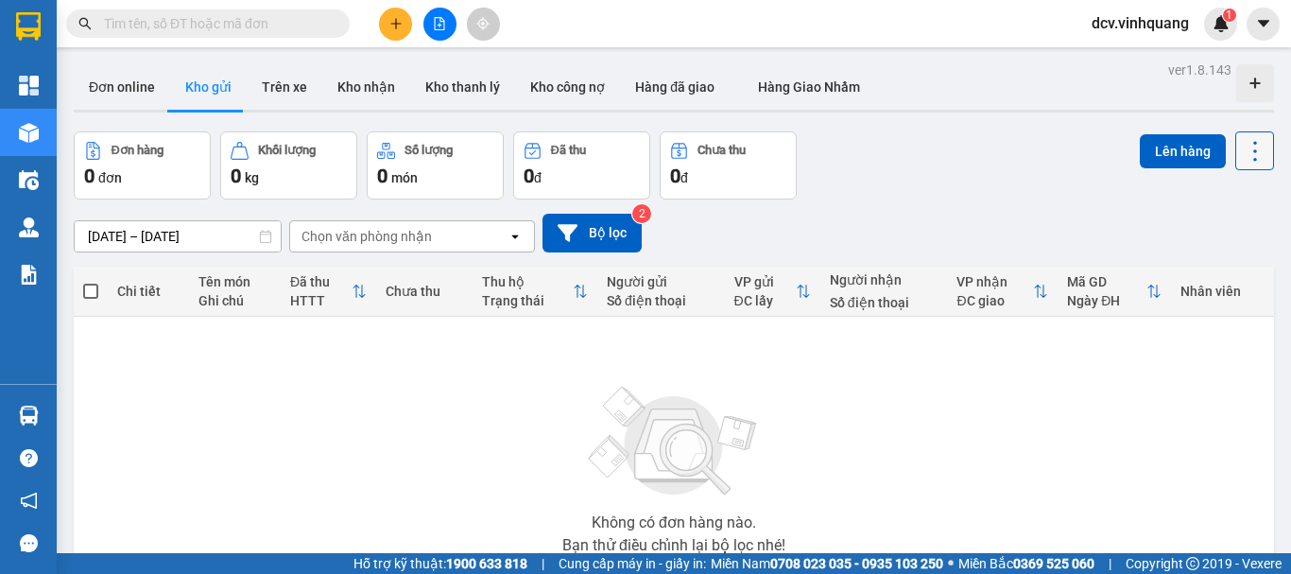
click at [1241, 153] on icon at bounding box center [1254, 151] width 26 height 26
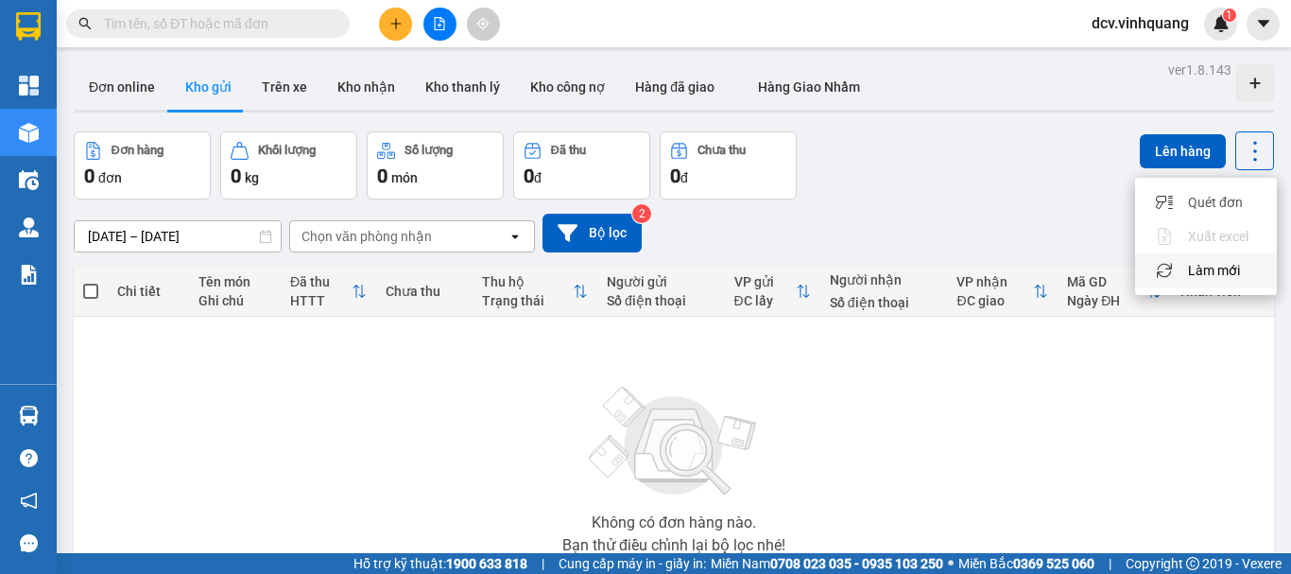
click at [1229, 269] on span "Làm mới" at bounding box center [1214, 270] width 52 height 19
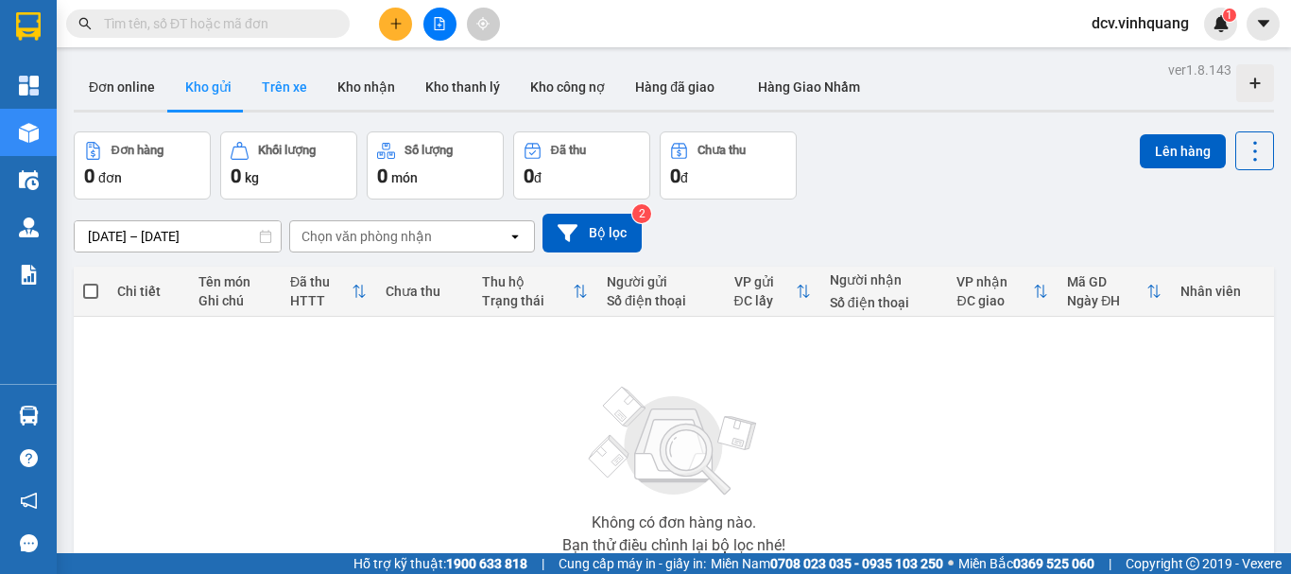
click at [284, 73] on button "Trên xe" at bounding box center [285, 86] width 76 height 45
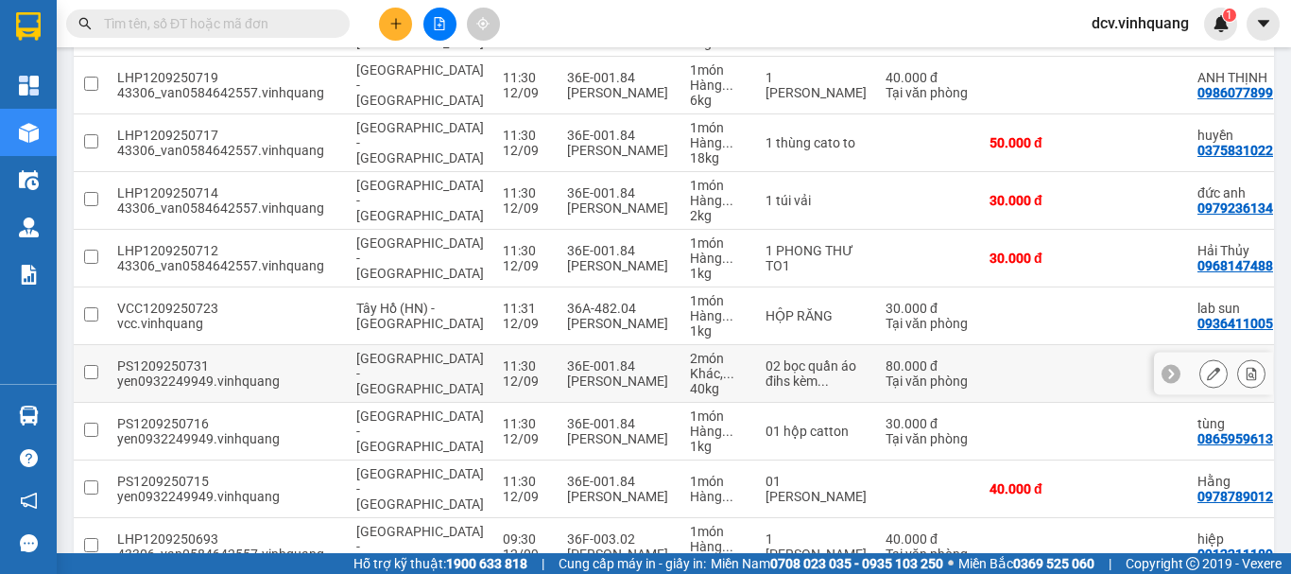
scroll to position [3365, 0]
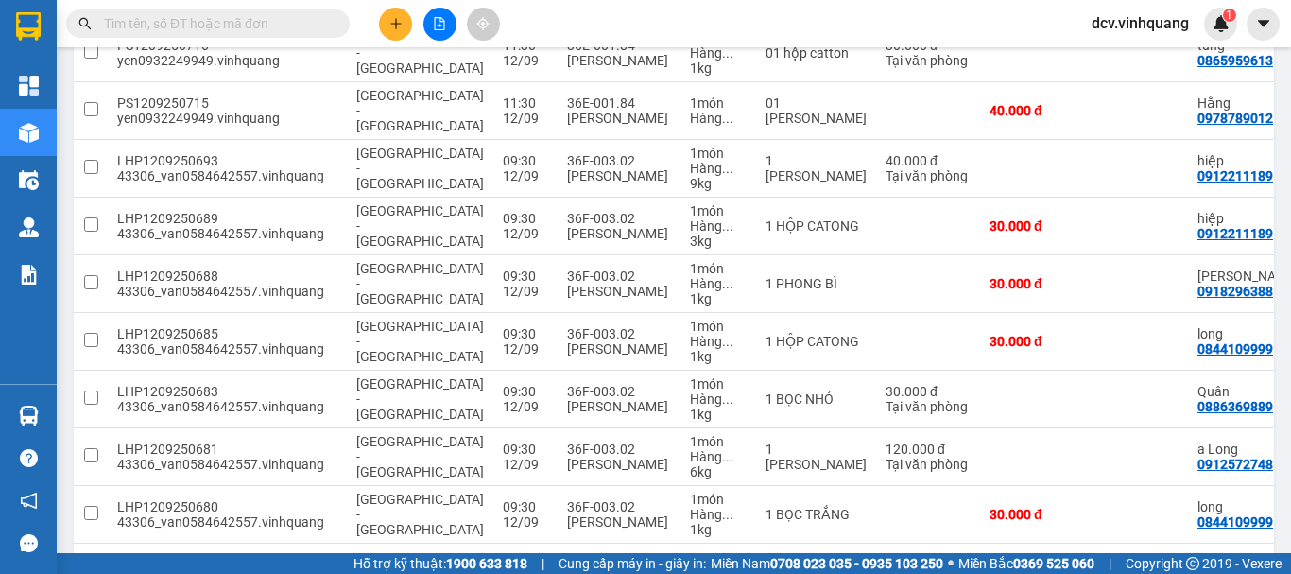
click at [1205, 564] on div "100 / trang" at bounding box center [1198, 573] width 66 height 19
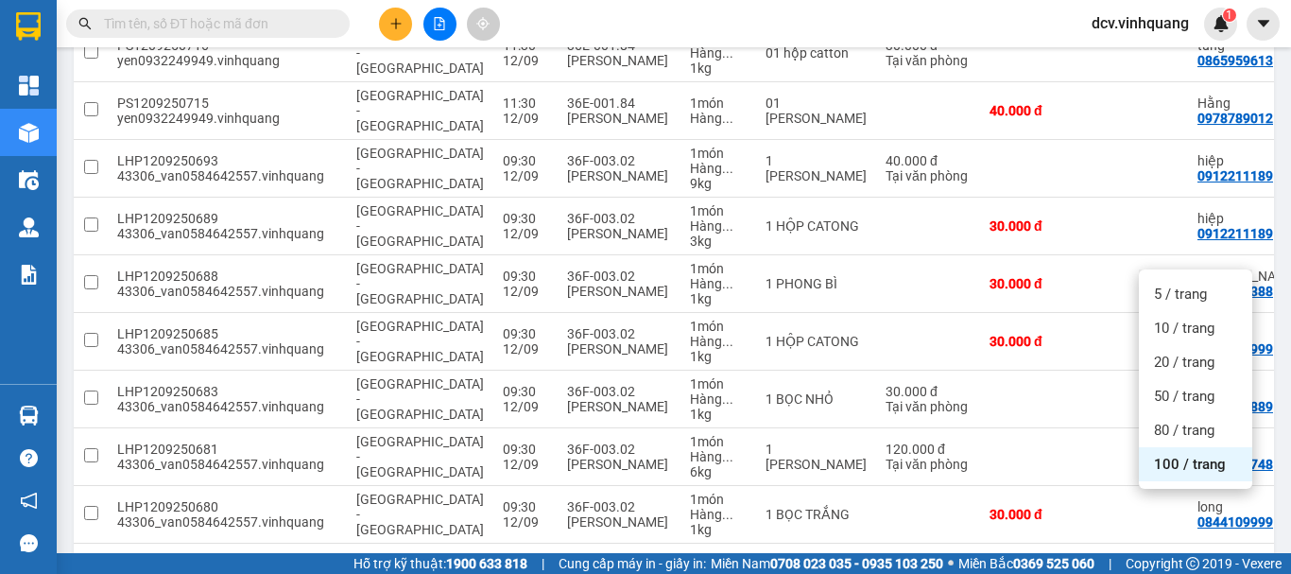
click at [1207, 466] on span "100 / trang" at bounding box center [1190, 463] width 72 height 19
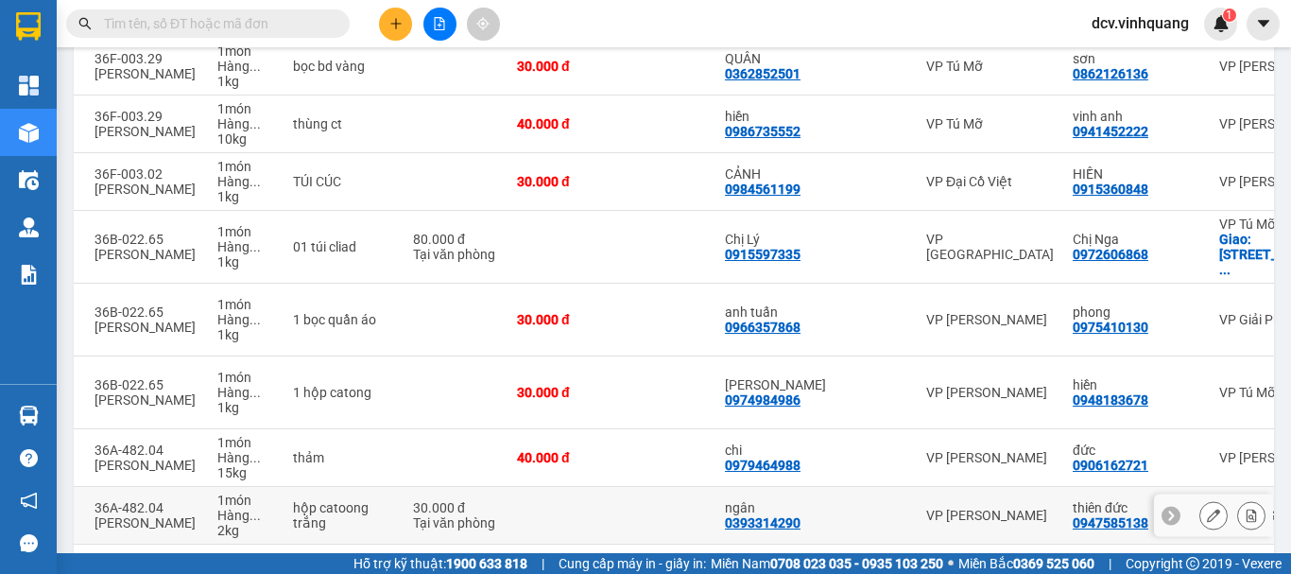
scroll to position [530, 0]
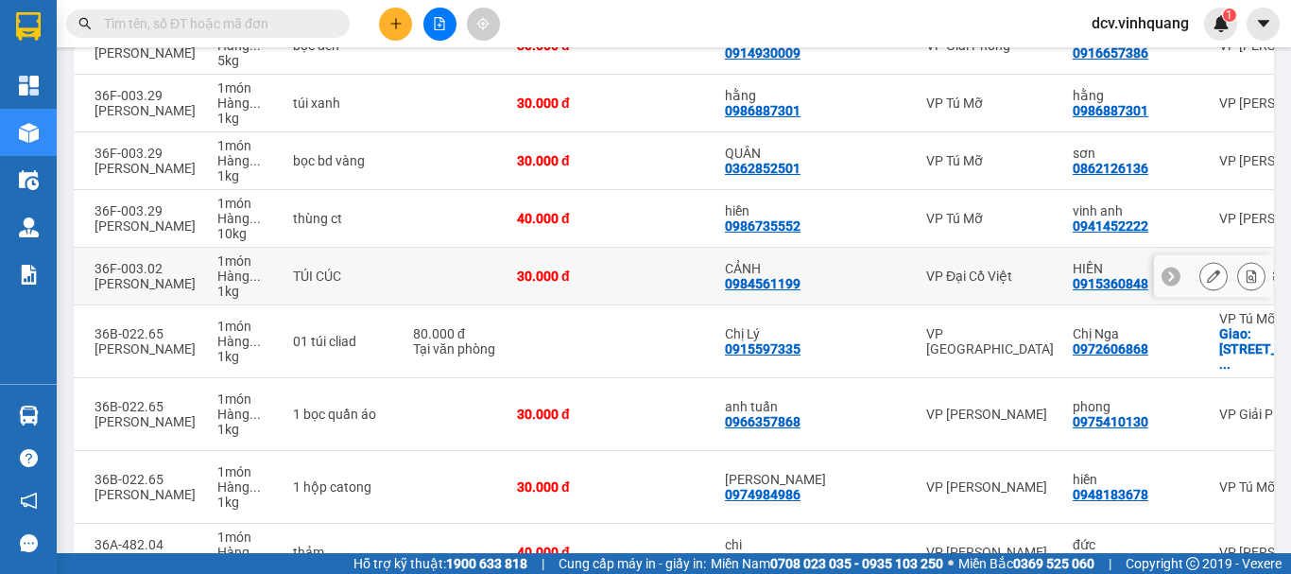
click at [725, 283] on div "0984561199" at bounding box center [763, 283] width 76 height 15
copy div "0984561199"
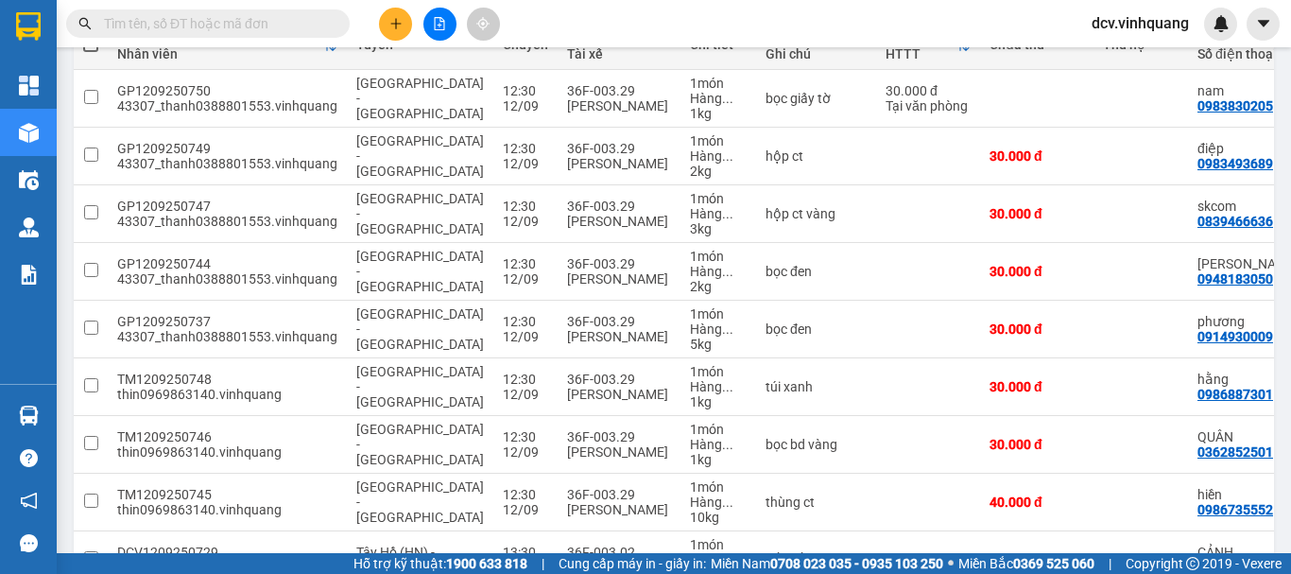
scroll to position [0, 0]
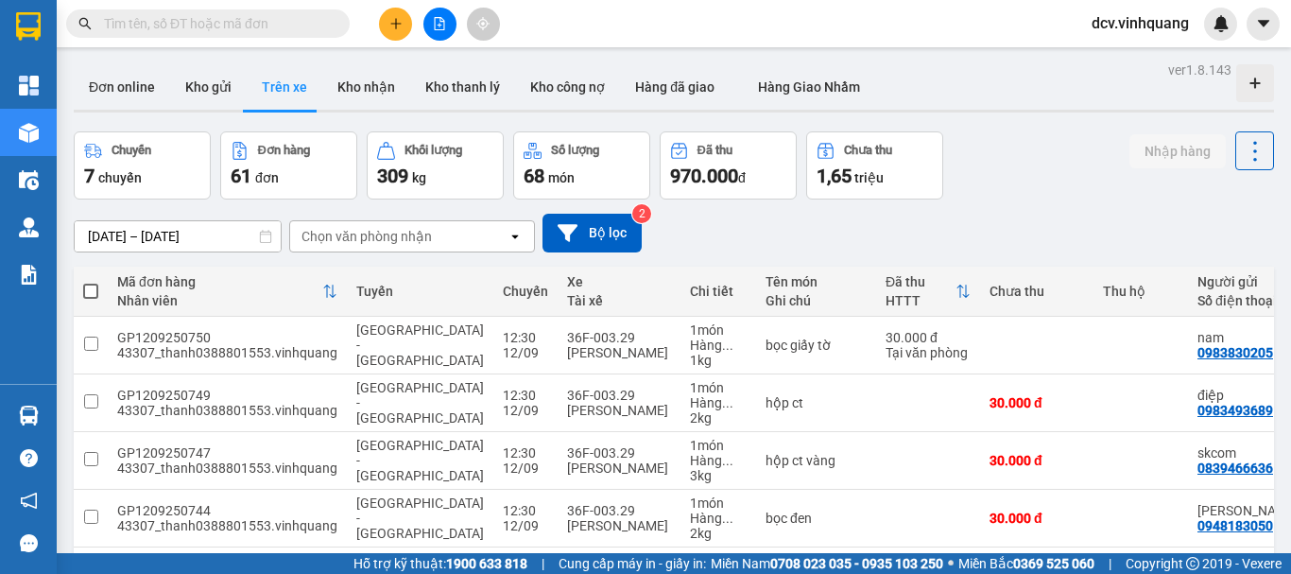
click at [169, 24] on input "text" at bounding box center [215, 23] width 223 height 21
paste input "0984561199"
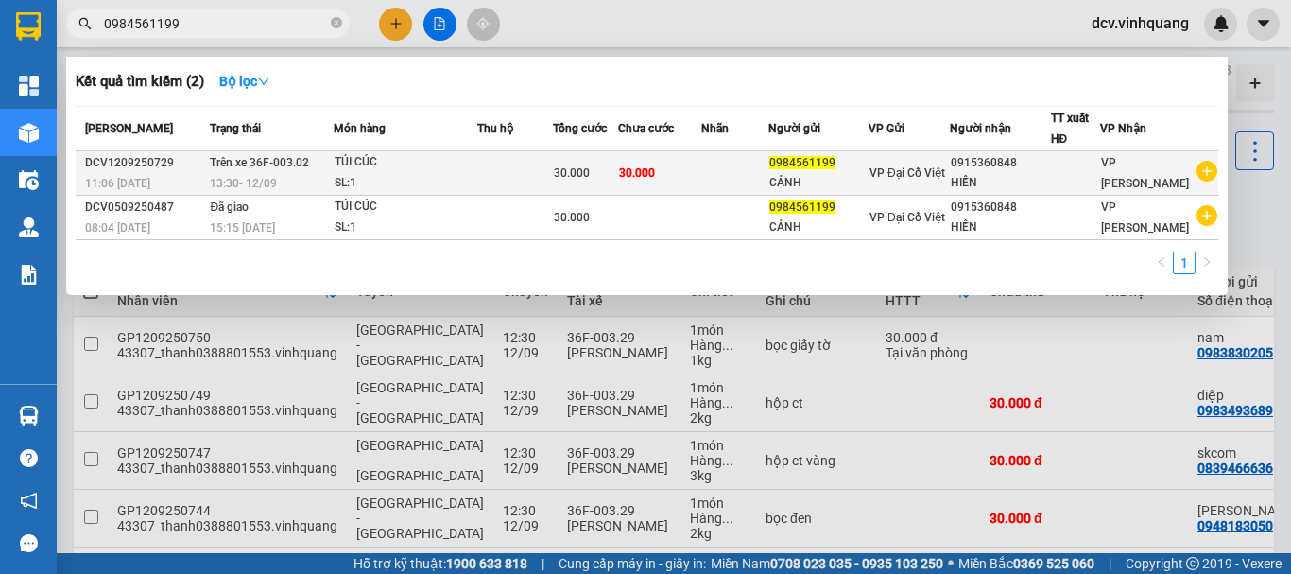
type input "0984561199"
click at [455, 160] on div "TÚI CÚC" at bounding box center [405, 162] width 142 height 21
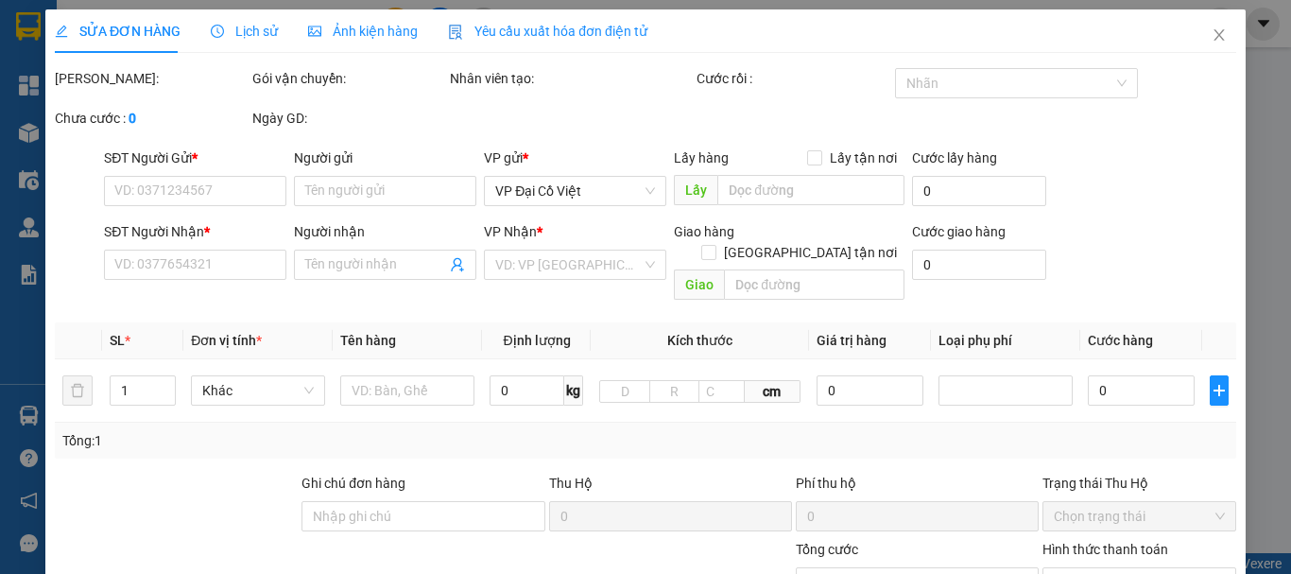
type input "0984561199"
type input "CẢNH"
type input "0915360848"
type input "HIỀN"
type input "30.000"
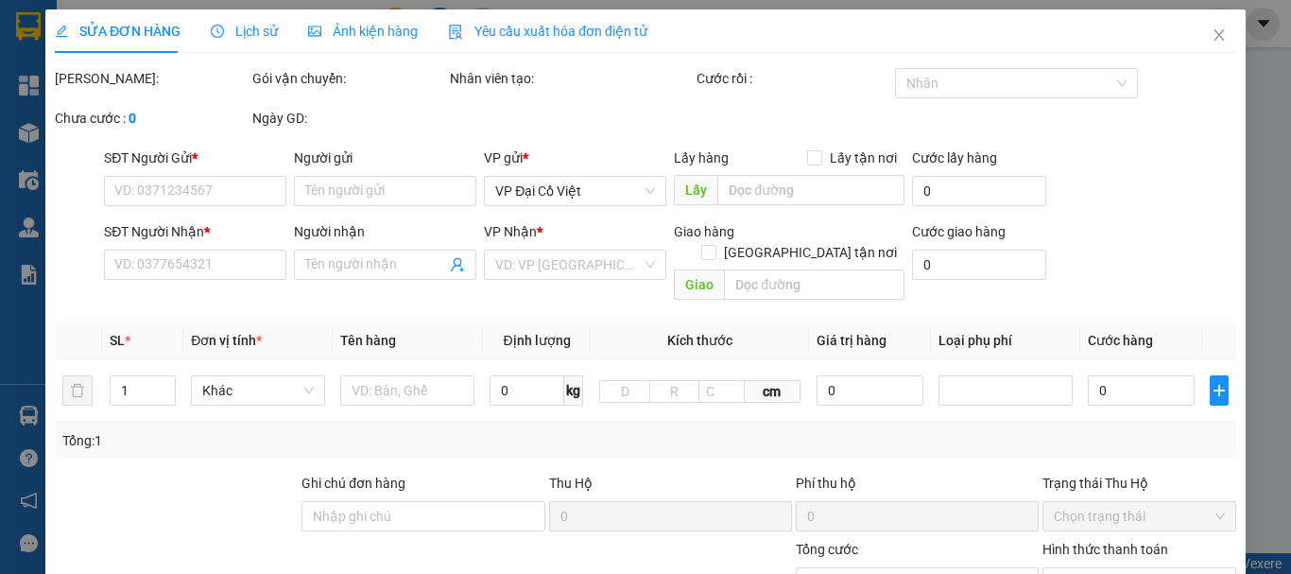
type input "30.000"
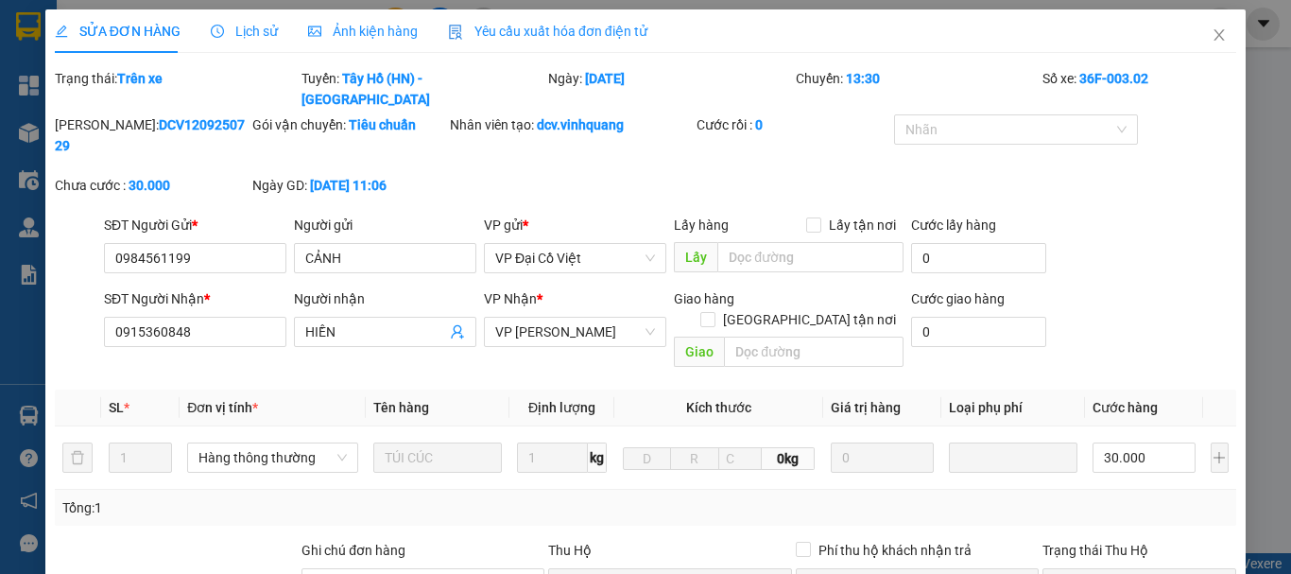
click at [249, 26] on span "Lịch sử" at bounding box center [244, 31] width 67 height 15
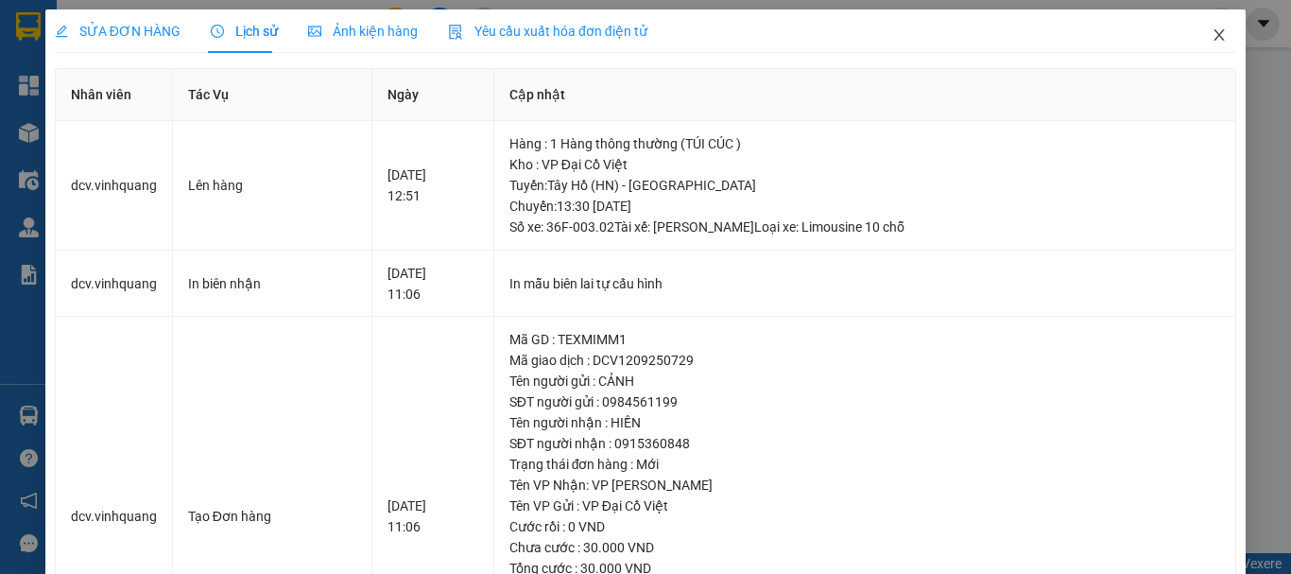
click at [1211, 43] on icon "close" at bounding box center [1218, 34] width 15 height 15
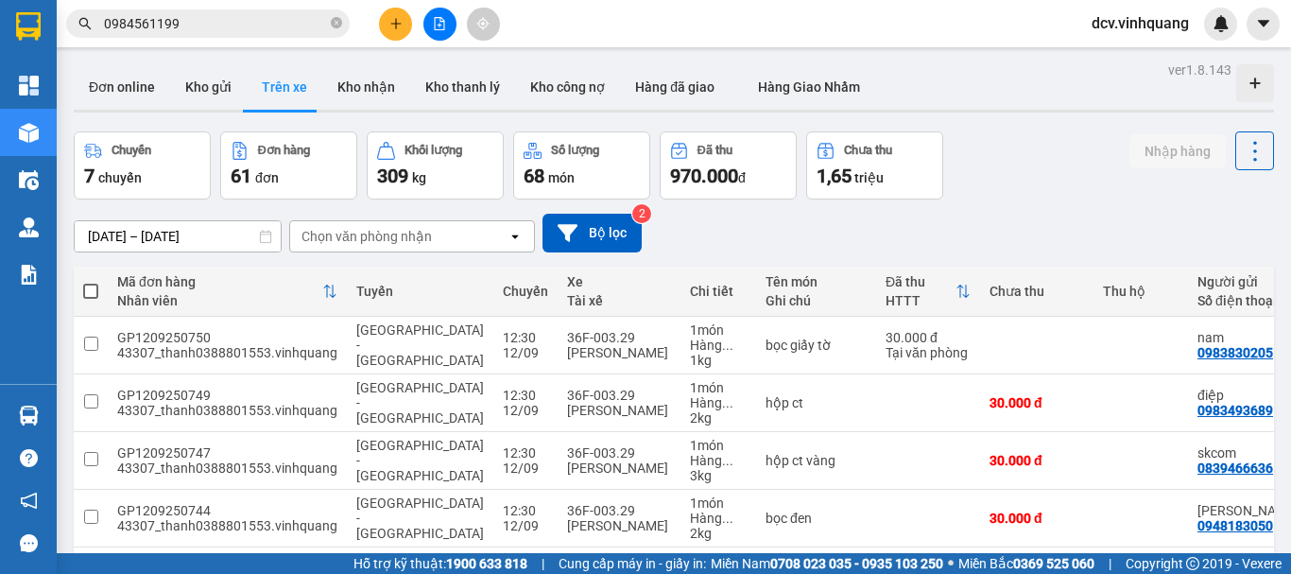
click at [225, 28] on input "0984561199" at bounding box center [215, 23] width 223 height 21
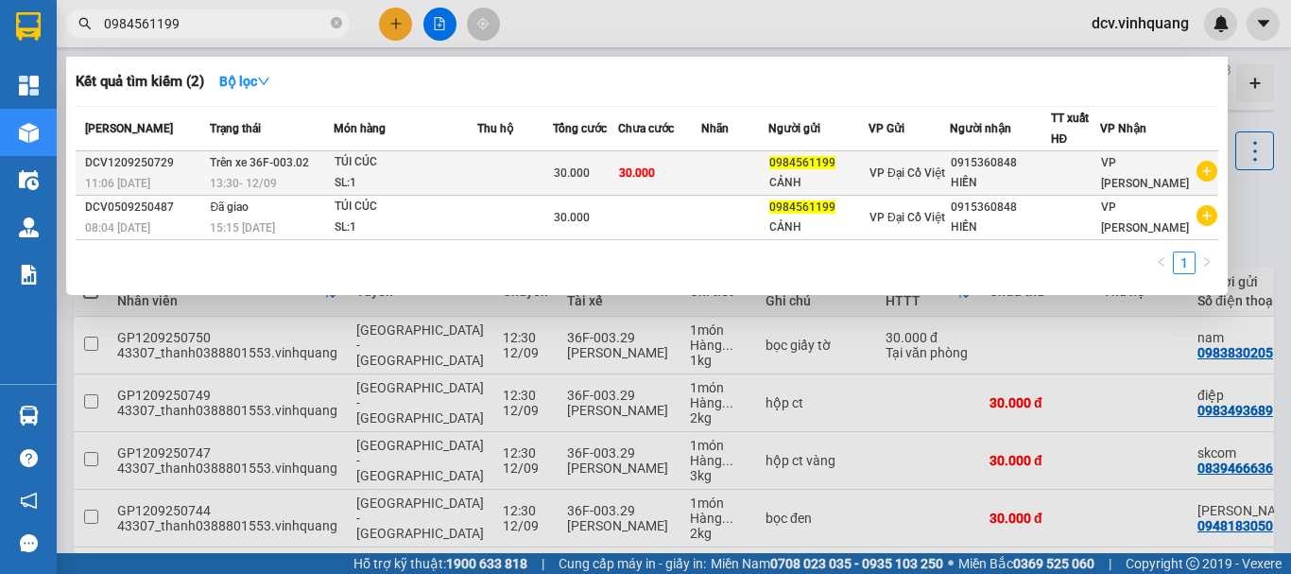
click at [470, 174] on div "SL: 1" at bounding box center [405, 183] width 142 height 21
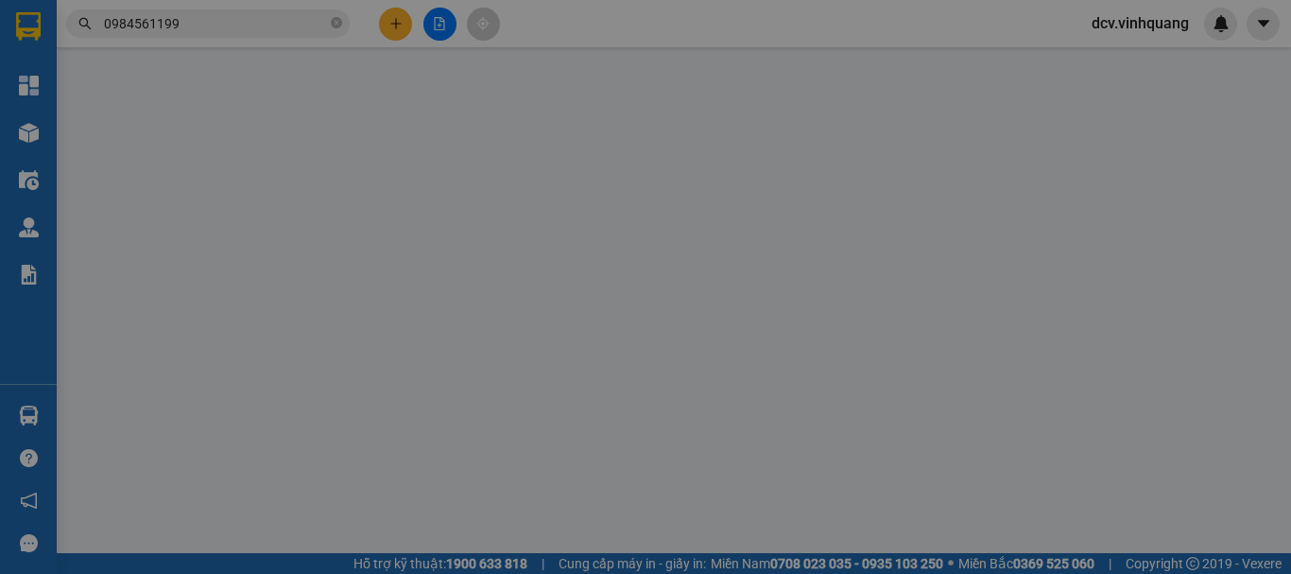
type input "0984561199"
type input "CẢNH"
type input "0915360848"
type input "HIỀN"
type input "30.000"
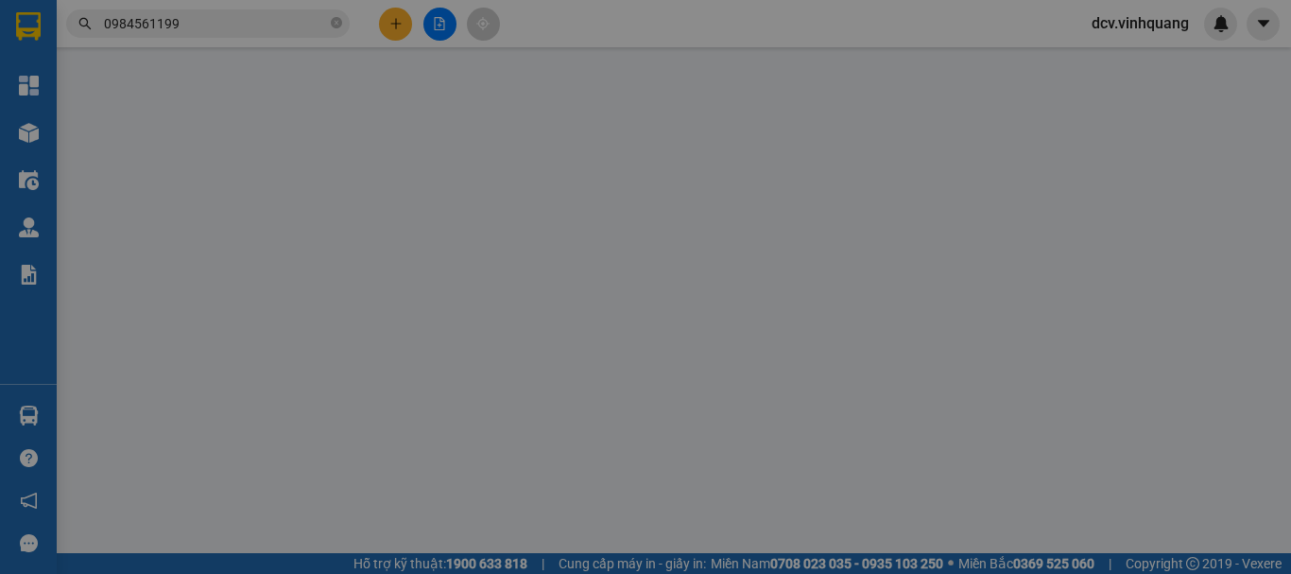
type input "30.000"
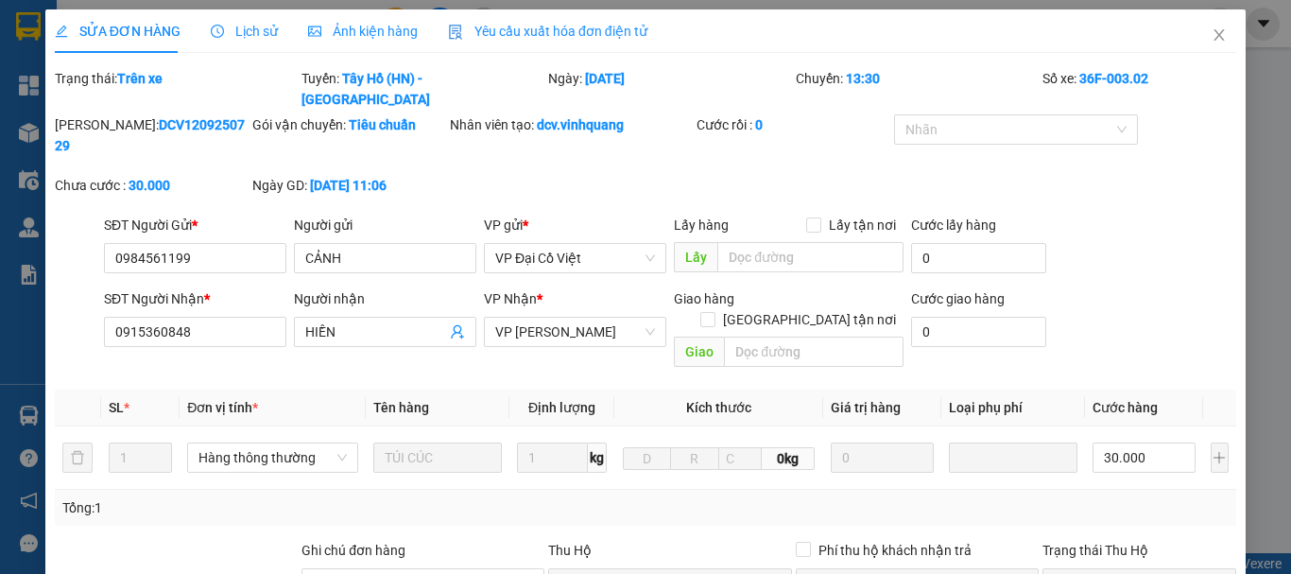
click at [257, 31] on span "Lịch sử" at bounding box center [244, 31] width 67 height 15
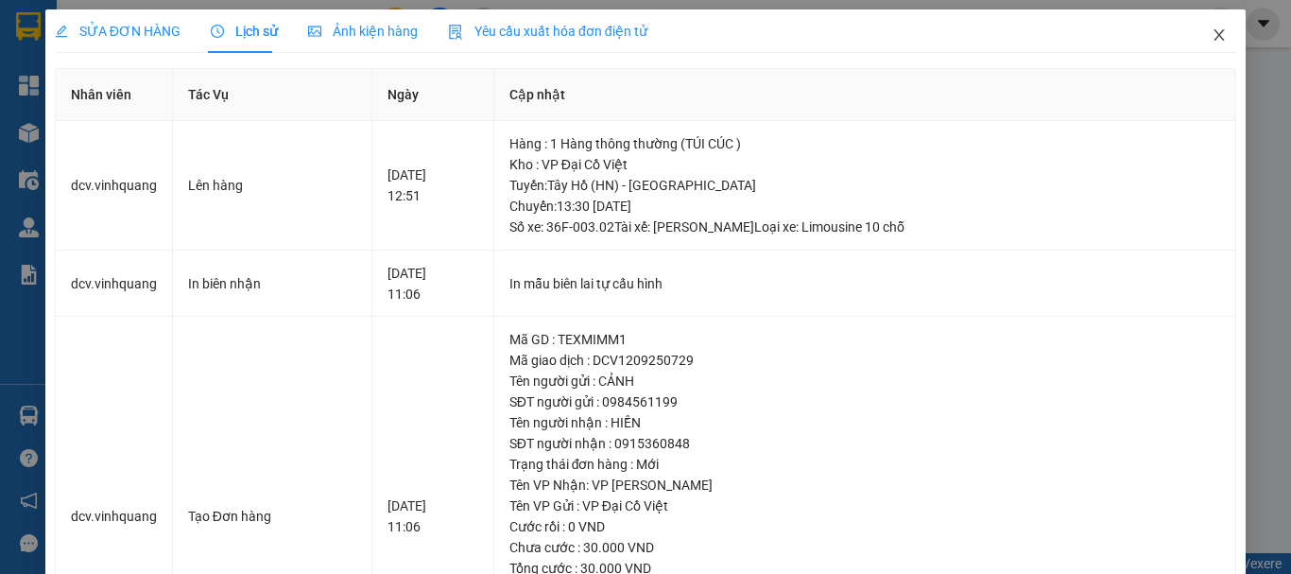
click at [1211, 36] on icon "close" at bounding box center [1218, 34] width 15 height 15
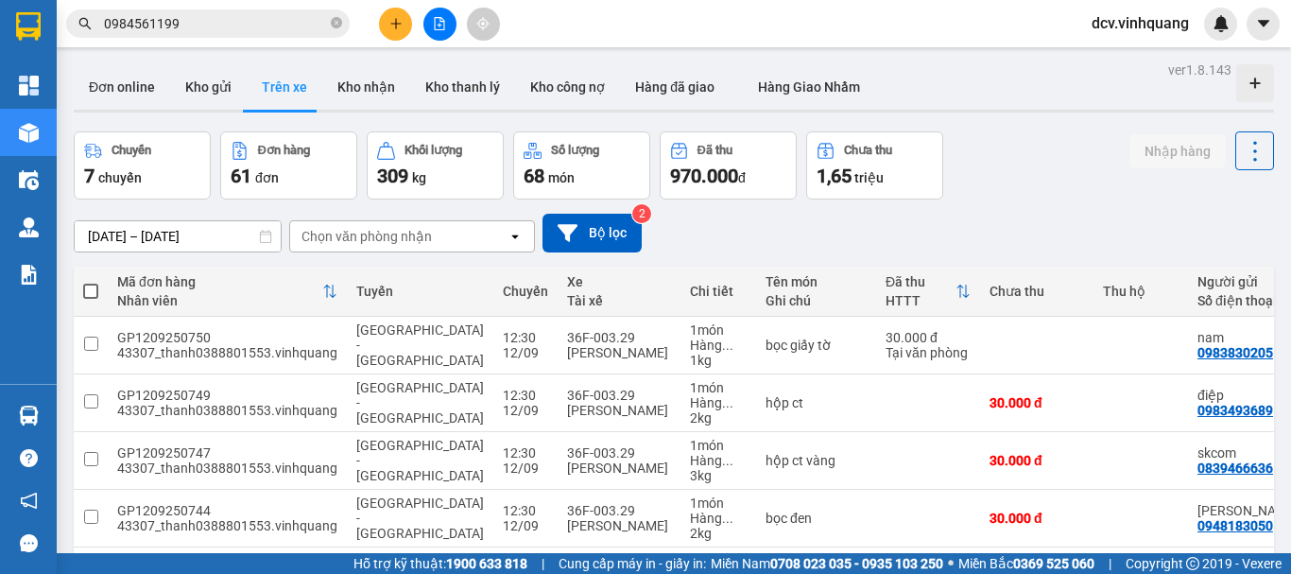
click at [225, 27] on input "0984561199" at bounding box center [215, 23] width 223 height 21
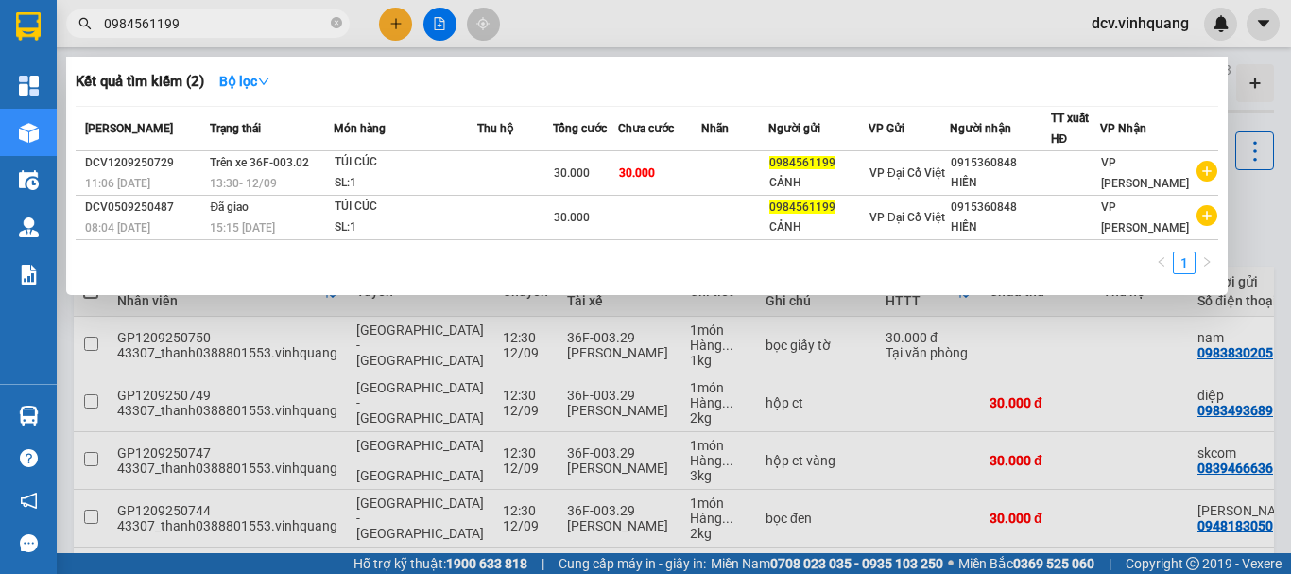
click at [667, 22] on div at bounding box center [645, 287] width 1291 height 574
click at [185, 25] on input "0984561199" at bounding box center [215, 23] width 223 height 21
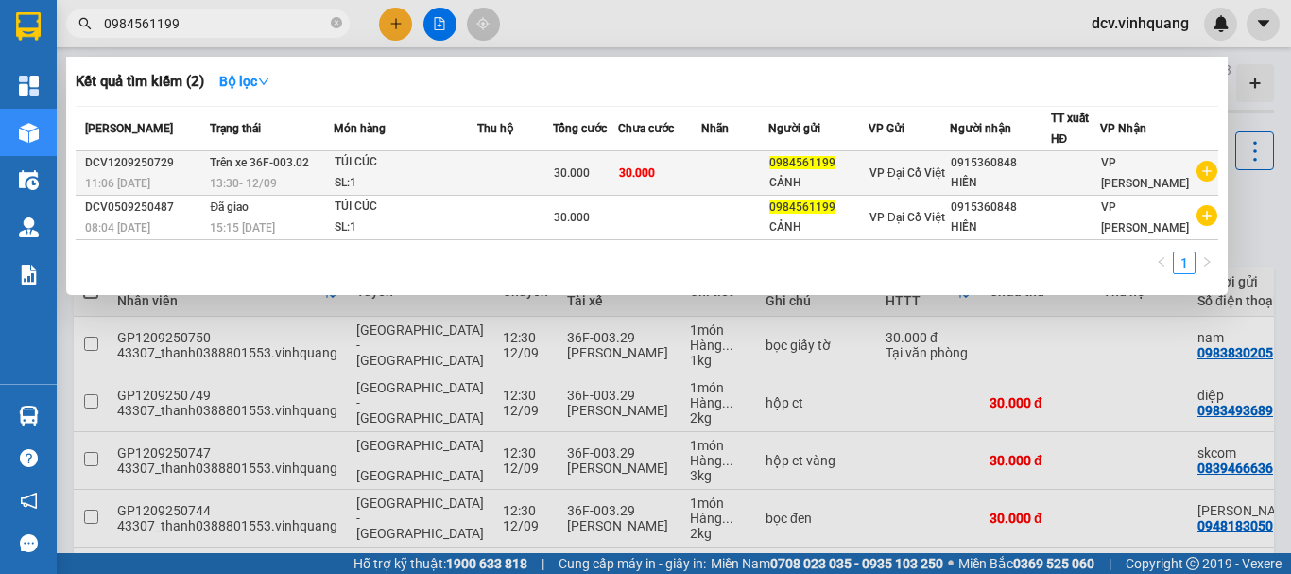
click at [430, 167] on div "TÚI CÚC" at bounding box center [405, 162] width 142 height 21
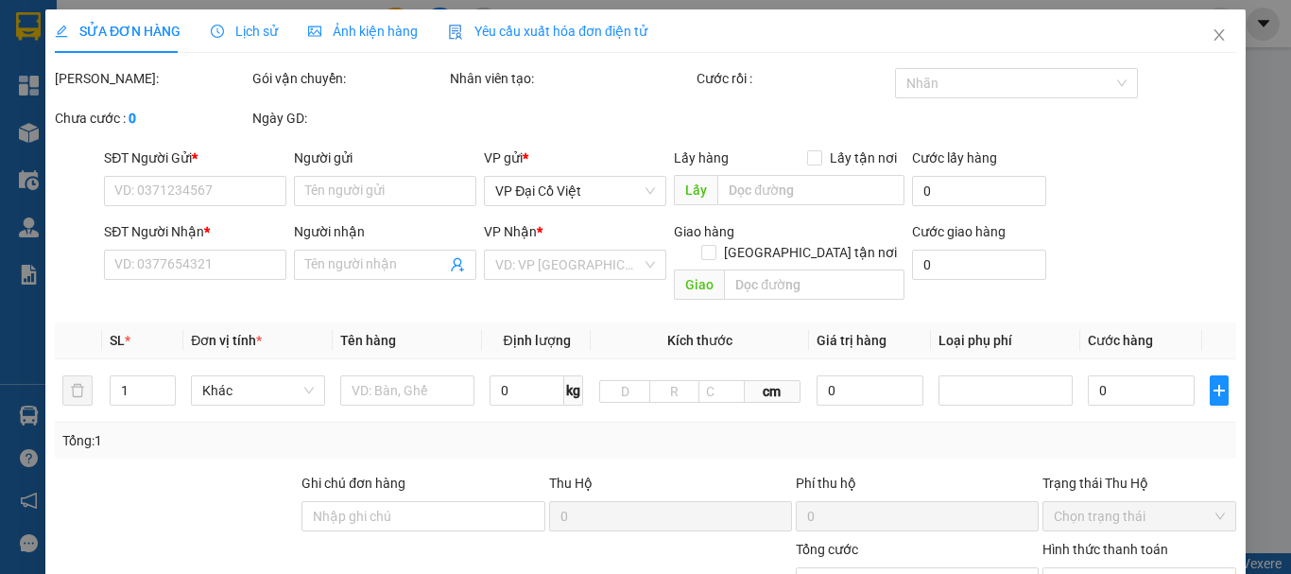
type input "0984561199"
type input "CẢNH"
type input "0915360848"
type input "HIỀN"
type input "30.000"
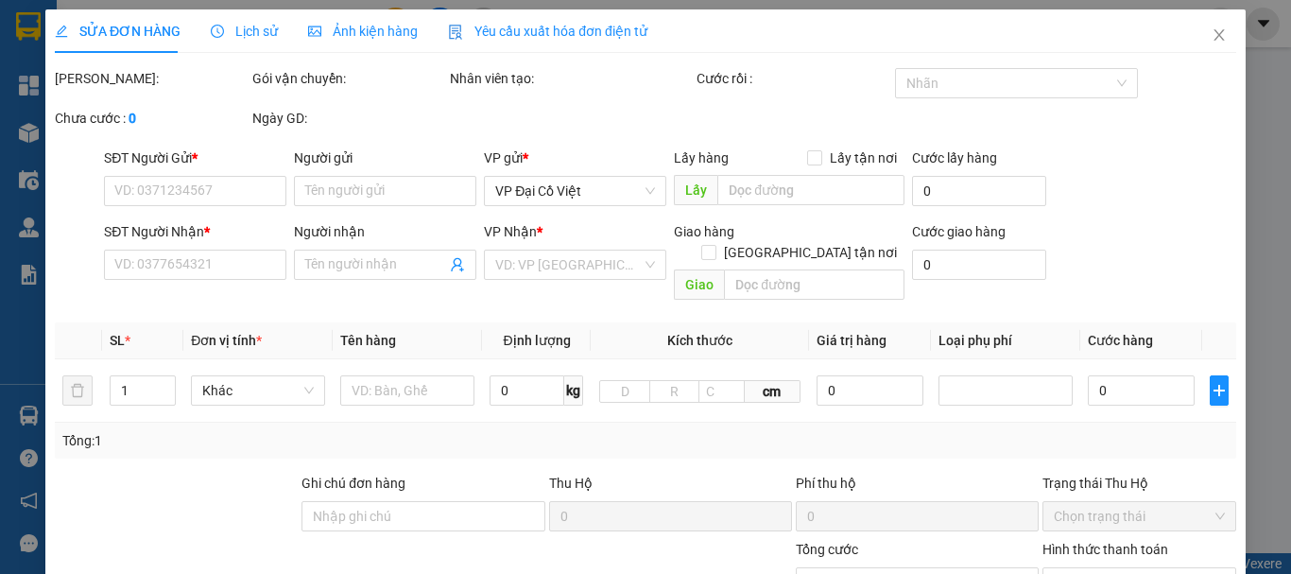
type input "30.000"
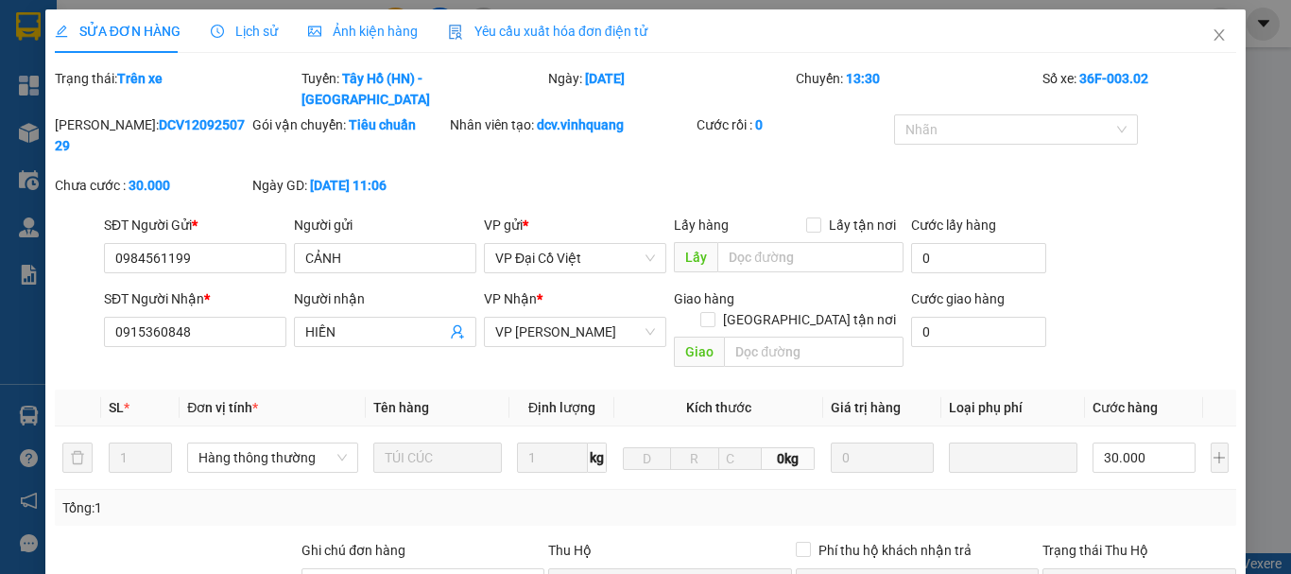
click at [241, 26] on span "Lịch sử" at bounding box center [244, 31] width 67 height 15
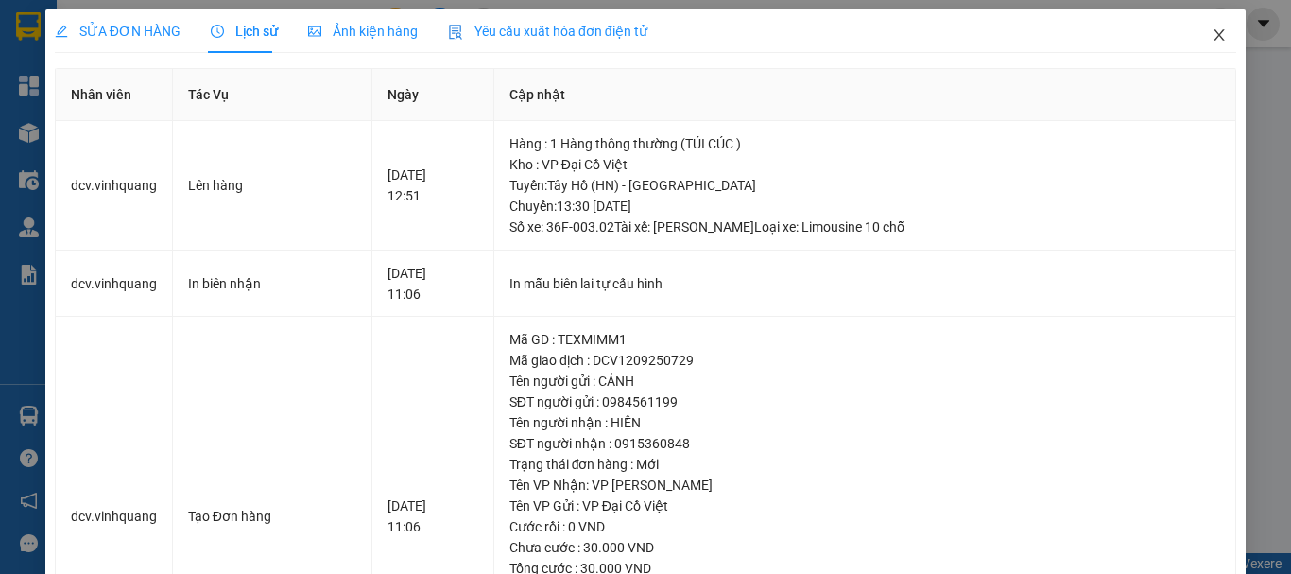
click at [1211, 30] on icon "close" at bounding box center [1218, 34] width 15 height 15
